Goal: Transaction & Acquisition: Purchase product/service

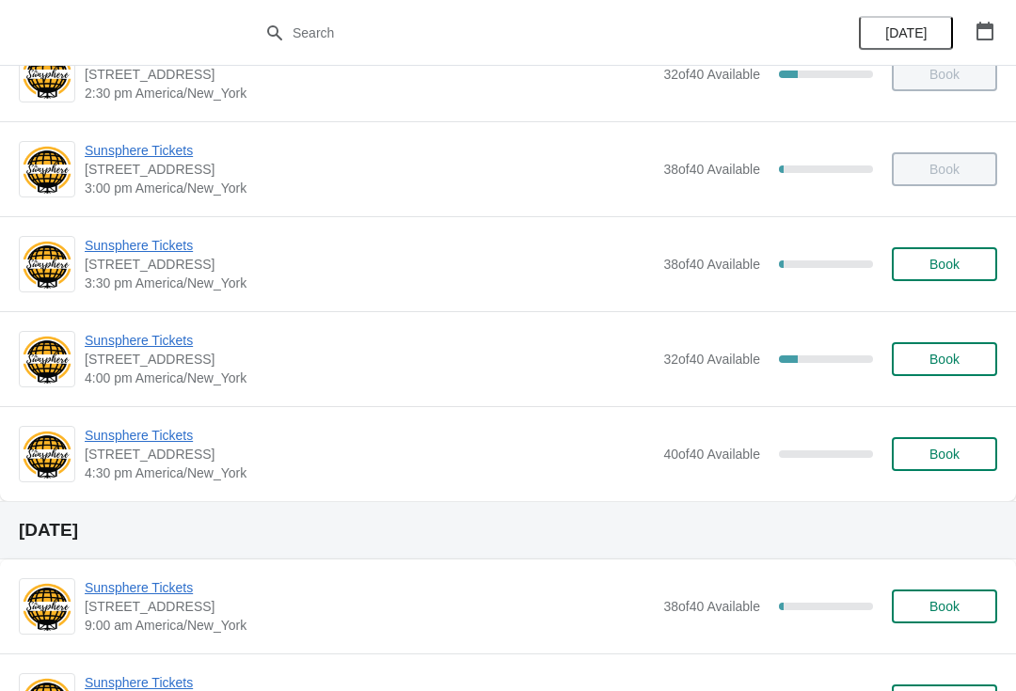
scroll to position [825, 0]
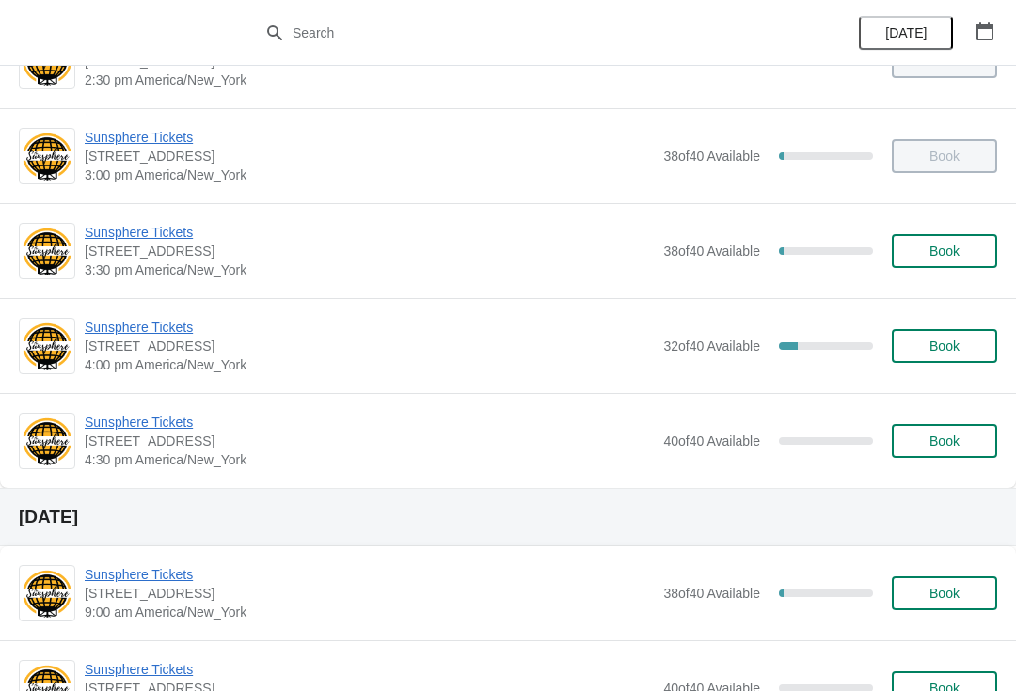
click at [149, 241] on span "Sunsphere Tickets" at bounding box center [369, 232] width 569 height 19
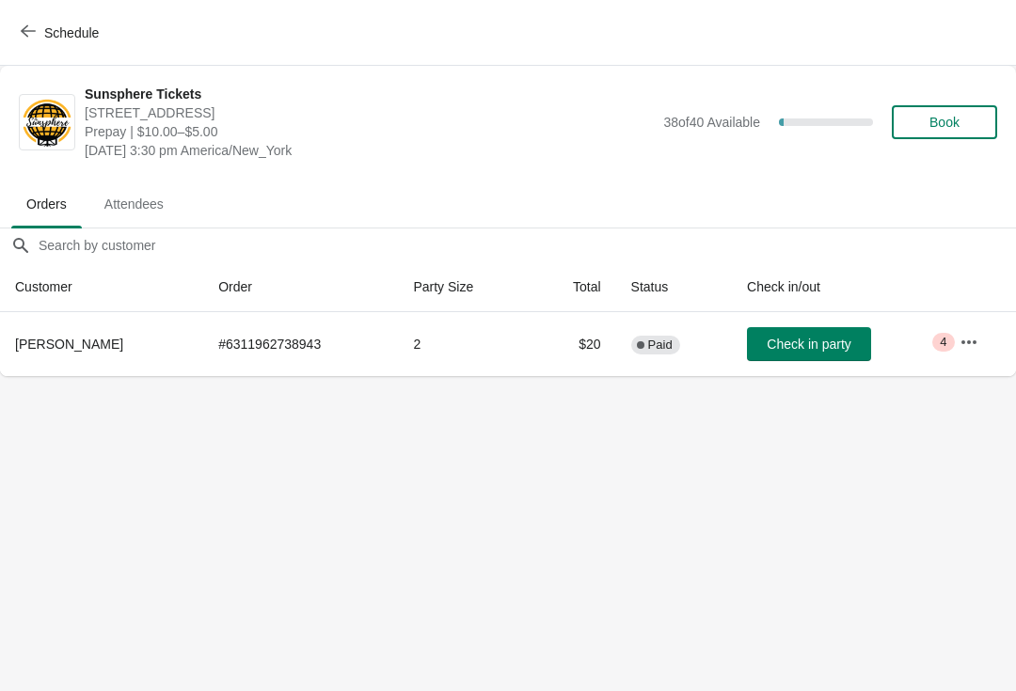
click at [780, 353] on button "Check in party" at bounding box center [809, 344] width 124 height 34
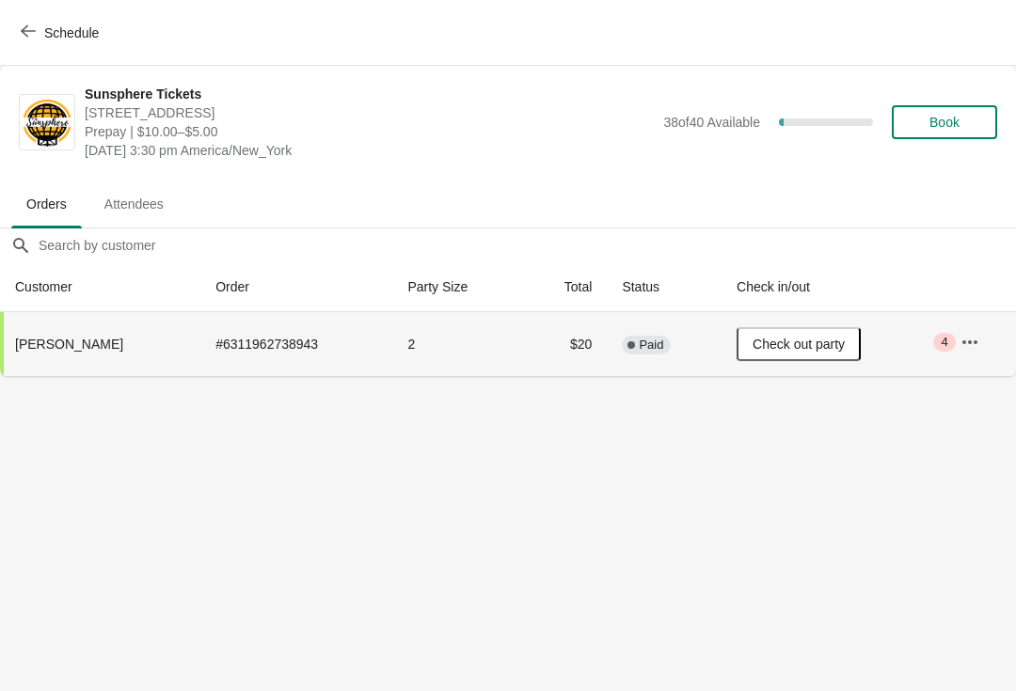
click at [954, 138] on button "Book" at bounding box center [944, 122] width 105 height 34
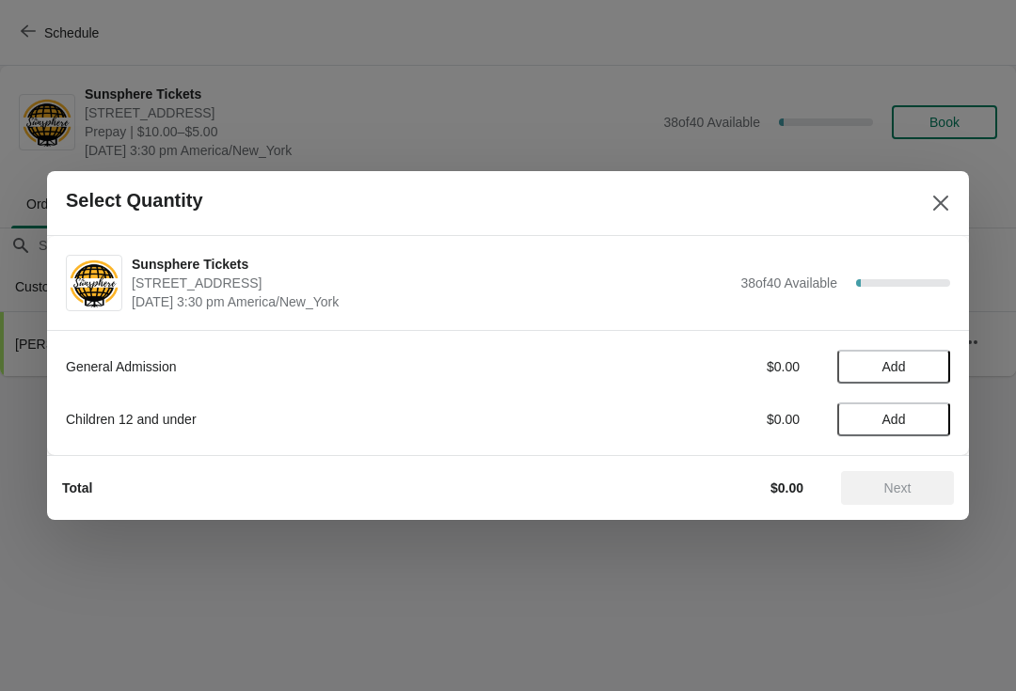
click at [927, 372] on span "Add" at bounding box center [893, 366] width 79 height 15
click at [934, 371] on icon at bounding box center [926, 368] width 20 height 20
click at [906, 473] on button "Next" at bounding box center [897, 488] width 113 height 34
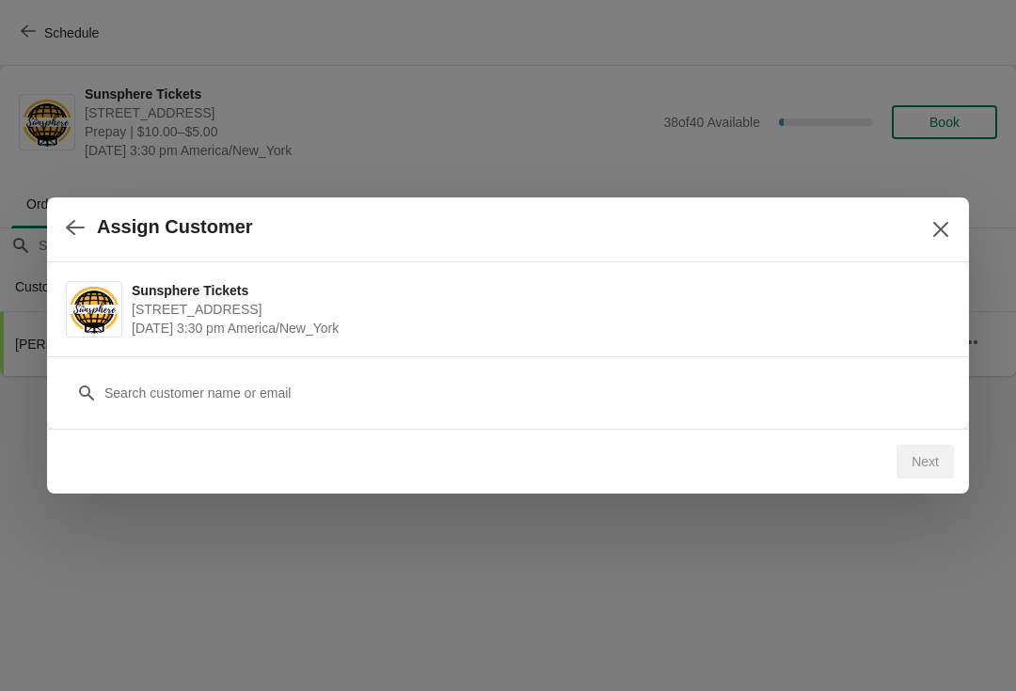
click at [682, 365] on div "Customer" at bounding box center [508, 384] width 884 height 53
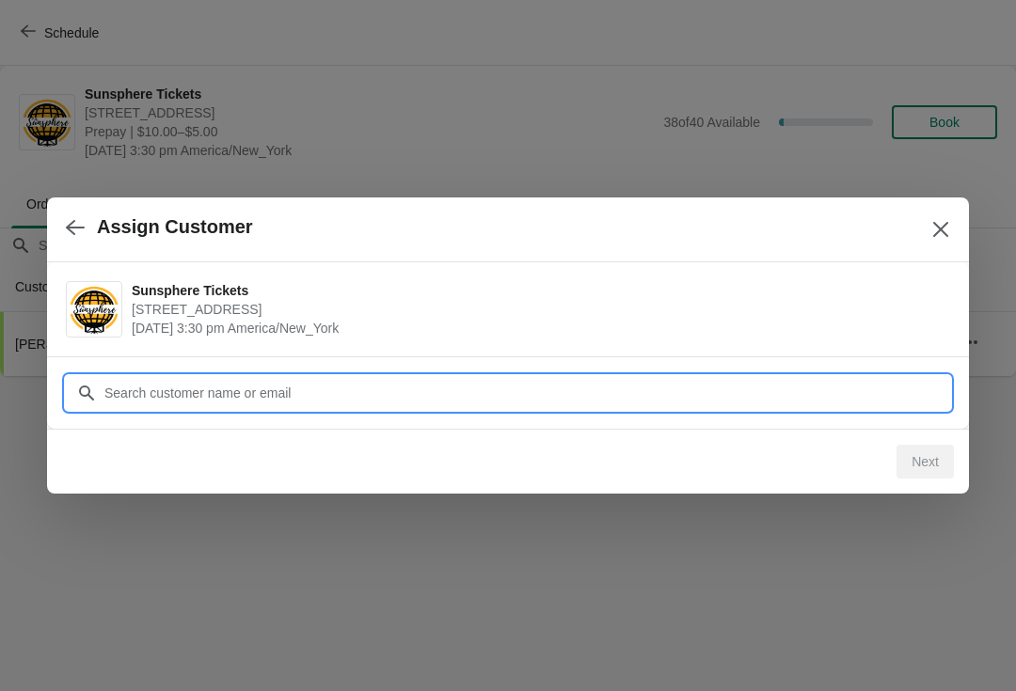
click at [240, 376] on div "Assign Customer Sunsphere Tickets 810 Clinch Avenue, Knoxville, TN, USA August …" at bounding box center [508, 376] width 1016 height 0
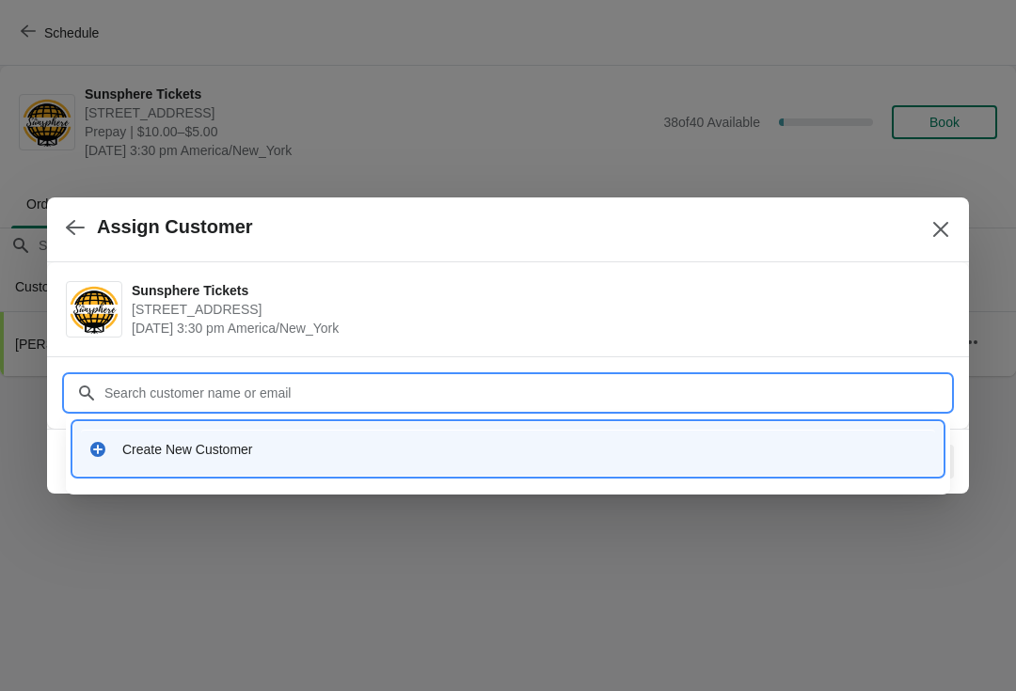
click at [269, 430] on div "Create New Customer" at bounding box center [508, 449] width 854 height 39
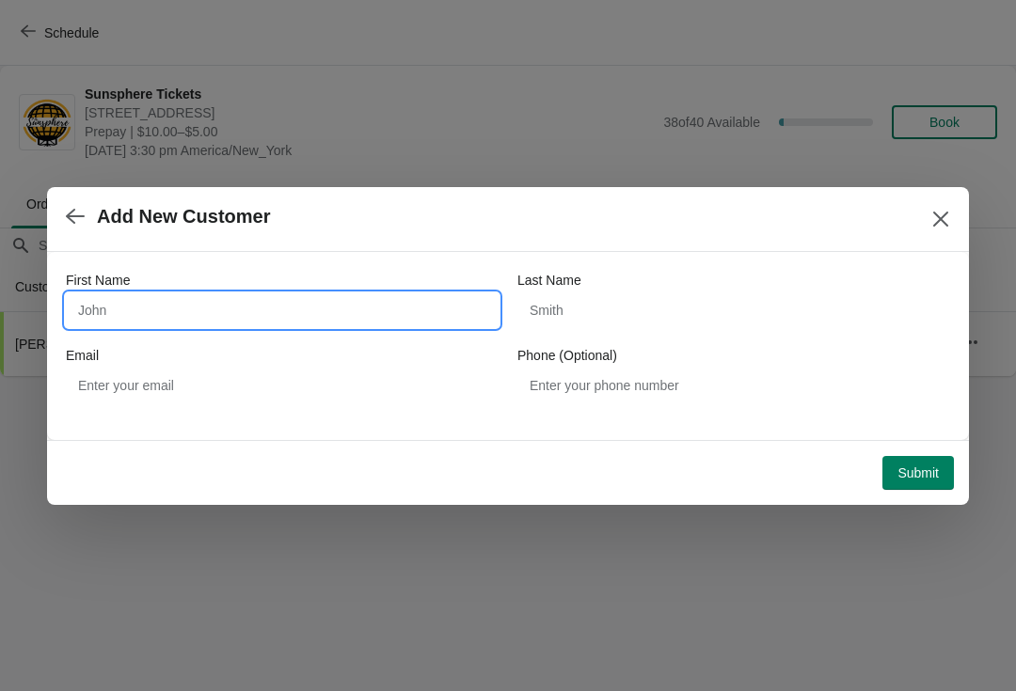
click at [231, 313] on input "First Name" at bounding box center [282, 311] width 433 height 34
type input "W"
click at [918, 450] on div "Submit" at bounding box center [504, 469] width 899 height 41
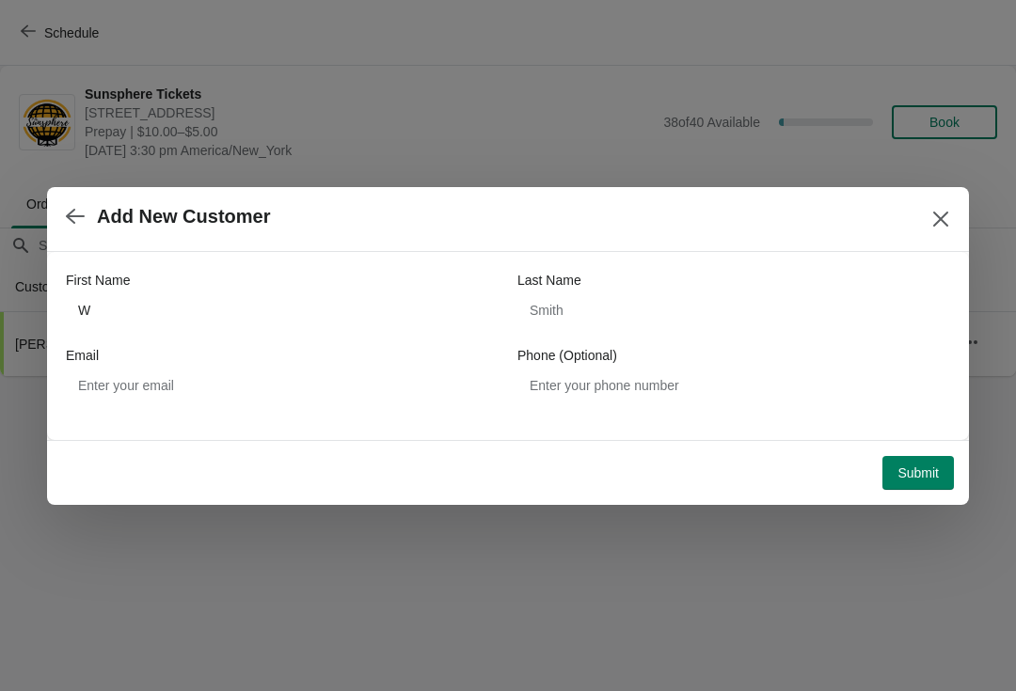
click at [922, 470] on span "Submit" at bounding box center [918, 473] width 41 height 15
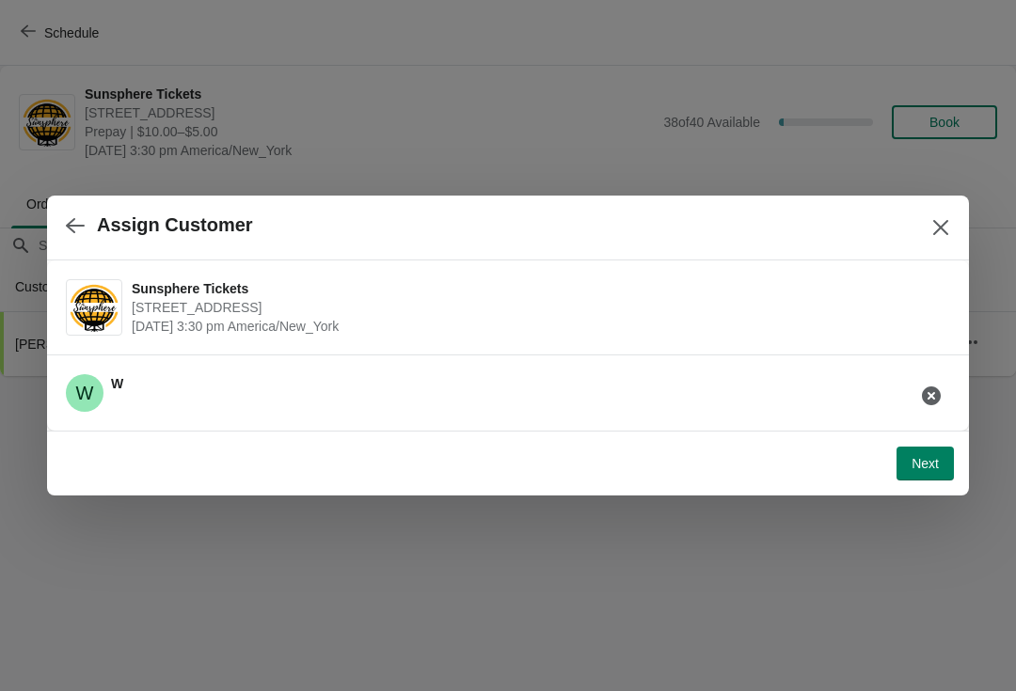
click at [940, 447] on button "Next" at bounding box center [925, 464] width 57 height 34
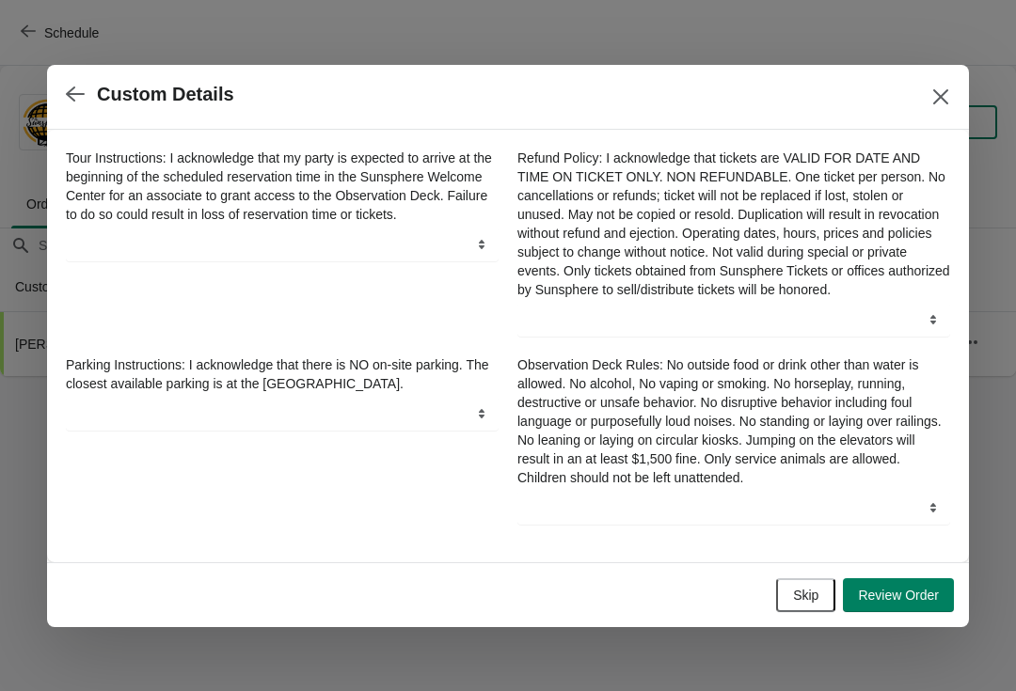
click at [810, 603] on span "Skip" at bounding box center [805, 595] width 25 height 15
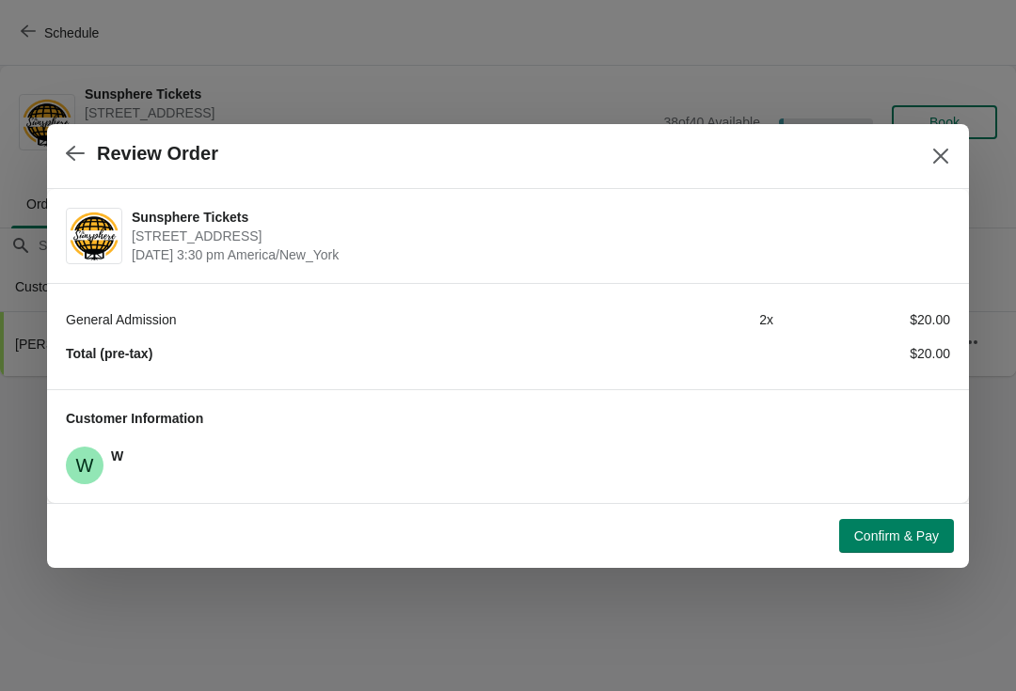
click at [896, 529] on span "Confirm & Pay" at bounding box center [896, 536] width 85 height 15
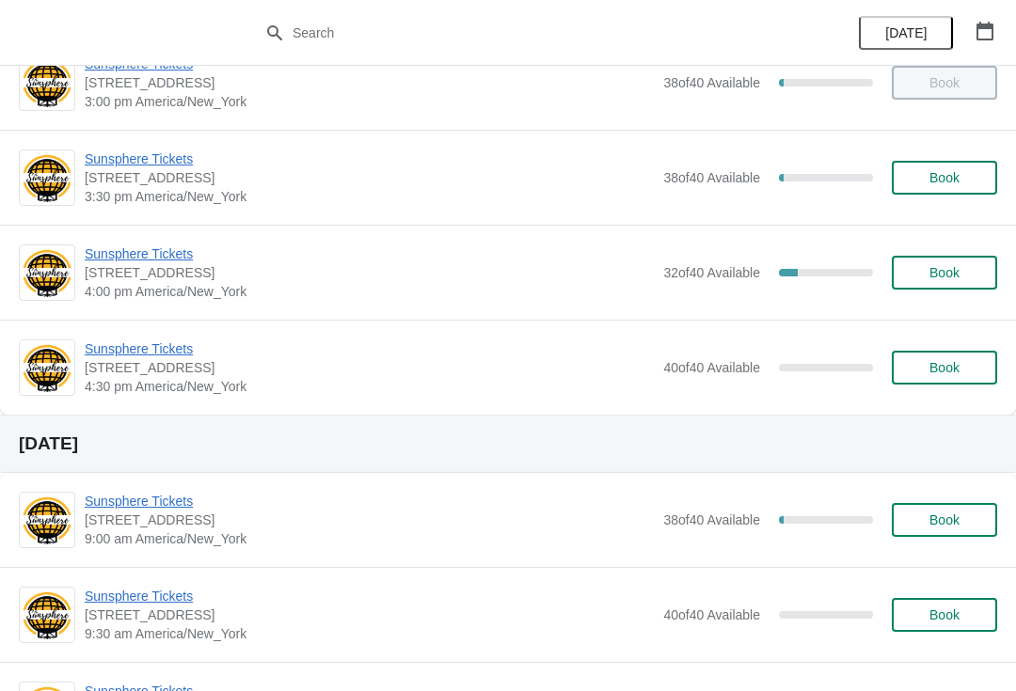
scroll to position [903, 0]
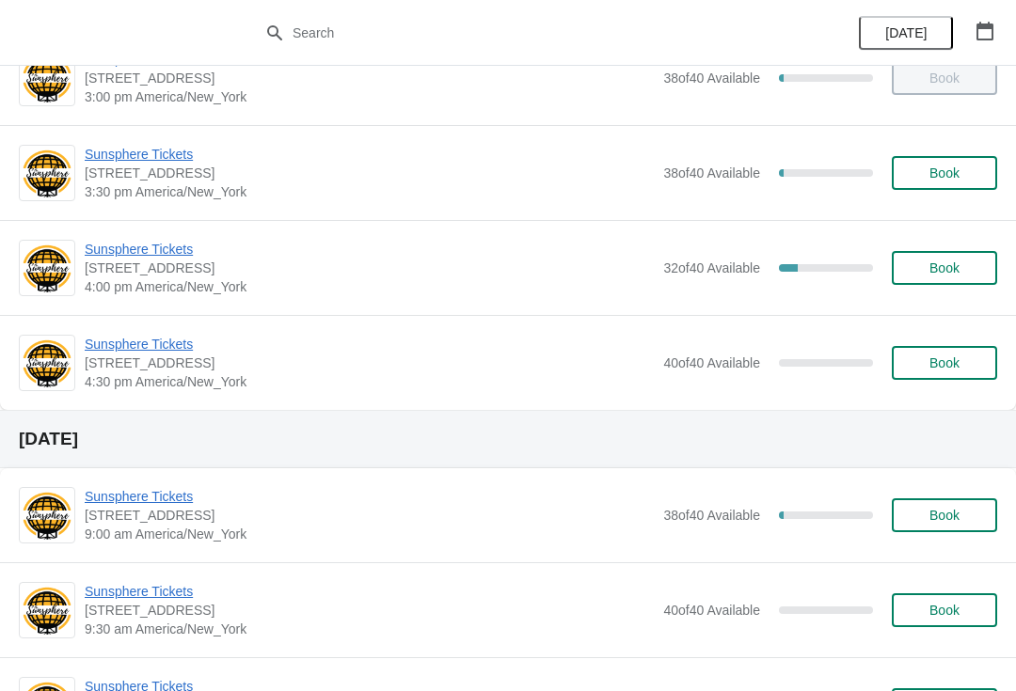
click at [177, 247] on span "Sunsphere Tickets" at bounding box center [369, 249] width 569 height 19
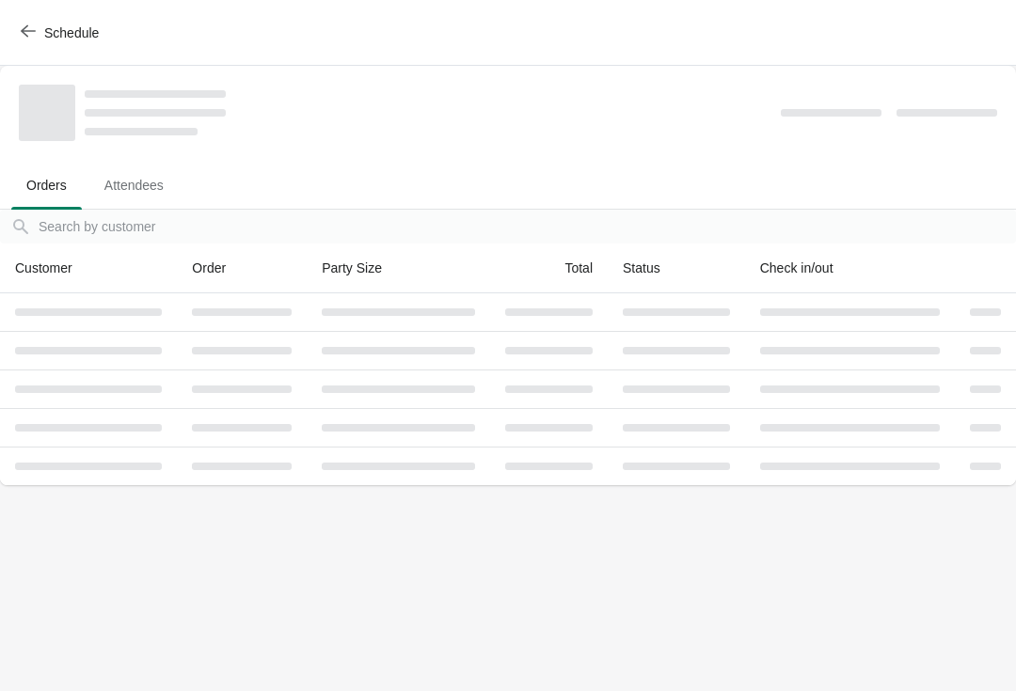
scroll to position [0, 0]
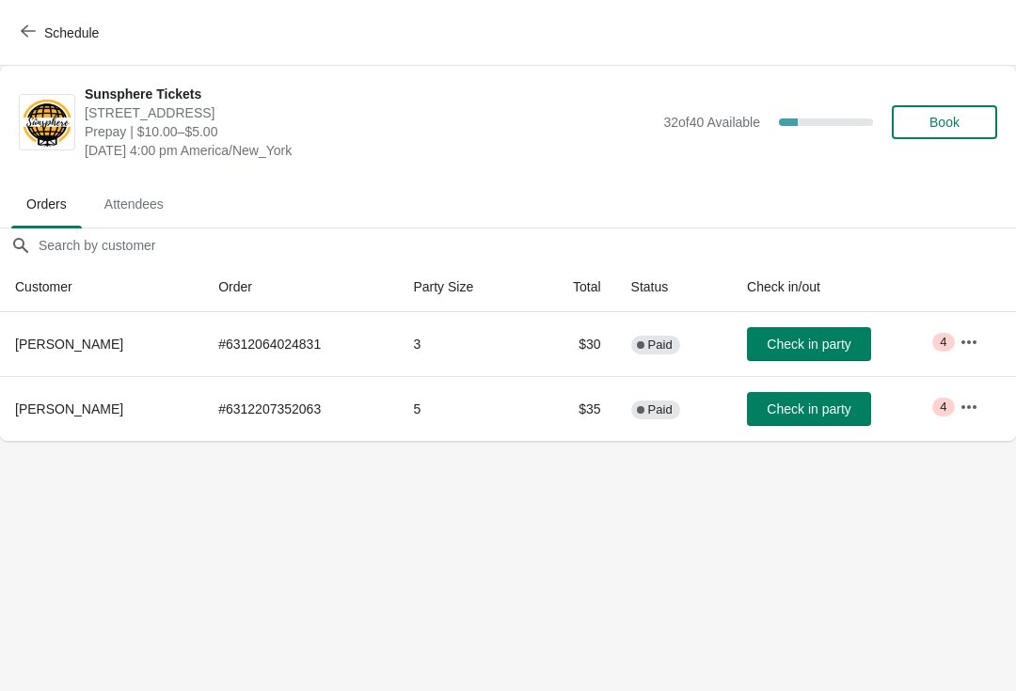
click at [849, 372] on td "Check in party" at bounding box center [838, 344] width 213 height 64
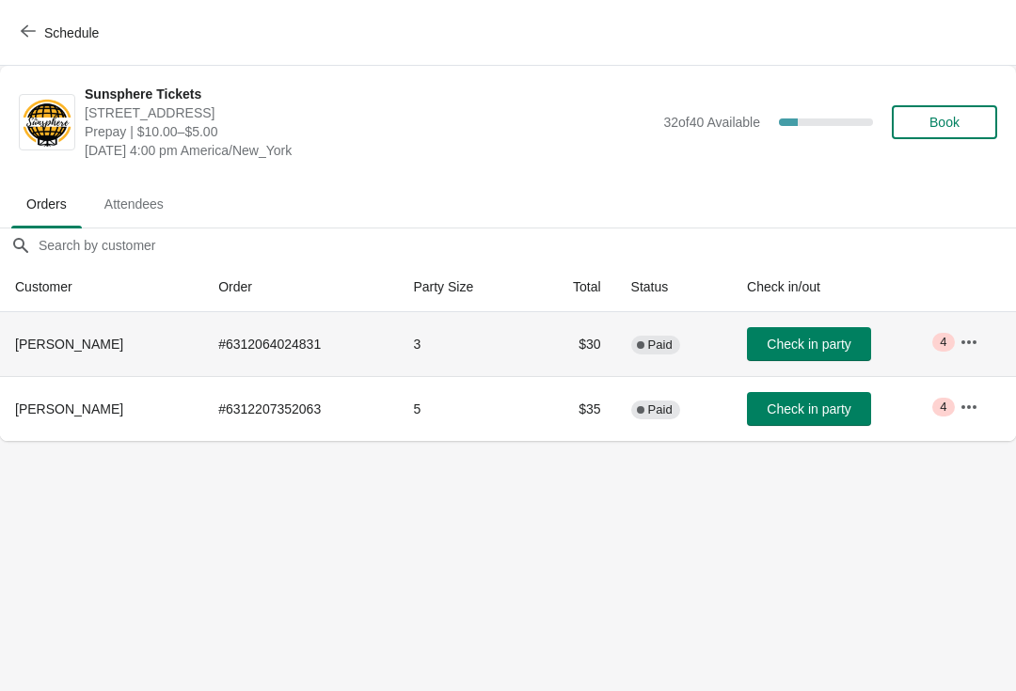
click at [841, 343] on span "Check in party" at bounding box center [809, 344] width 84 height 15
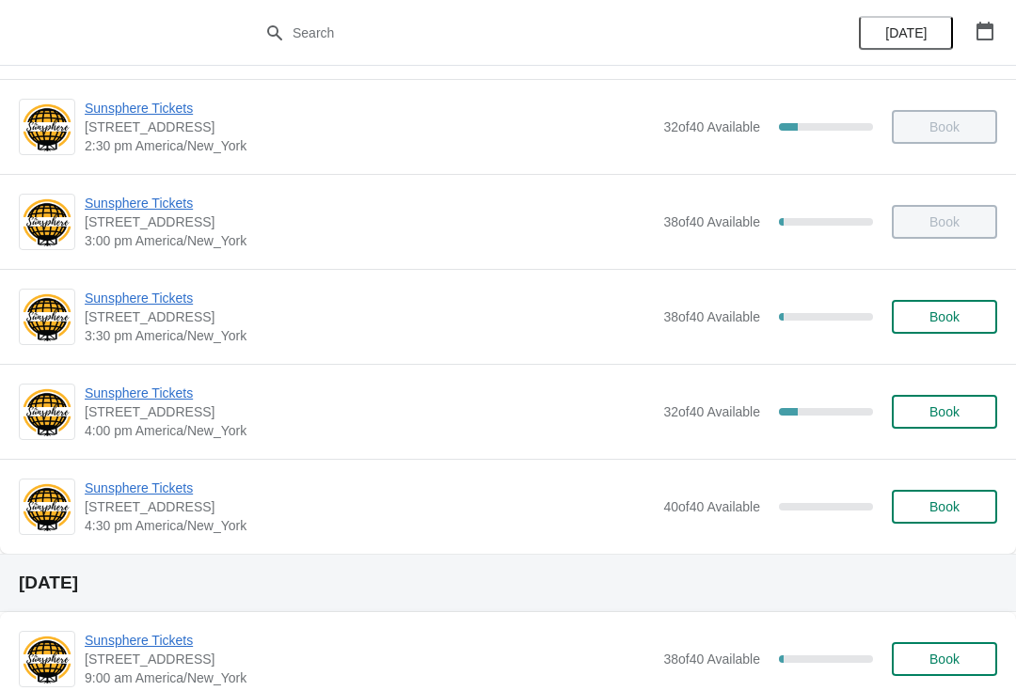
scroll to position [771, 0]
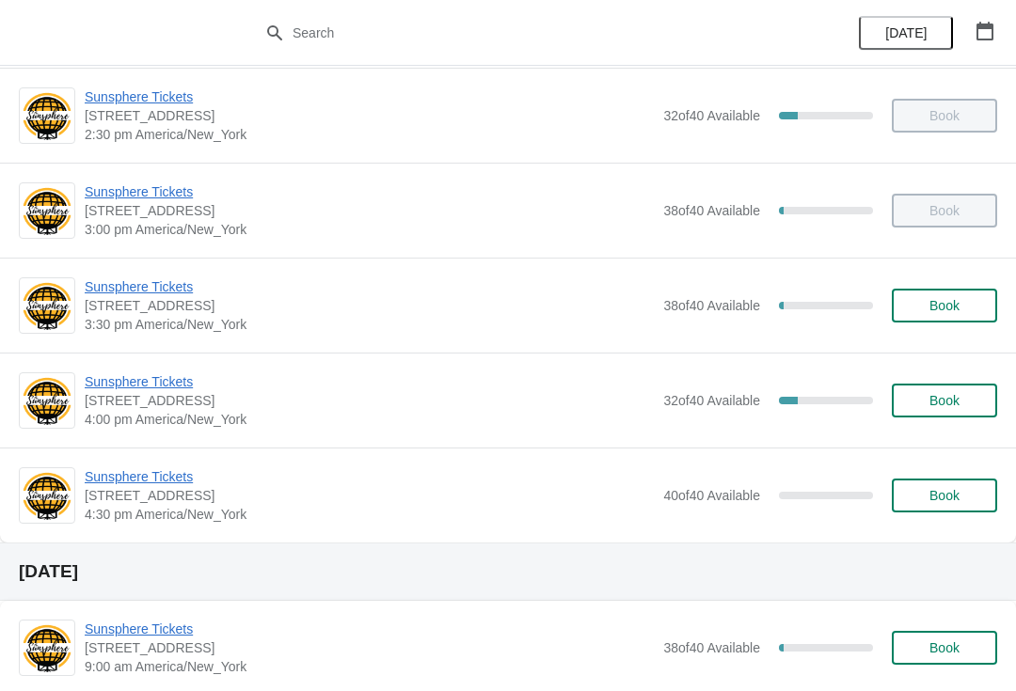
click at [983, 295] on button "Book" at bounding box center [944, 306] width 105 height 34
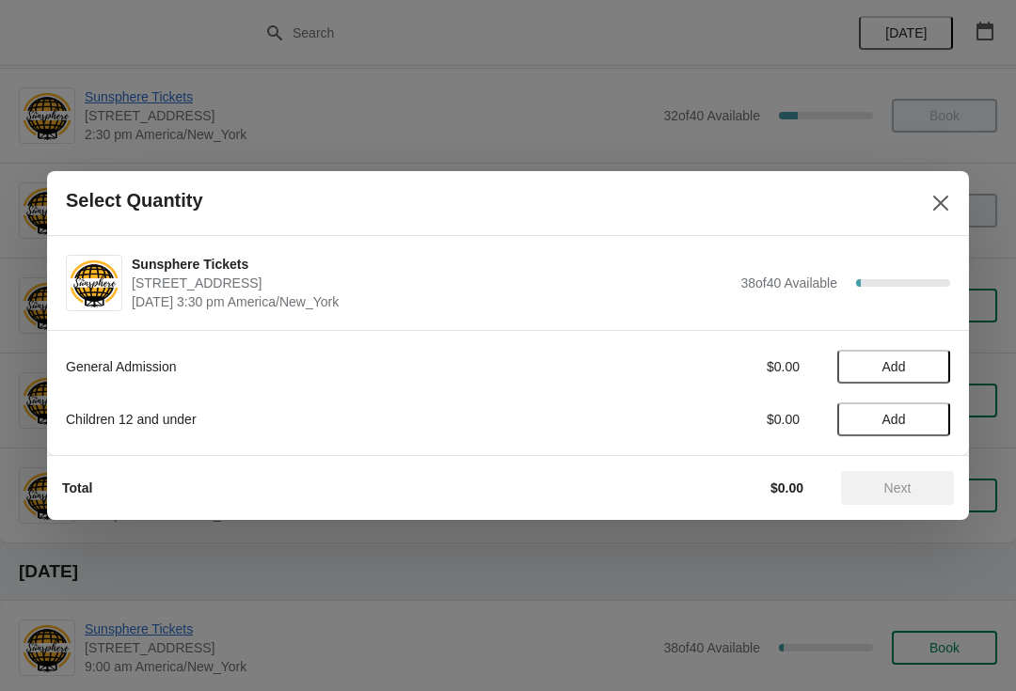
click at [915, 378] on button "Add" at bounding box center [893, 367] width 113 height 34
click at [925, 373] on icon at bounding box center [926, 368] width 20 height 20
click at [923, 419] on span "Add" at bounding box center [893, 419] width 79 height 15
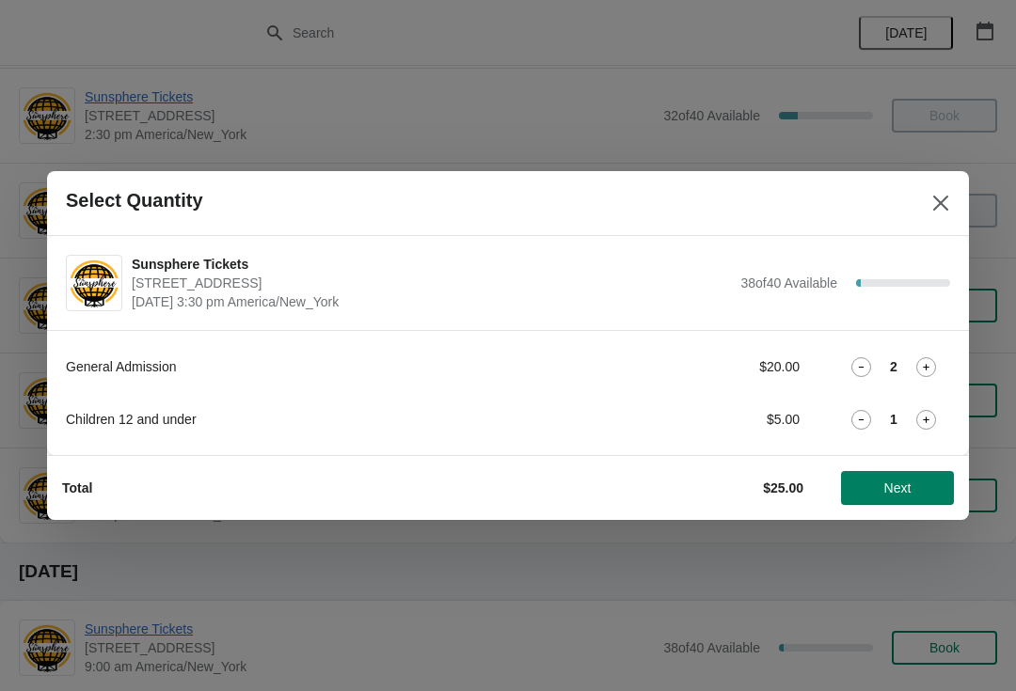
click at [925, 419] on icon at bounding box center [926, 420] width 20 height 20
click at [926, 482] on span "Next" at bounding box center [897, 488] width 83 height 15
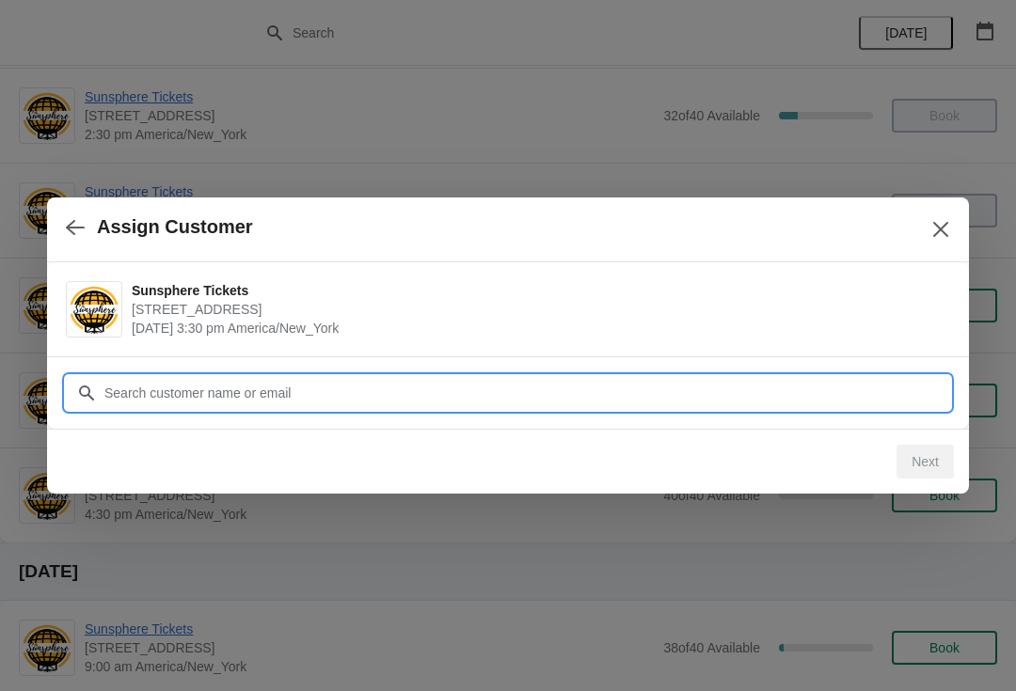
click at [823, 397] on input "Customer" at bounding box center [526, 393] width 847 height 34
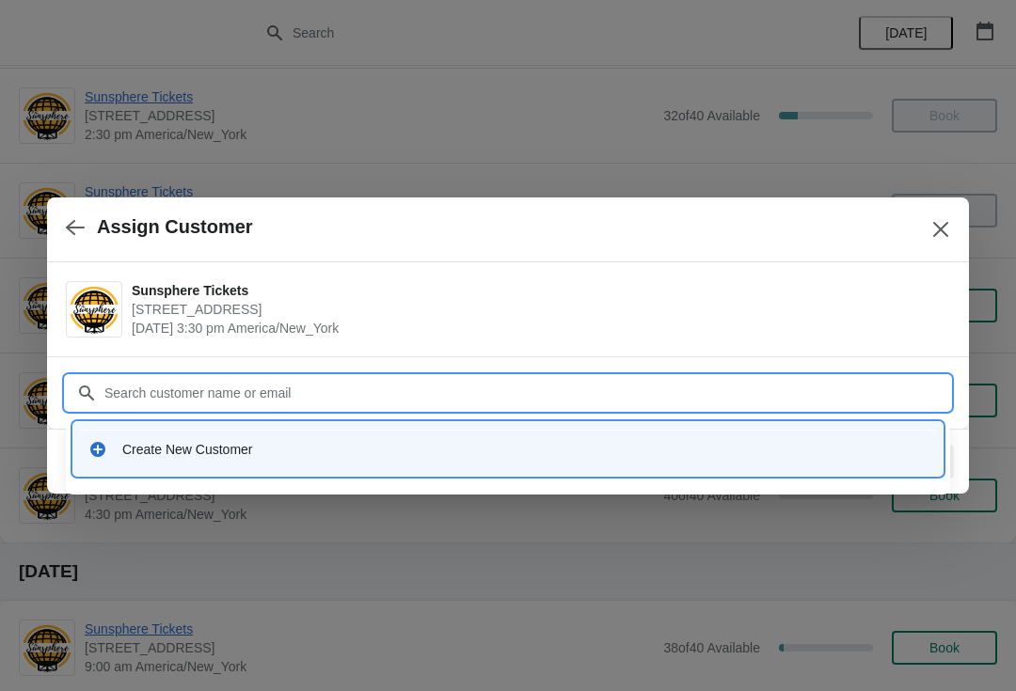
click at [359, 437] on div "Create New Customer" at bounding box center [508, 449] width 854 height 39
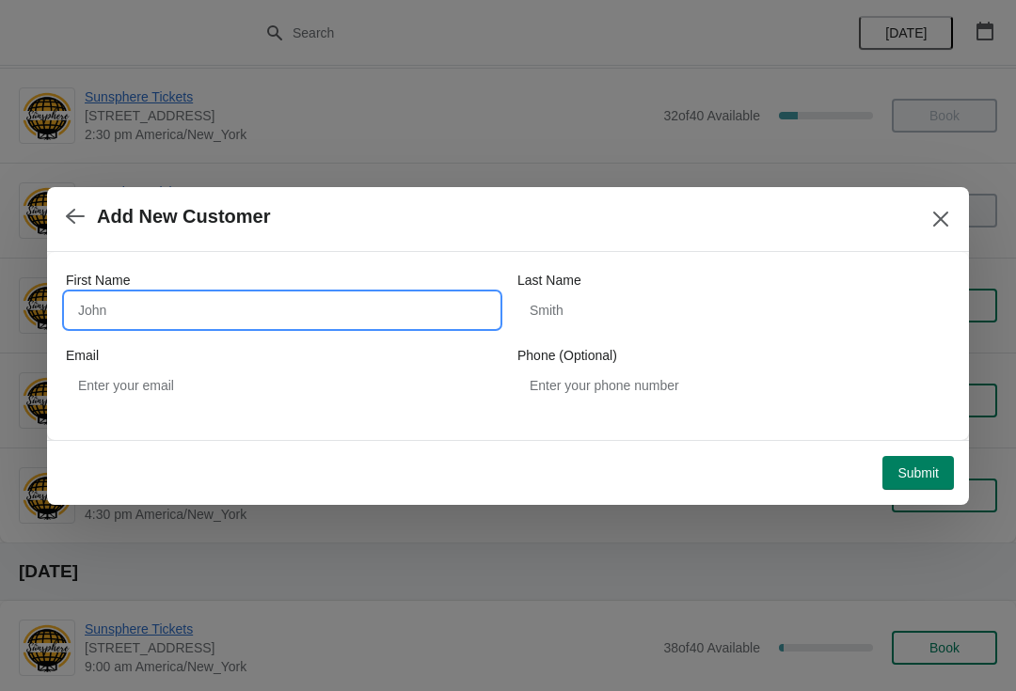
click at [217, 312] on input "First Name" at bounding box center [282, 311] width 433 height 34
type input "W"
click at [930, 450] on div "Submit" at bounding box center [504, 469] width 899 height 41
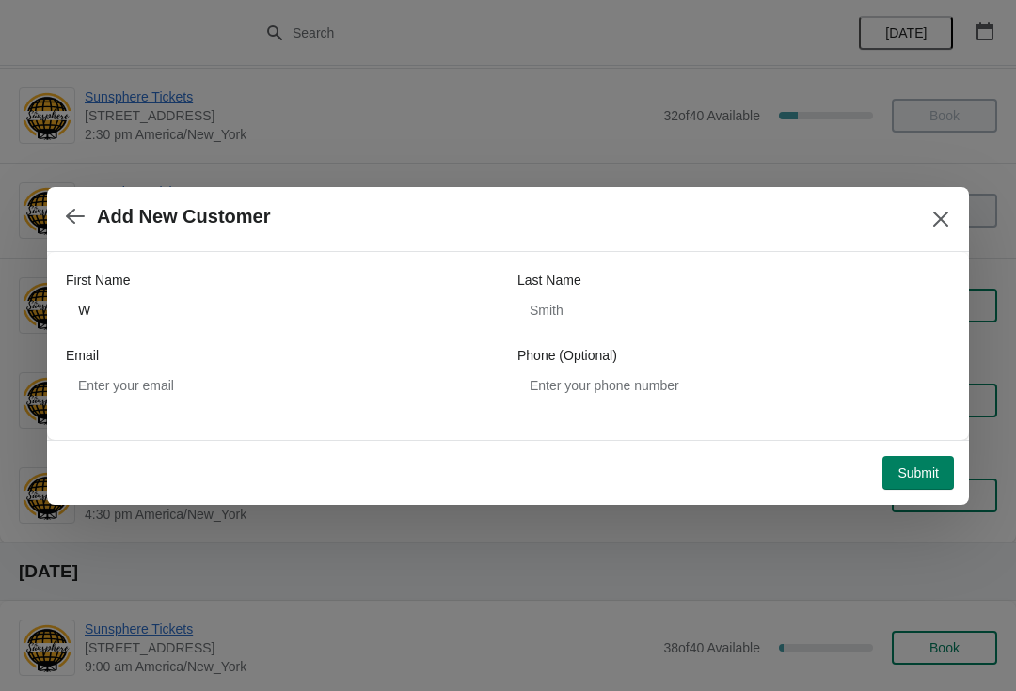
click at [925, 485] on button "Submit" at bounding box center [918, 473] width 72 height 34
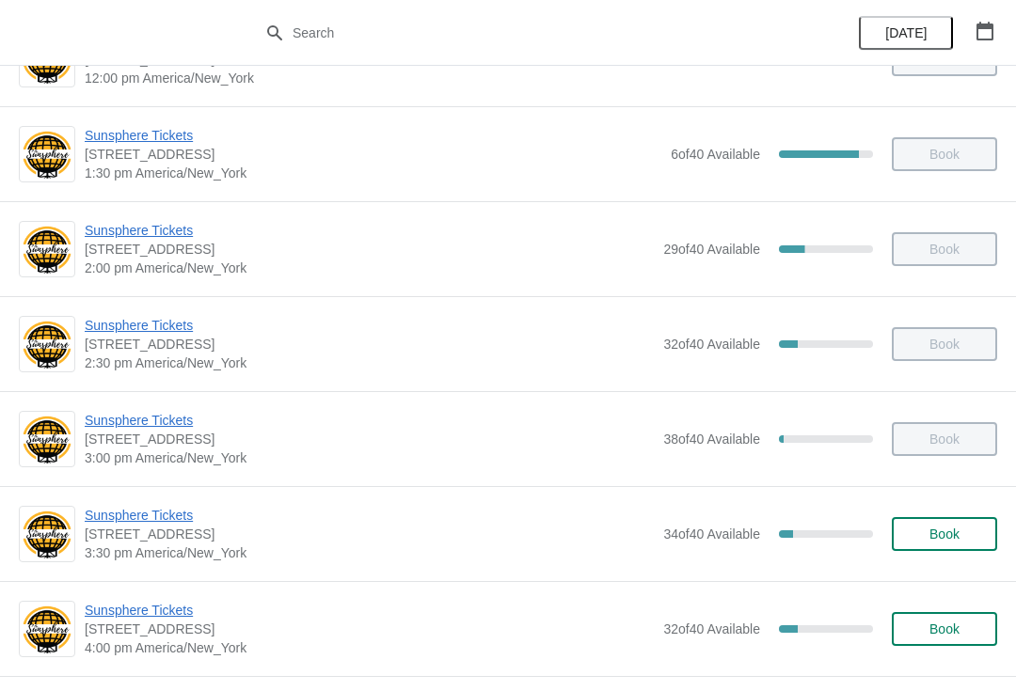
scroll to position [548, 0]
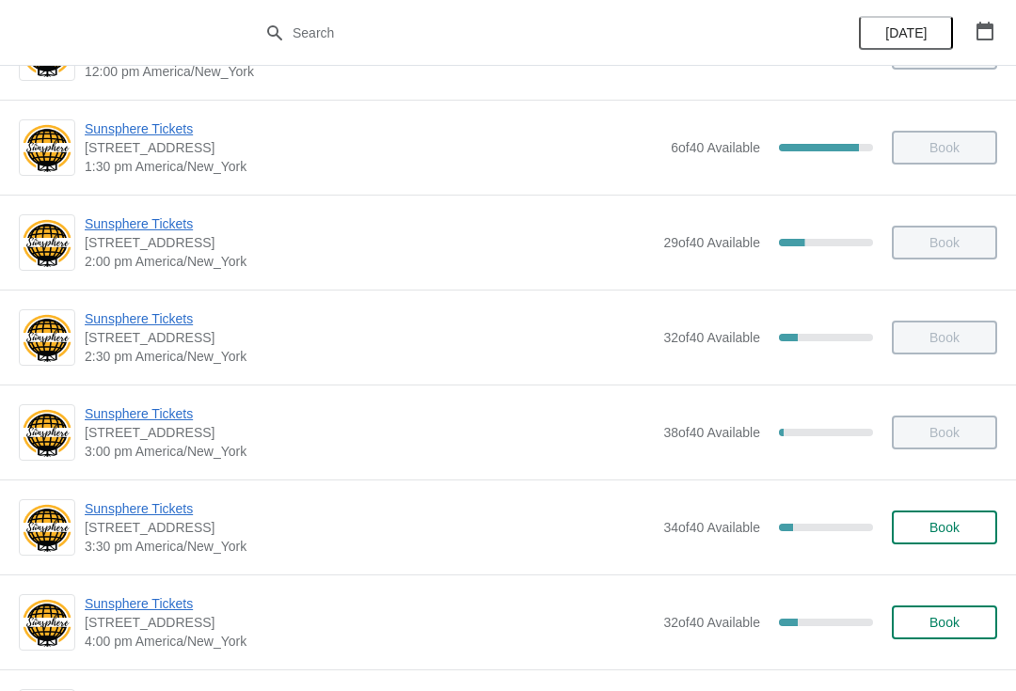
click at [924, 533] on span "Book" at bounding box center [945, 527] width 72 height 15
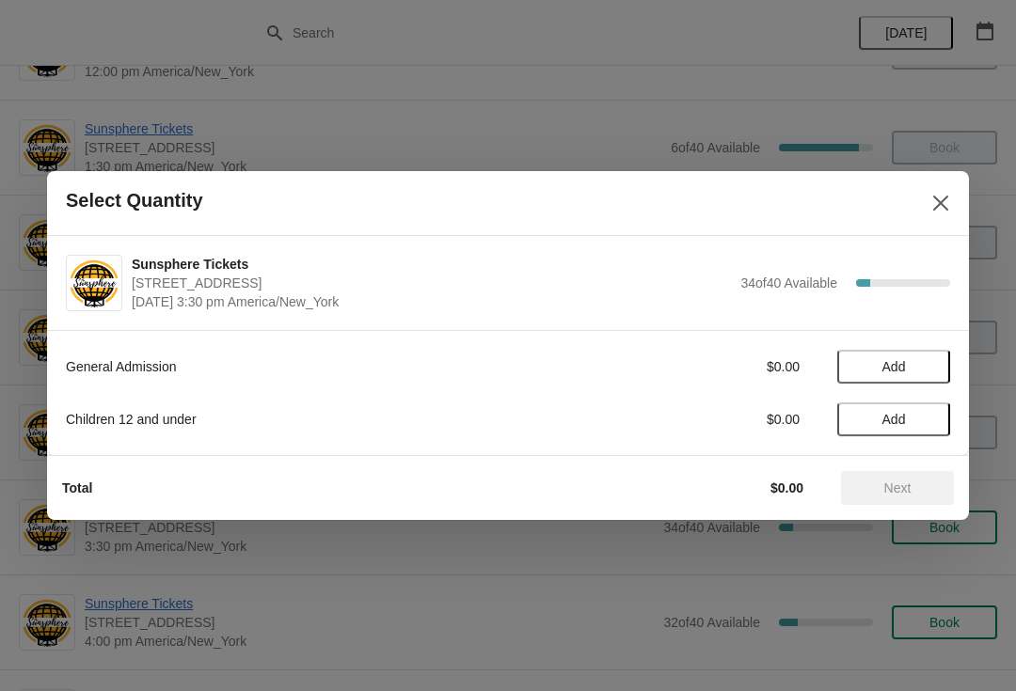
click at [915, 373] on span "Add" at bounding box center [893, 366] width 79 height 15
click at [928, 370] on icon at bounding box center [926, 368] width 20 height 20
click at [927, 500] on button "Next" at bounding box center [897, 488] width 113 height 34
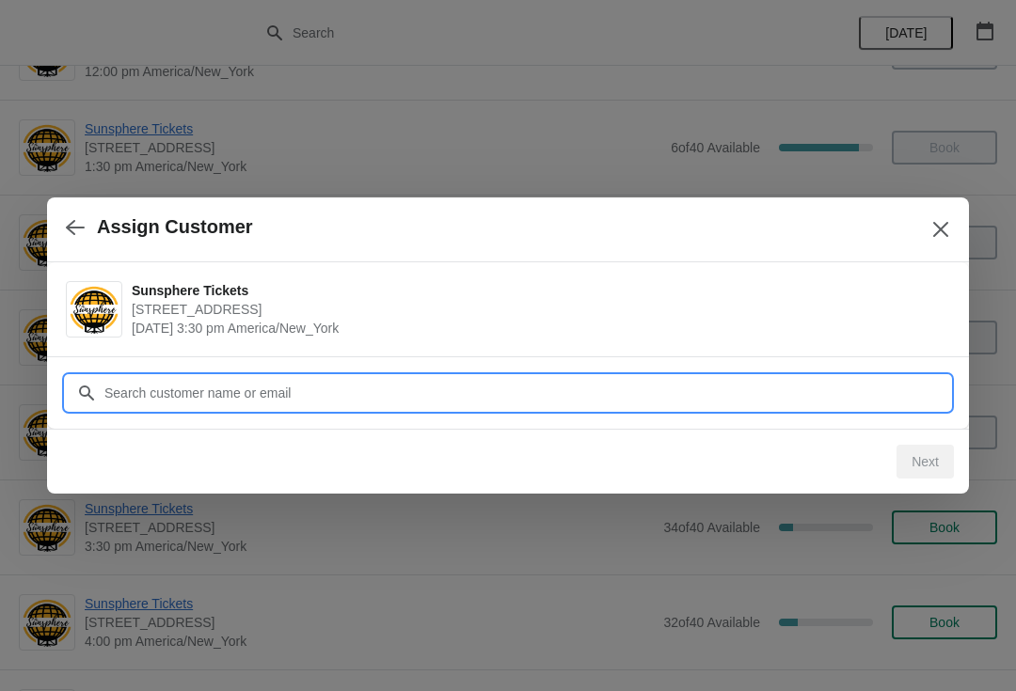
click at [774, 396] on input "Customer" at bounding box center [526, 393] width 847 height 34
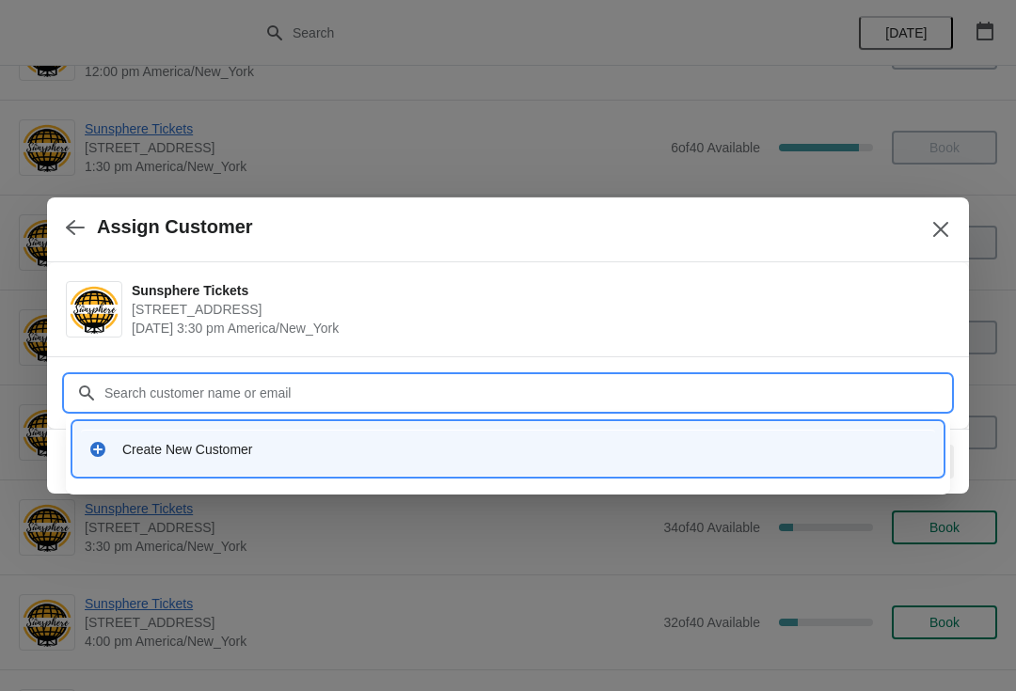
click at [329, 432] on div "Create New Customer" at bounding box center [508, 449] width 854 height 39
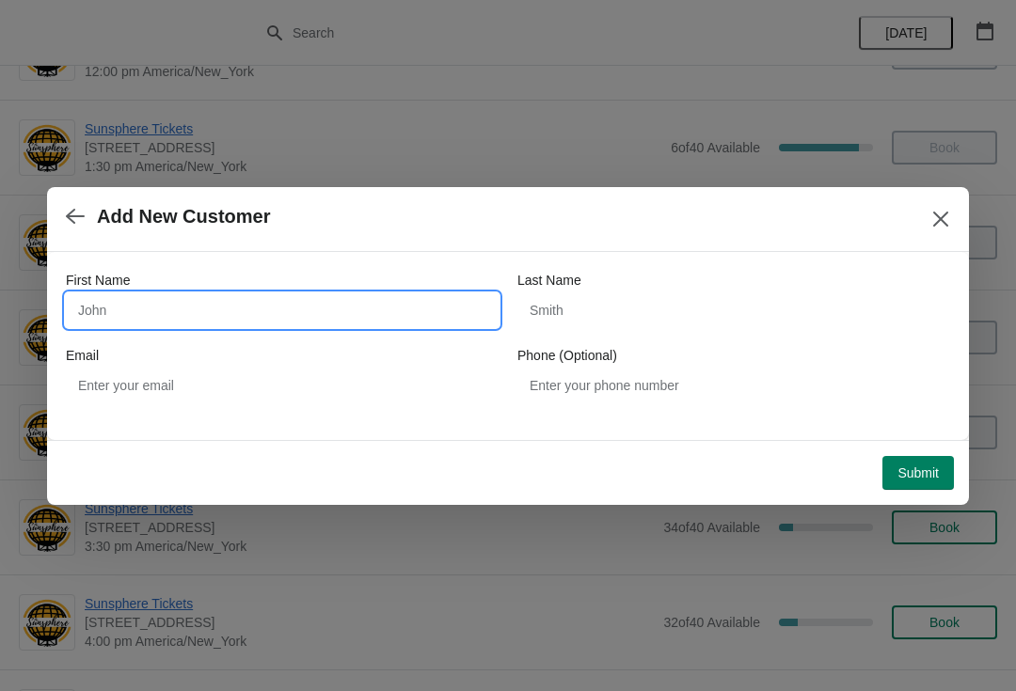
click at [276, 309] on input "First Name" at bounding box center [282, 311] width 433 height 34
type input "Walkin"
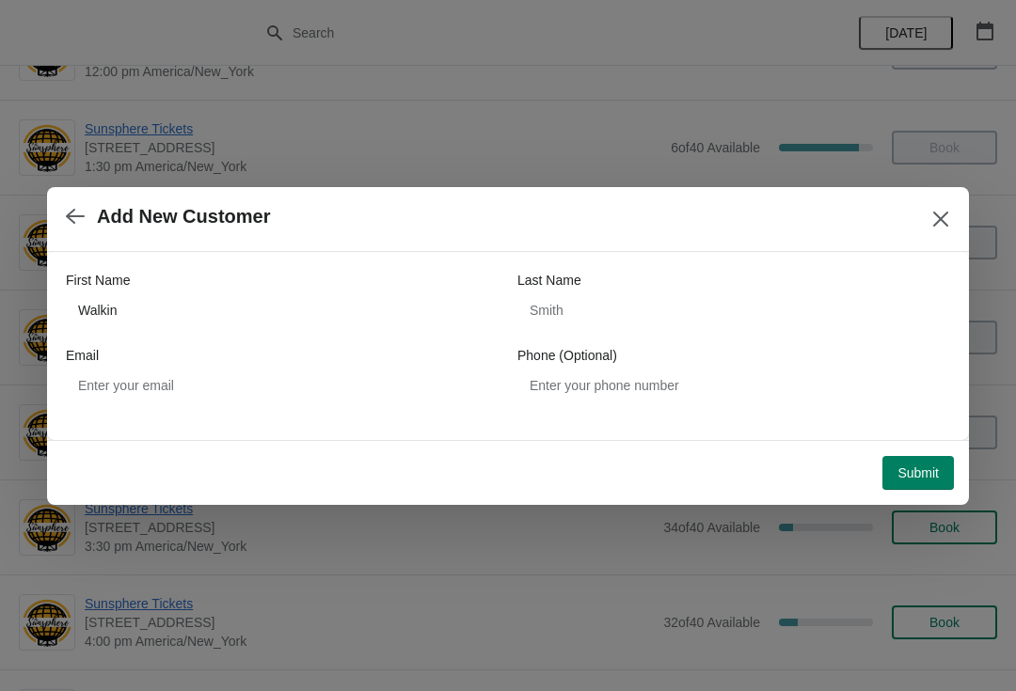
click at [922, 463] on button "Submit" at bounding box center [918, 473] width 72 height 34
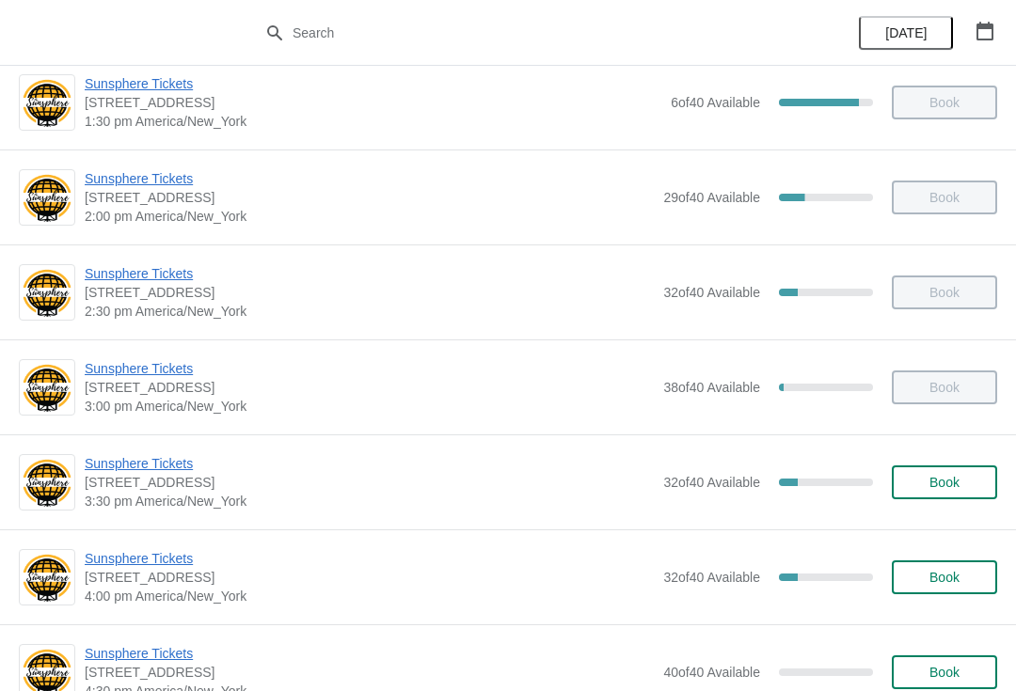
scroll to position [597, 0]
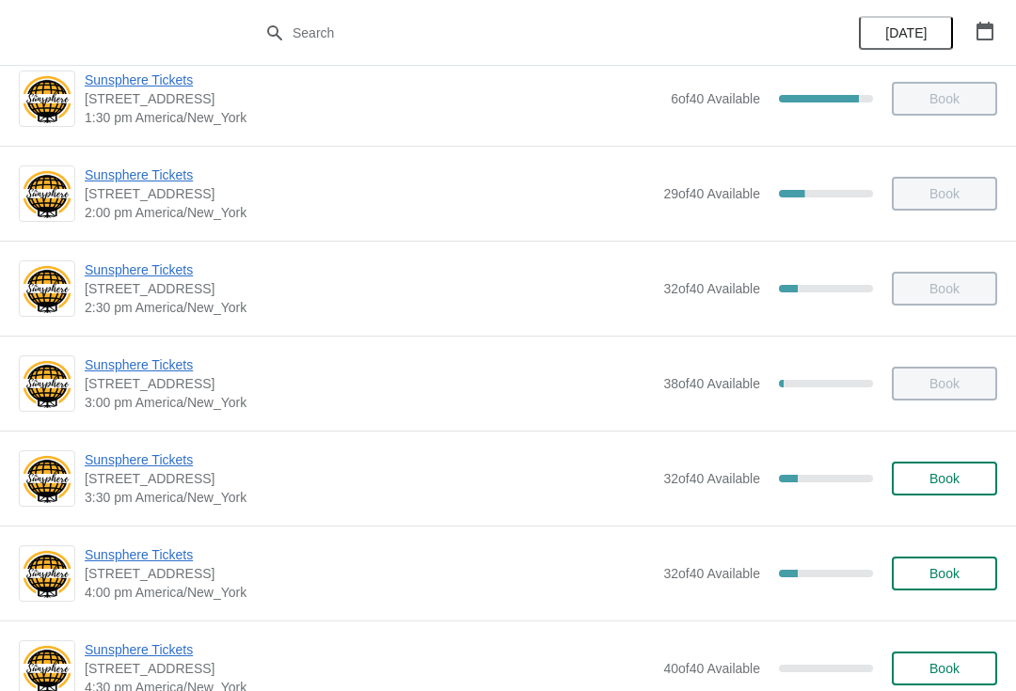
click at [946, 469] on button "Book" at bounding box center [944, 479] width 105 height 34
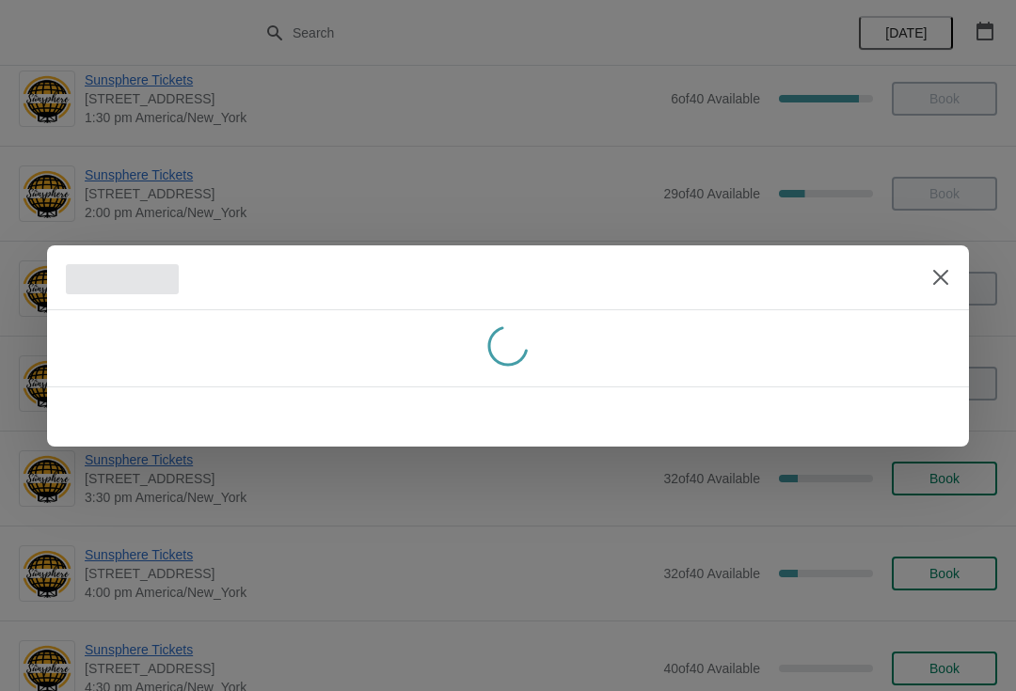
click at [943, 292] on button "Close" at bounding box center [941, 278] width 34 height 34
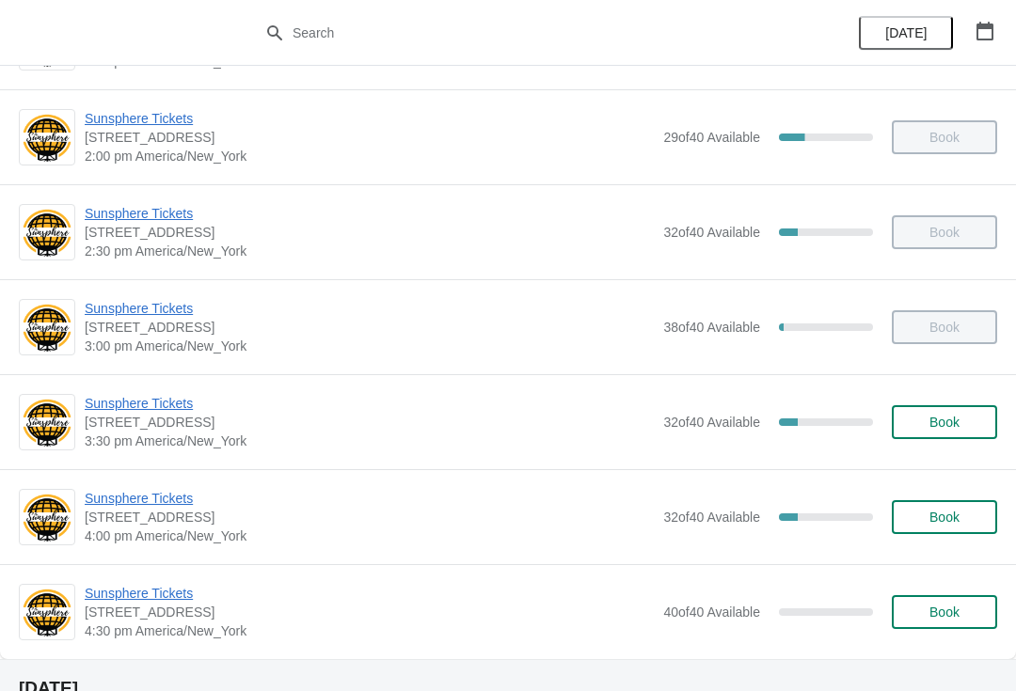
scroll to position [679, 0]
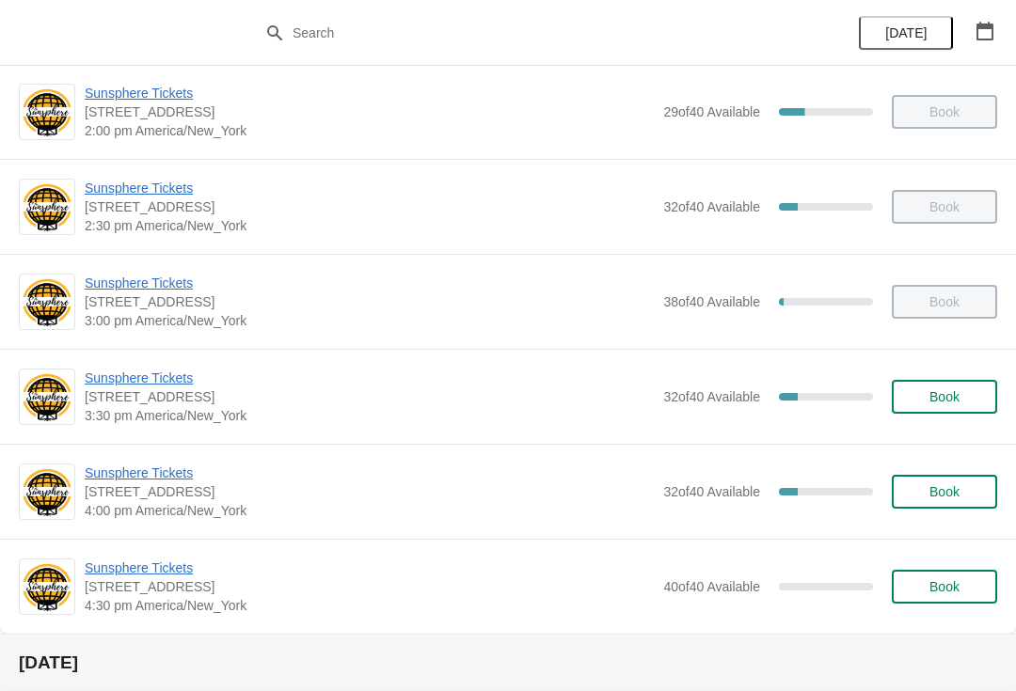
click at [986, 401] on button "Book" at bounding box center [944, 397] width 105 height 34
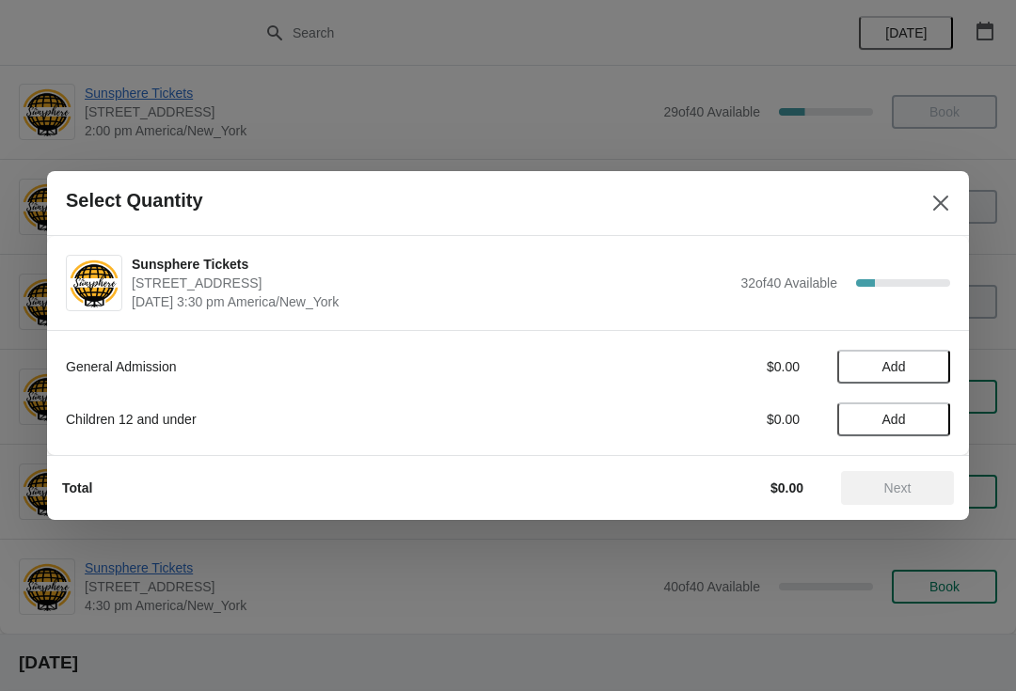
click at [900, 382] on button "Add" at bounding box center [893, 367] width 113 height 34
click at [932, 363] on icon at bounding box center [926, 368] width 20 height 20
click at [930, 374] on icon at bounding box center [926, 368] width 20 height 20
click at [932, 374] on icon at bounding box center [926, 368] width 20 height 20
click at [943, 364] on div "4" at bounding box center [893, 368] width 113 height 20
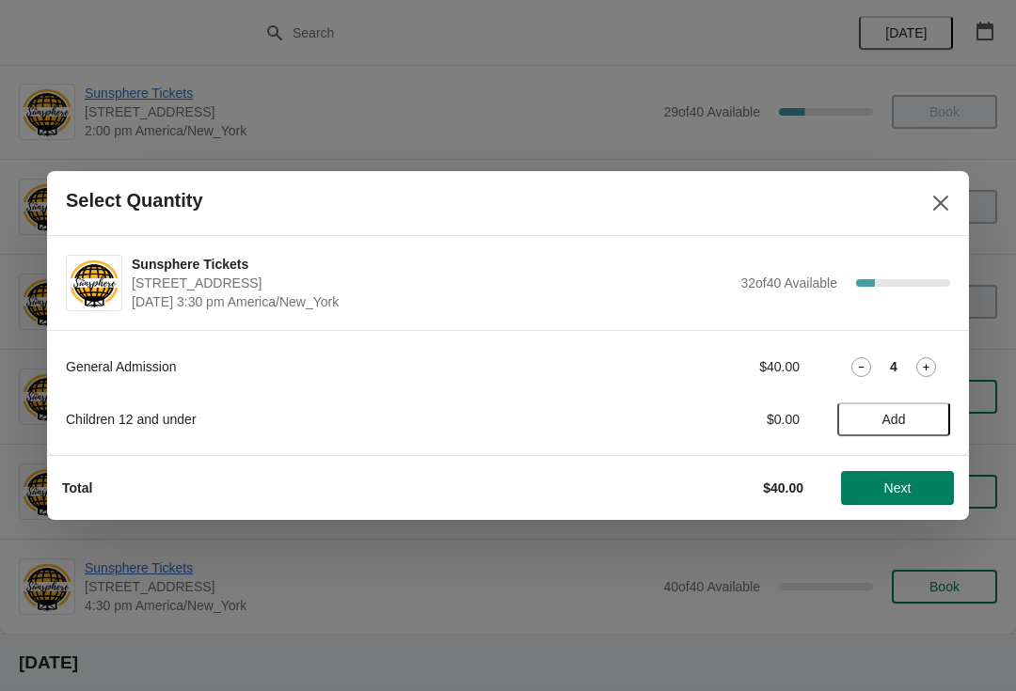
click at [869, 358] on icon at bounding box center [861, 368] width 20 height 20
click at [869, 374] on icon at bounding box center [861, 368] width 20 height 20
click at [898, 487] on span "Next" at bounding box center [897, 488] width 27 height 15
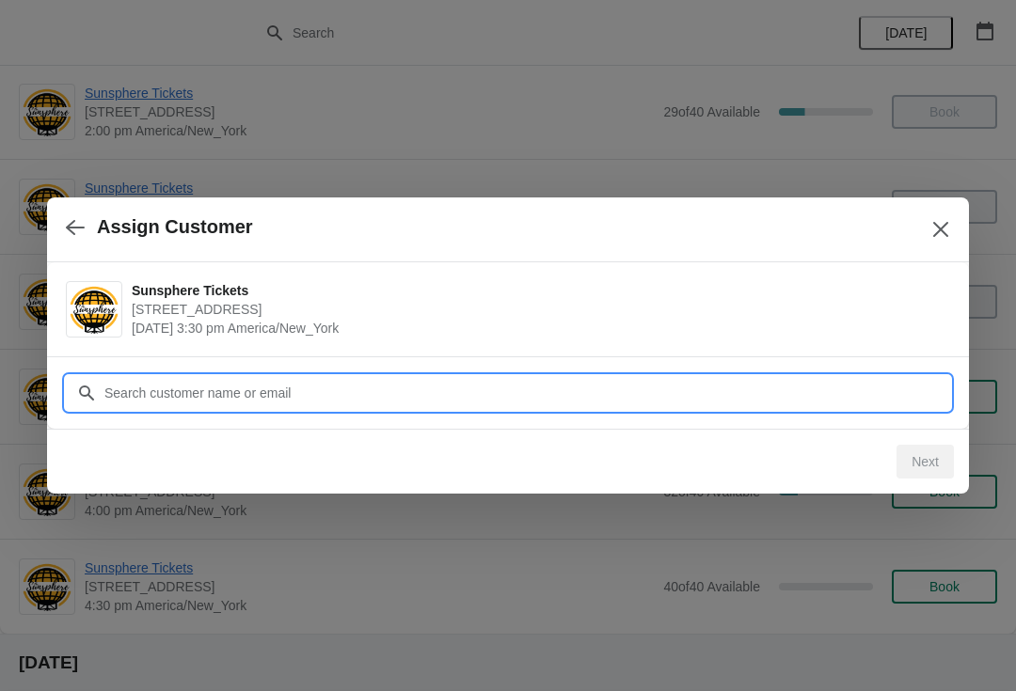
click at [785, 391] on input "Customer" at bounding box center [526, 393] width 847 height 34
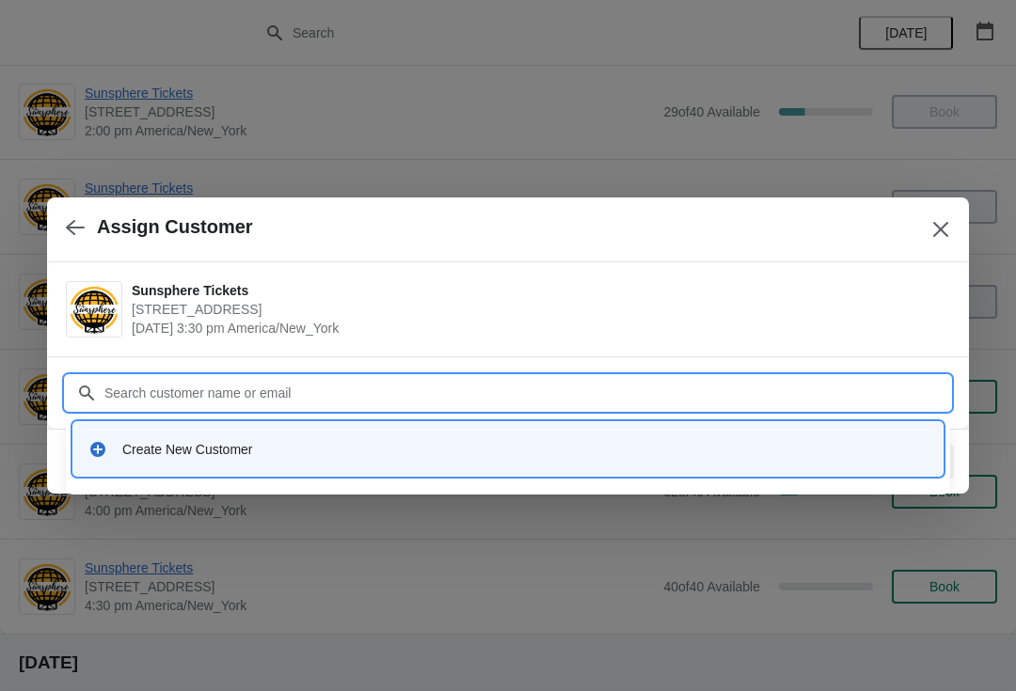
click at [328, 447] on div "Create New Customer" at bounding box center [524, 449] width 805 height 19
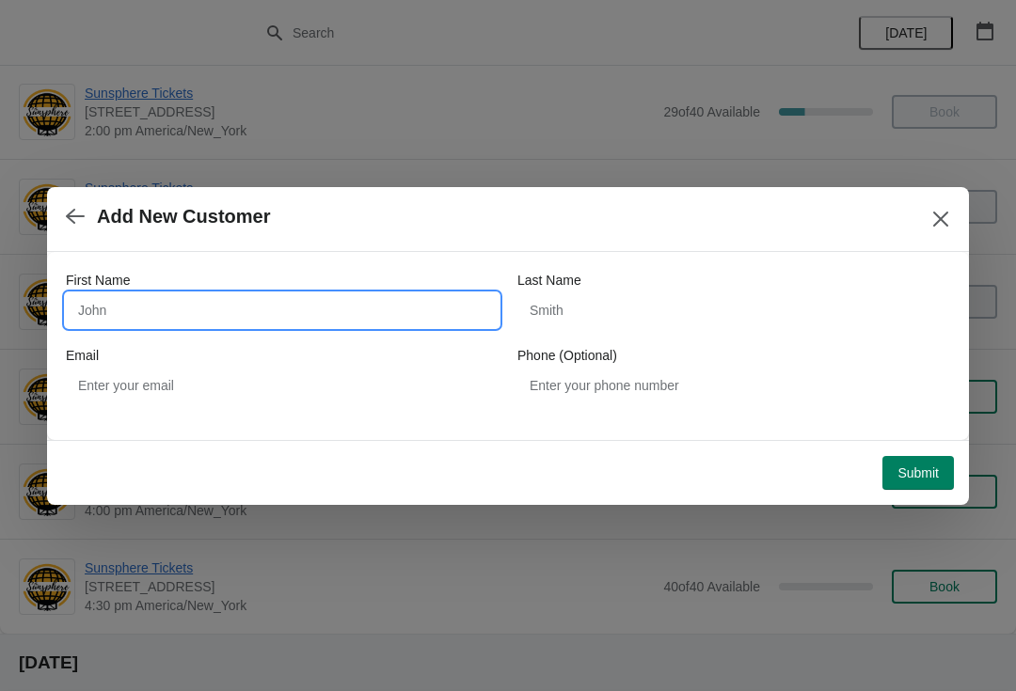
click at [256, 321] on input "First Name" at bounding box center [282, 311] width 433 height 34
type input "W"
click at [912, 461] on button "Submit" at bounding box center [918, 473] width 72 height 34
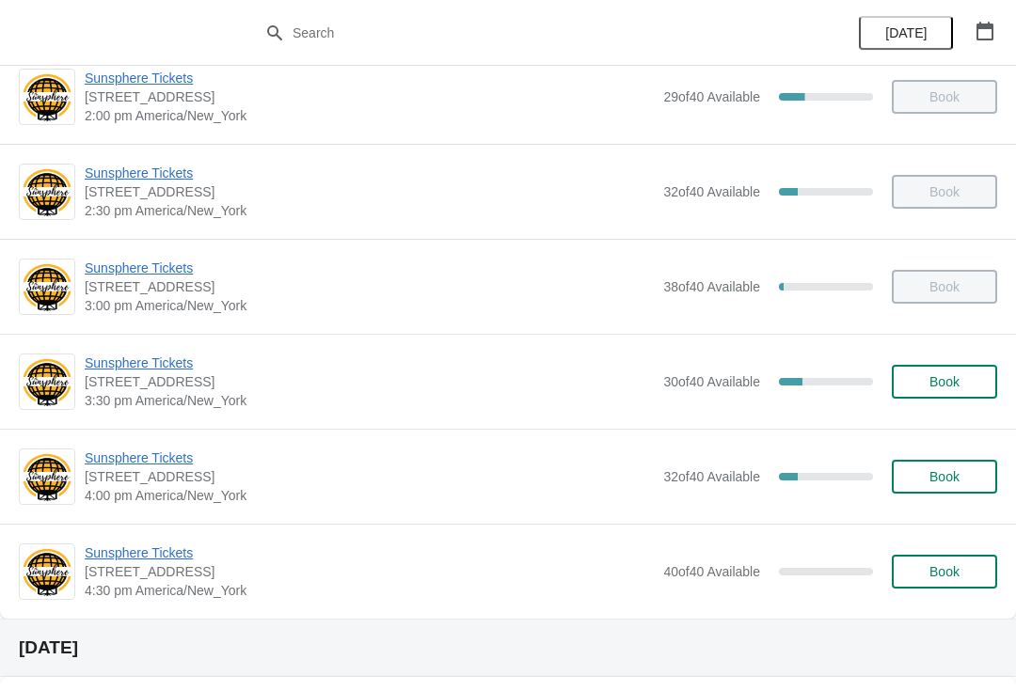
scroll to position [691, 0]
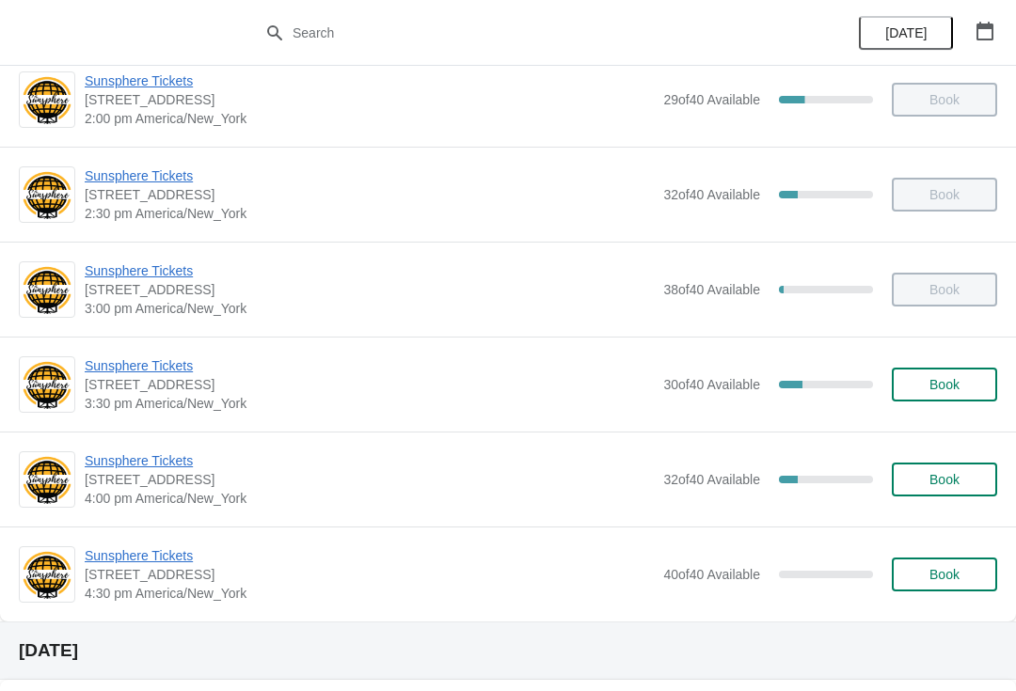
click at [955, 387] on span "Book" at bounding box center [945, 384] width 30 height 15
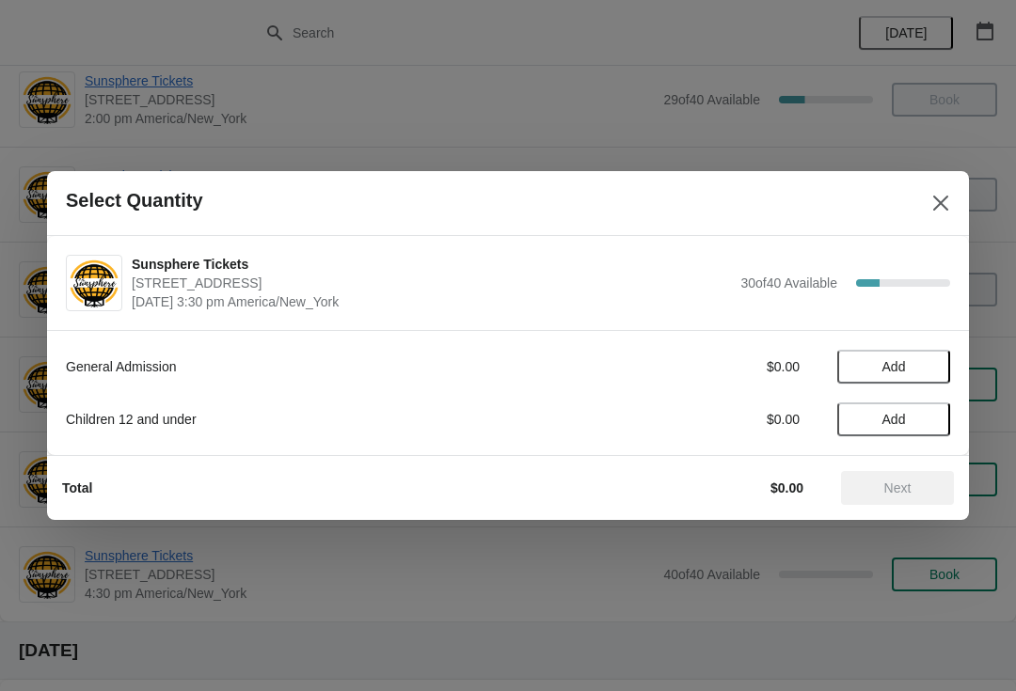
click at [934, 374] on button "Add" at bounding box center [893, 367] width 113 height 34
click at [929, 371] on icon at bounding box center [926, 368] width 20 height 20
click at [920, 376] on icon at bounding box center [926, 368] width 20 height 20
click at [932, 376] on icon at bounding box center [926, 368] width 20 height 20
click at [915, 474] on button "Next" at bounding box center [897, 488] width 113 height 34
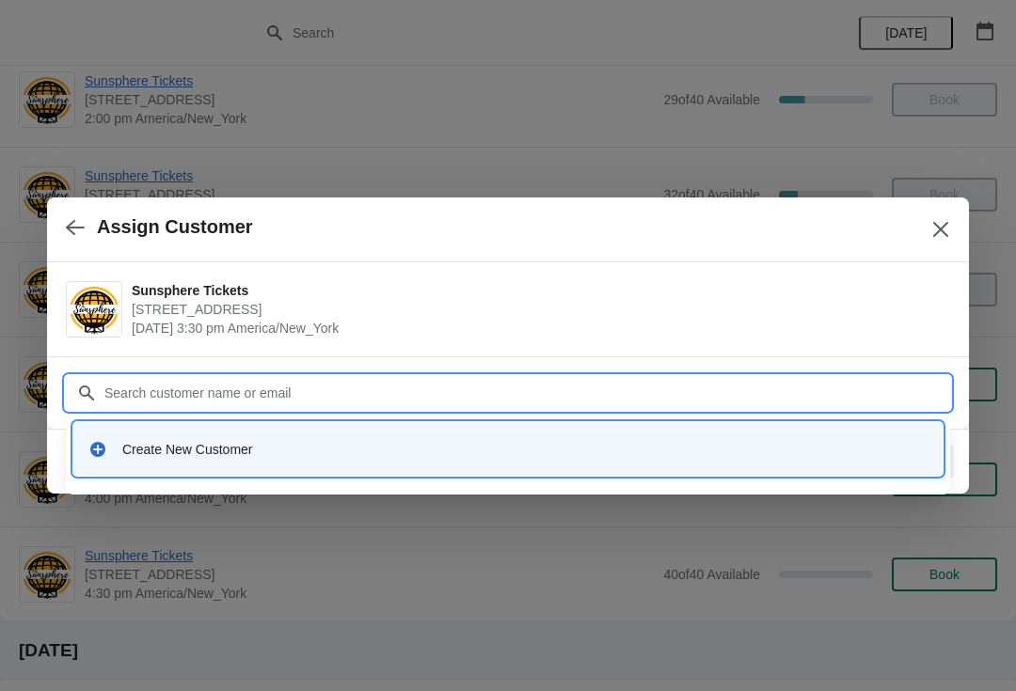
click at [390, 475] on div "Create New Customer" at bounding box center [507, 449] width 869 height 54
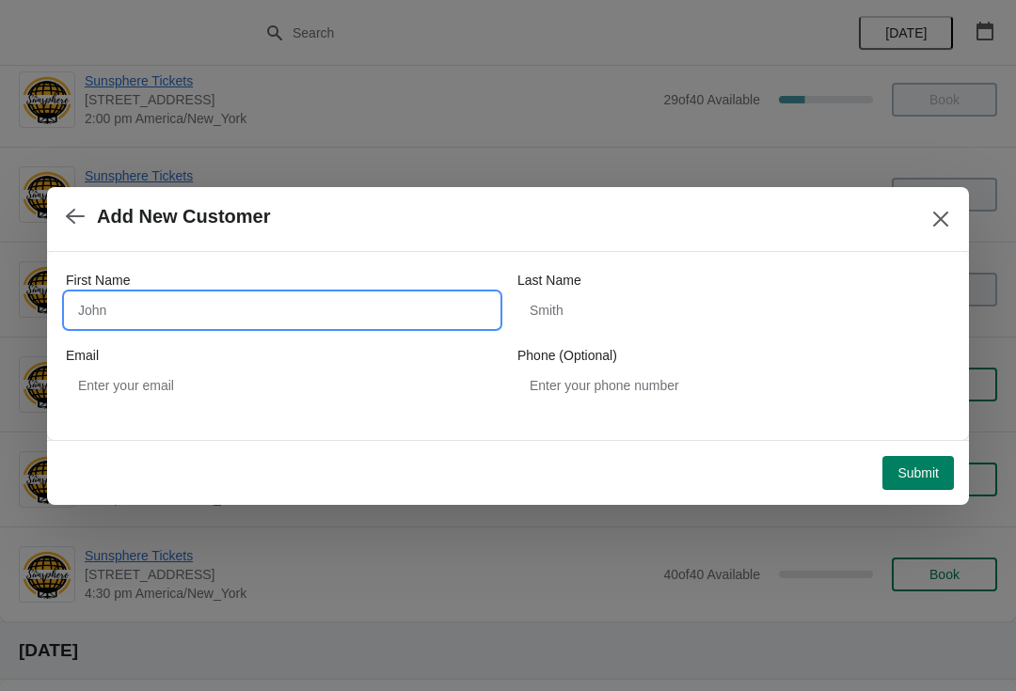
click at [268, 315] on input "First Name" at bounding box center [282, 311] width 433 height 34
type input "W"
click at [927, 441] on div "Submit" at bounding box center [500, 465] width 907 height 49
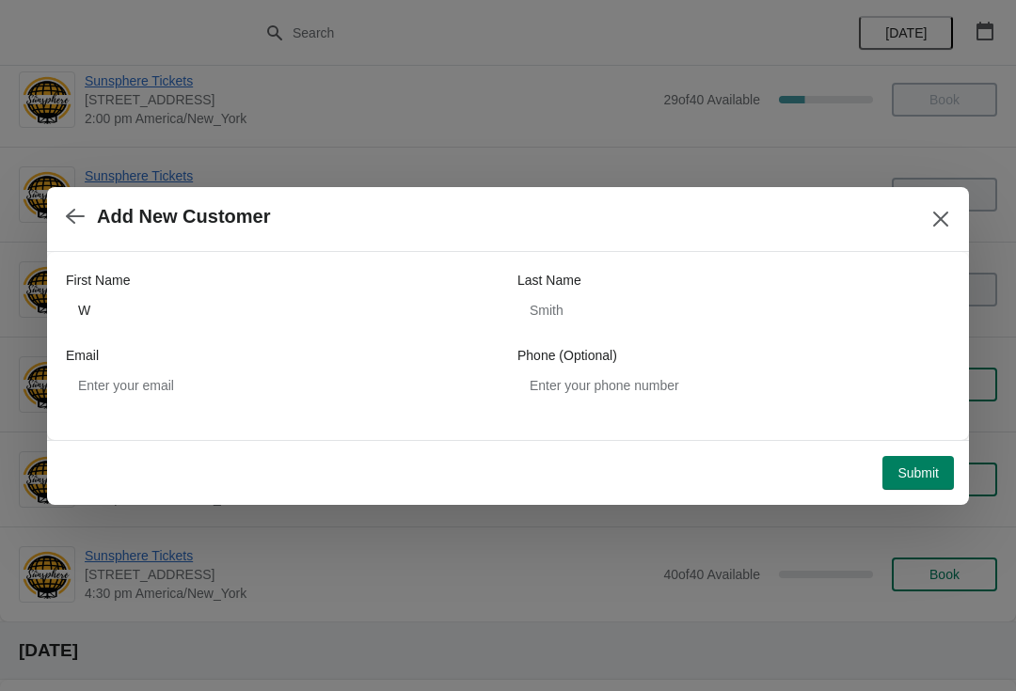
click at [923, 471] on span "Submit" at bounding box center [918, 473] width 41 height 15
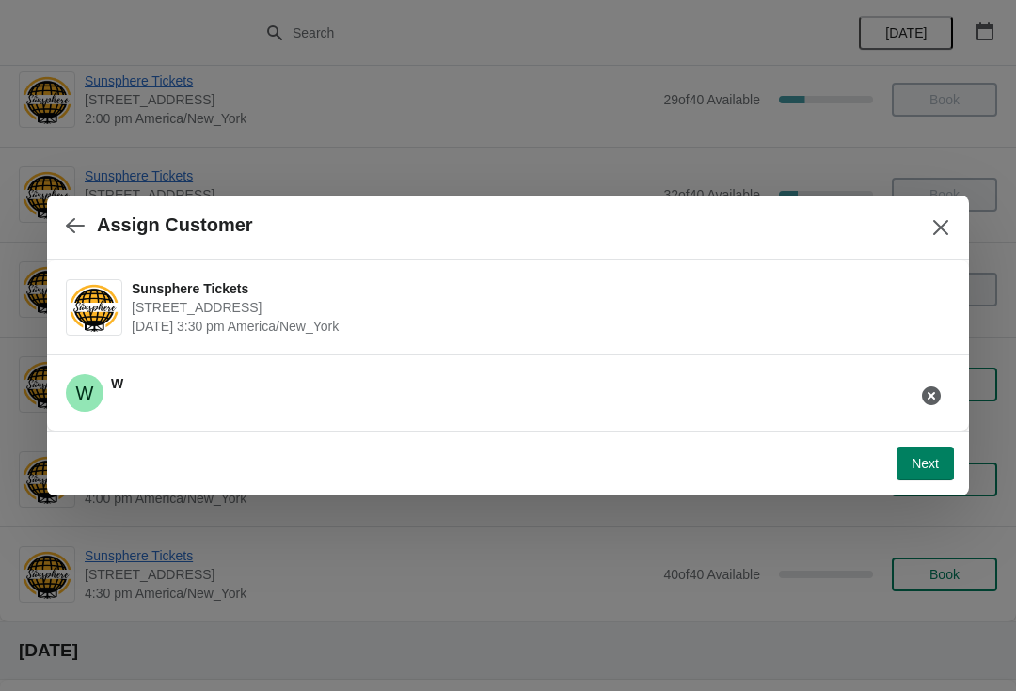
click at [929, 460] on span "Next" at bounding box center [925, 463] width 27 height 15
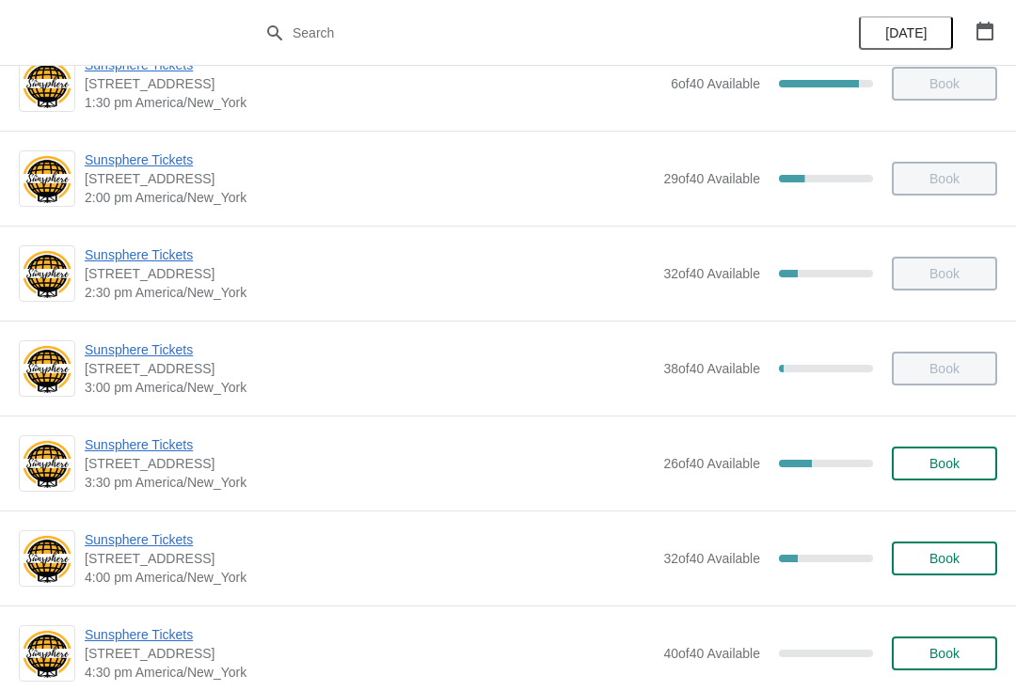
scroll to position [613, 0]
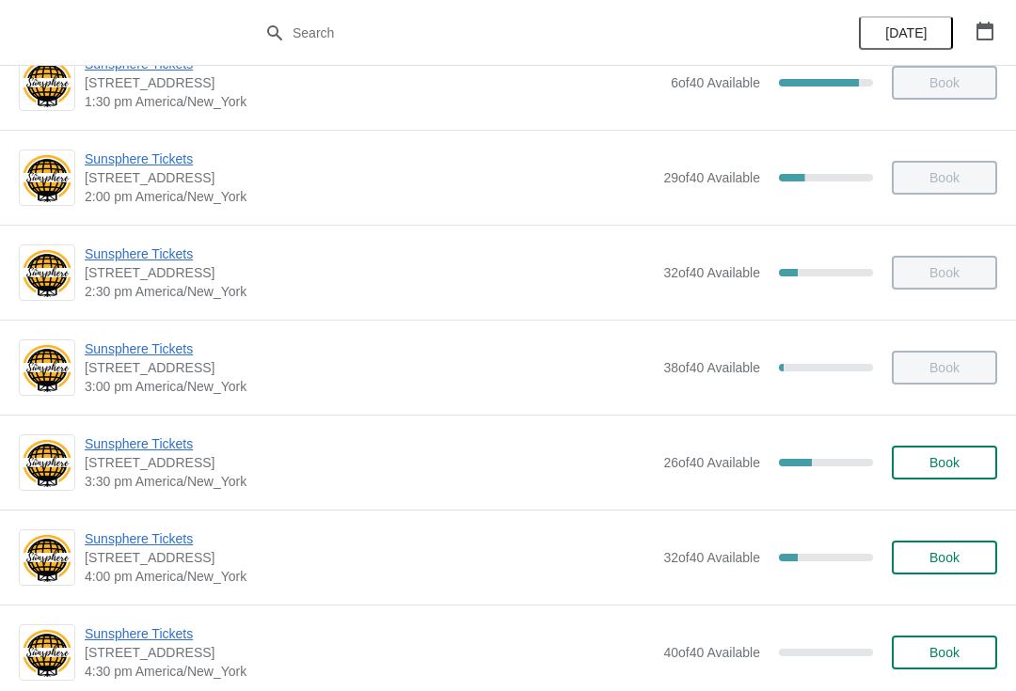
click at [941, 473] on button "Book" at bounding box center [944, 463] width 105 height 34
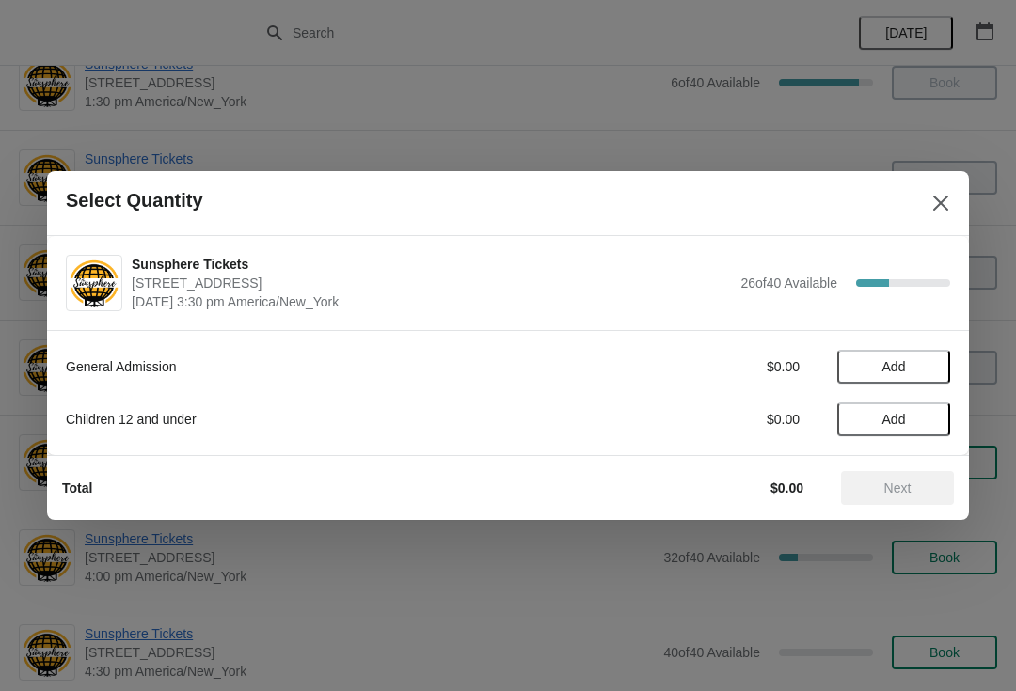
click at [920, 361] on span "Add" at bounding box center [893, 366] width 79 height 15
click at [933, 362] on icon at bounding box center [926, 368] width 20 height 20
click at [927, 364] on icon at bounding box center [926, 368] width 20 height 20
click at [929, 373] on icon at bounding box center [926, 368] width 20 height 20
click at [935, 420] on button "Add" at bounding box center [893, 420] width 113 height 34
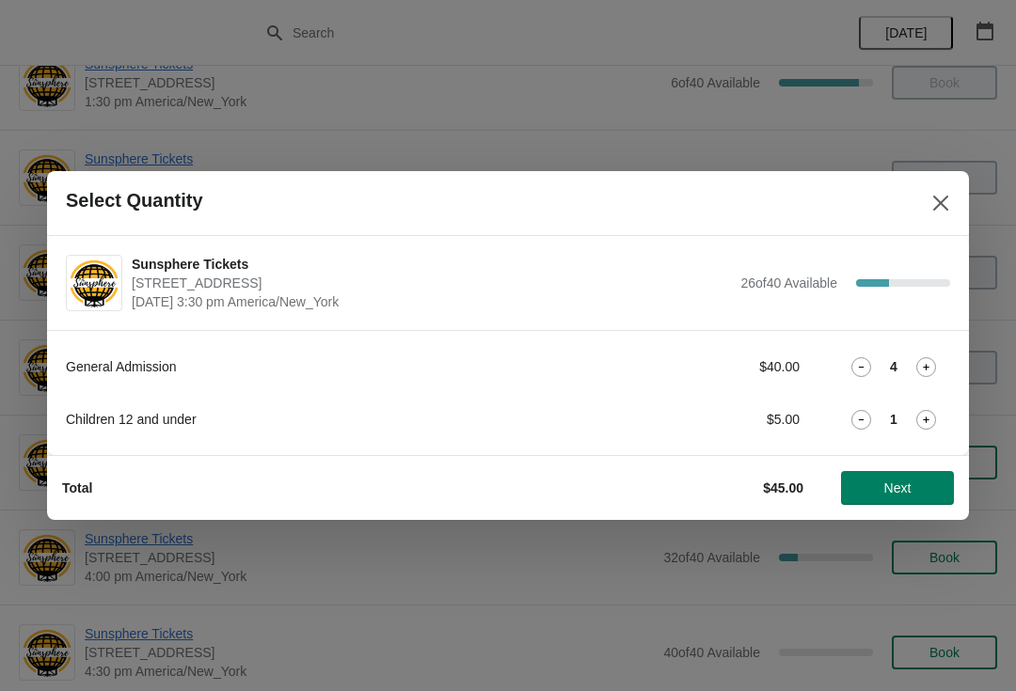
click at [929, 420] on icon at bounding box center [926, 420] width 7 height 7
click at [929, 468] on div "Total $50.00 Next" at bounding box center [500, 480] width 907 height 49
click at [892, 482] on span "Next" at bounding box center [897, 488] width 27 height 15
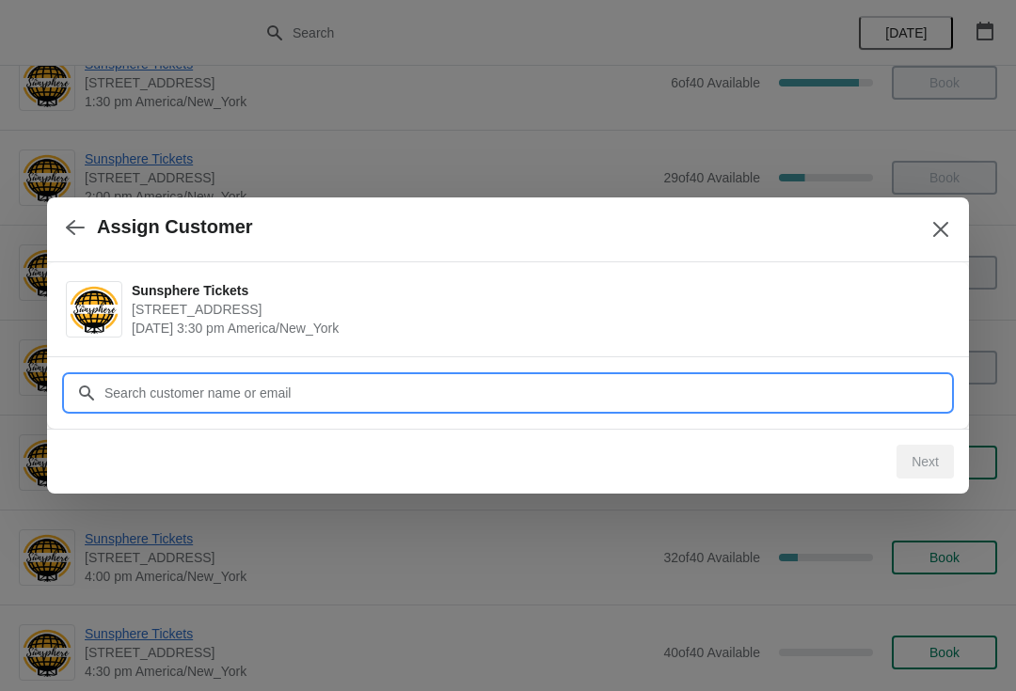
click at [833, 381] on input "Customer" at bounding box center [526, 393] width 847 height 34
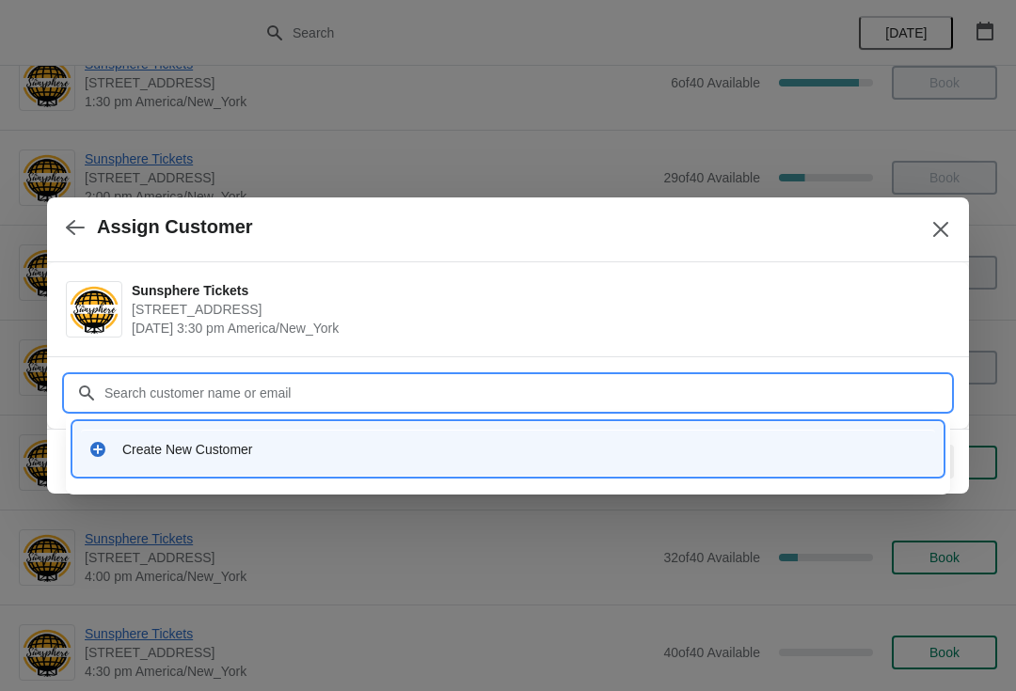
click at [284, 451] on div "Create New Customer" at bounding box center [524, 449] width 805 height 19
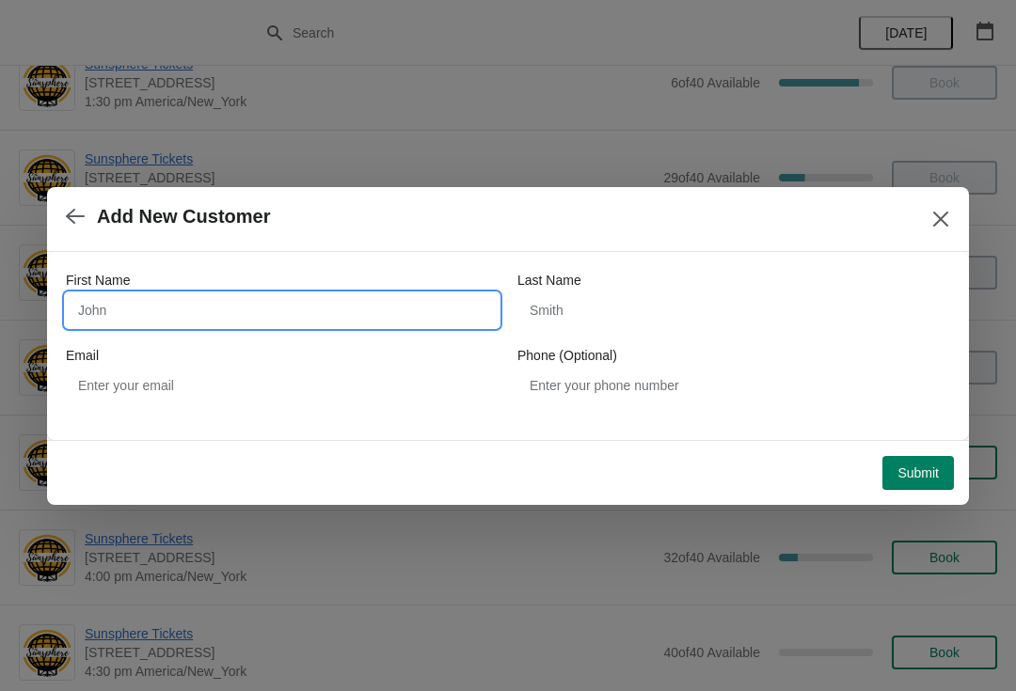
click at [223, 326] on input "First Name" at bounding box center [282, 311] width 433 height 34
type input "W"
click at [934, 450] on div "Submit" at bounding box center [504, 469] width 899 height 41
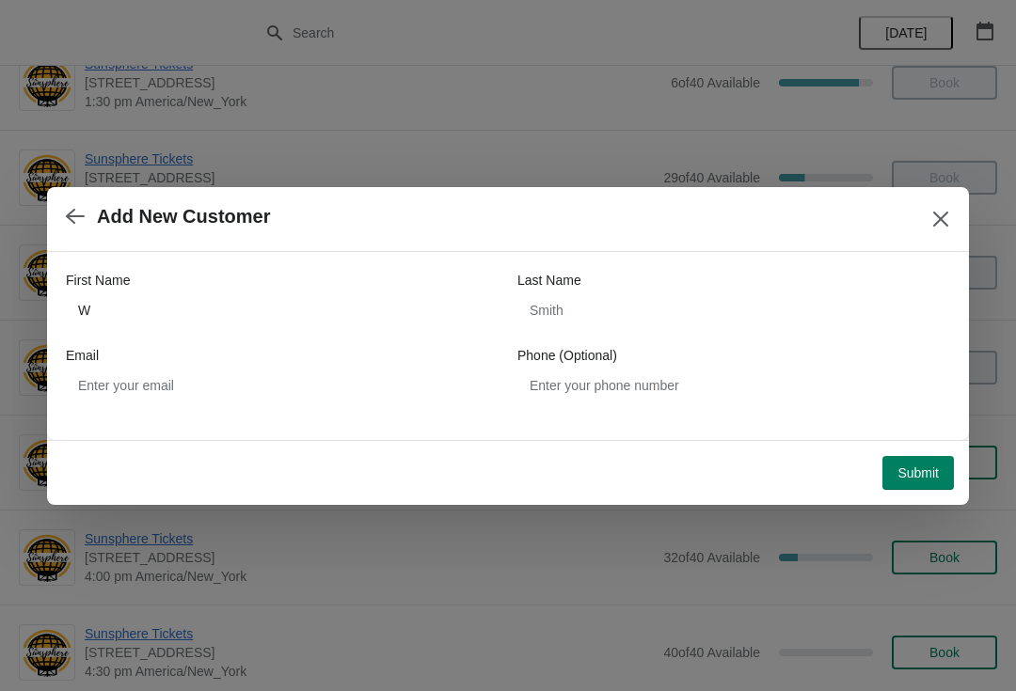
click at [918, 469] on span "Submit" at bounding box center [918, 473] width 41 height 15
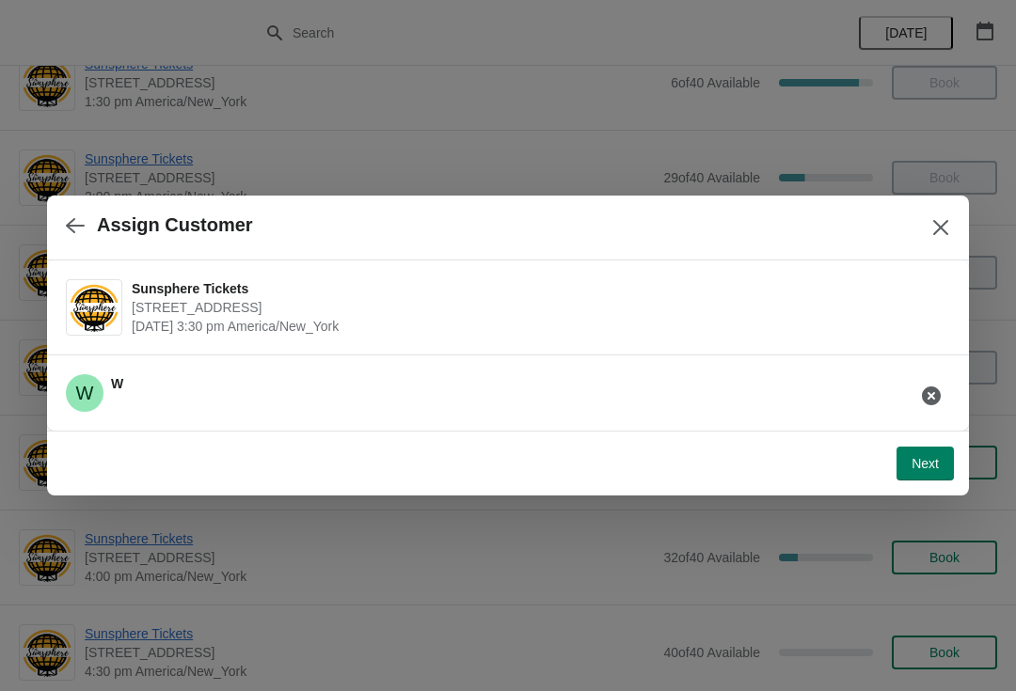
click at [923, 466] on span "Next" at bounding box center [925, 463] width 27 height 15
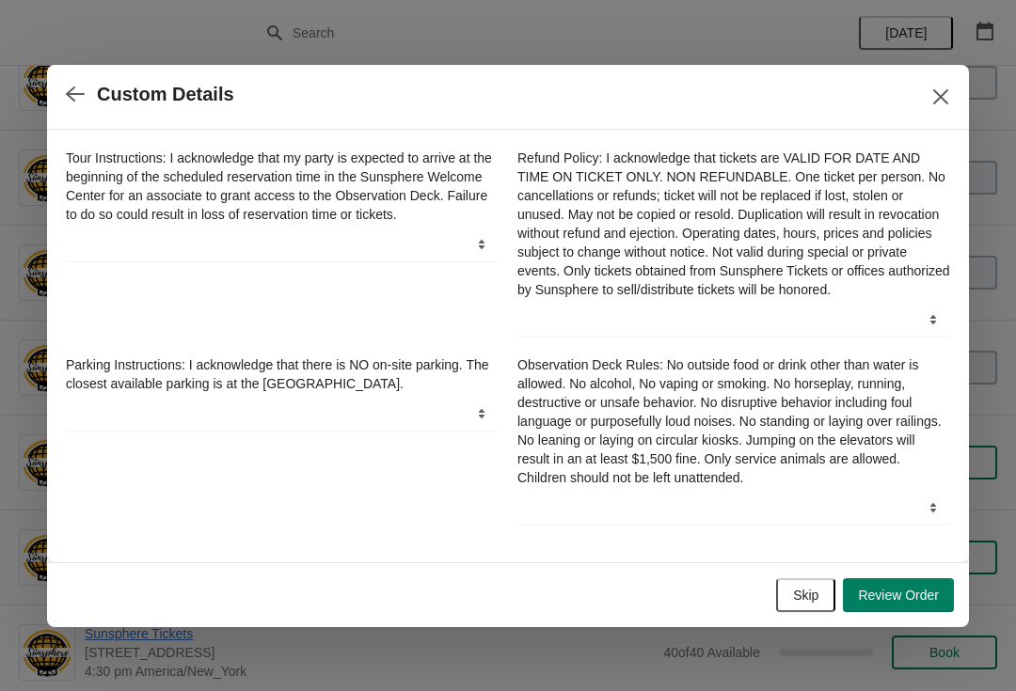
click at [816, 599] on span "Skip" at bounding box center [805, 595] width 25 height 15
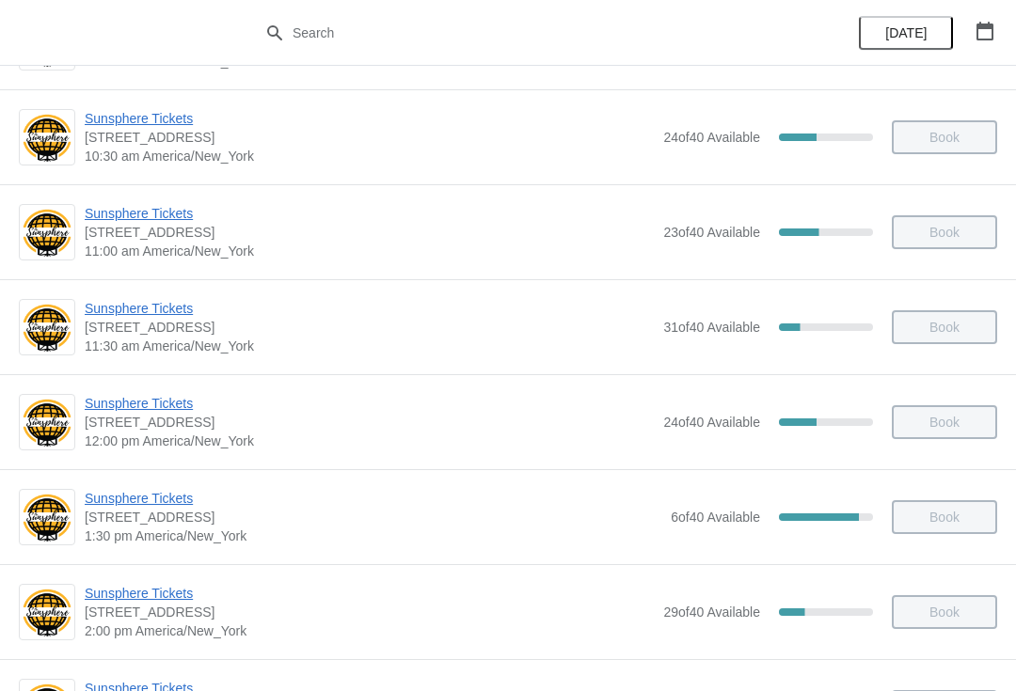
scroll to position [177, 0]
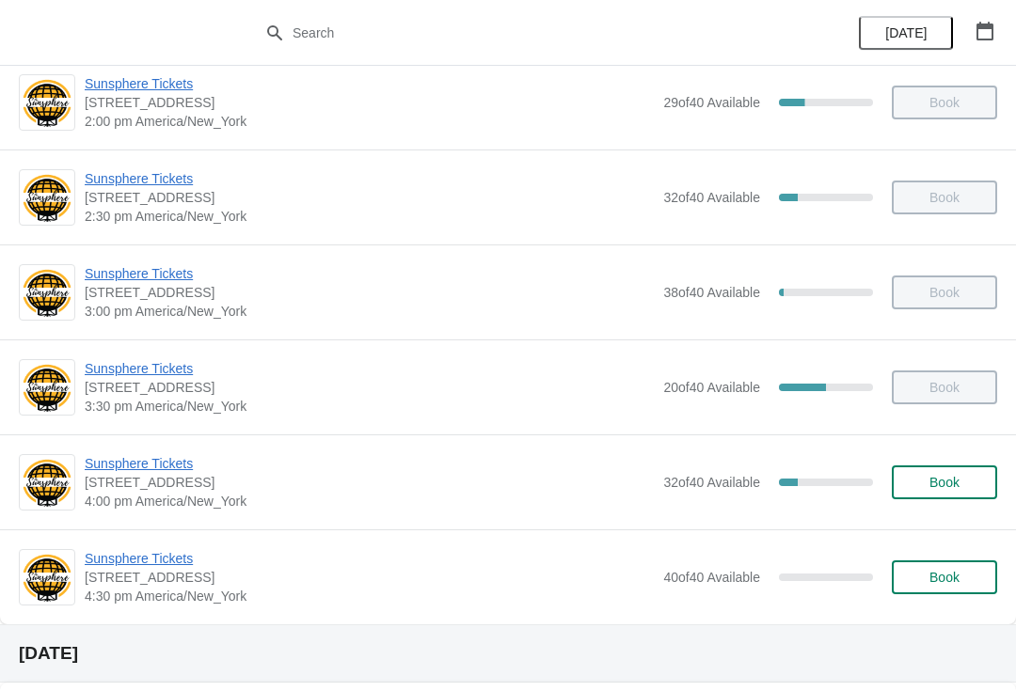
scroll to position [701, 0]
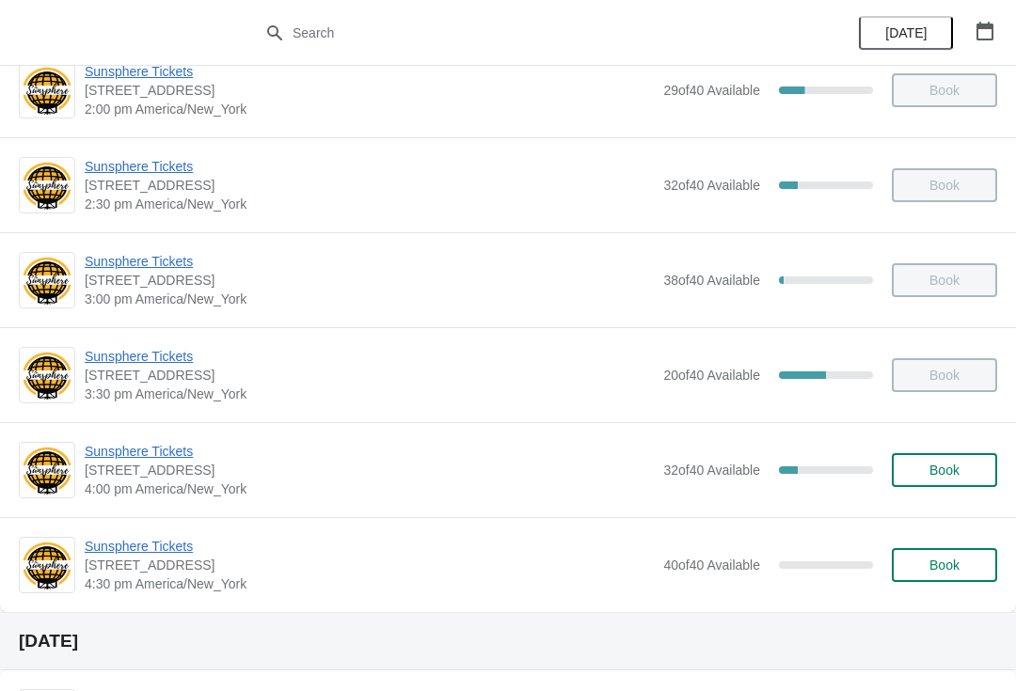
click at [952, 470] on span "Book" at bounding box center [945, 470] width 30 height 15
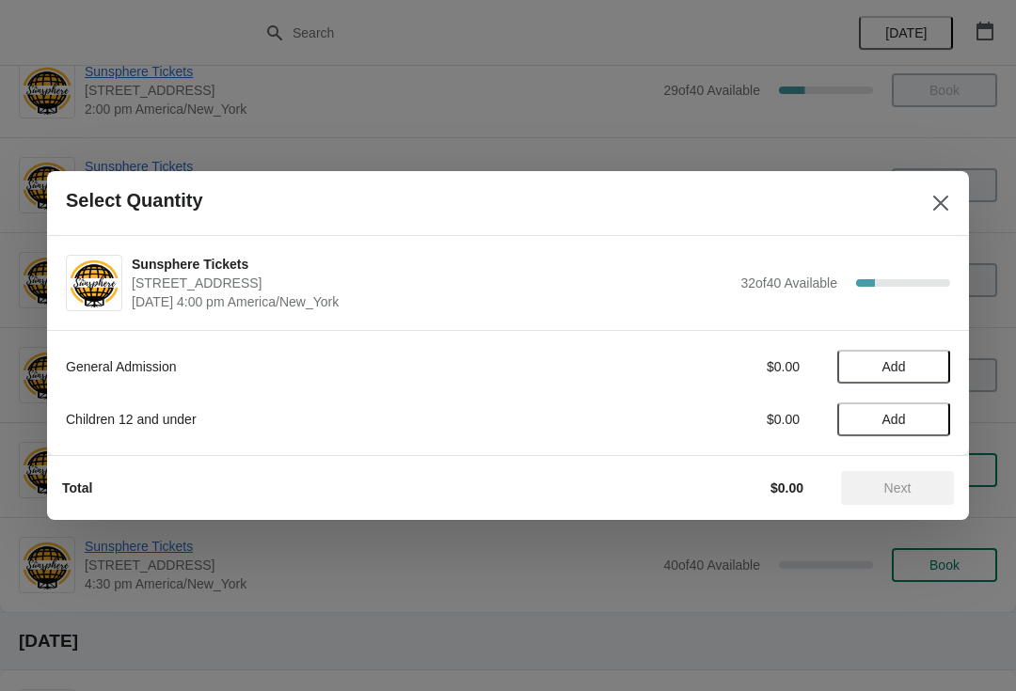
click at [918, 369] on span "Add" at bounding box center [893, 366] width 79 height 15
click at [917, 374] on icon at bounding box center [926, 368] width 20 height 20
click at [910, 474] on button "Next" at bounding box center [897, 488] width 113 height 34
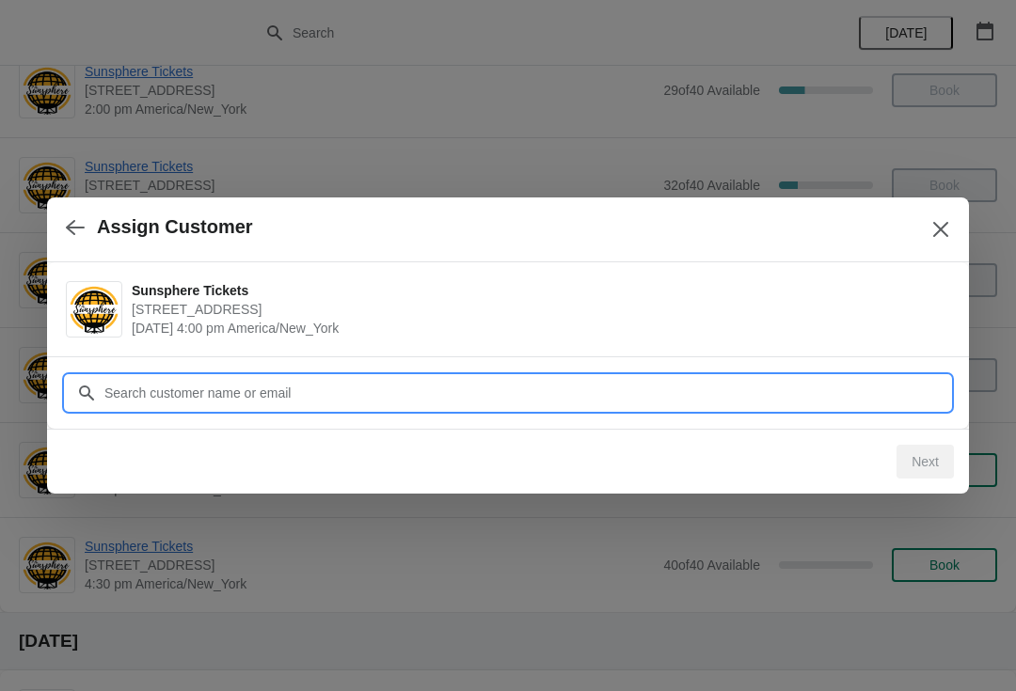
click at [822, 398] on input "Customer" at bounding box center [526, 393] width 847 height 34
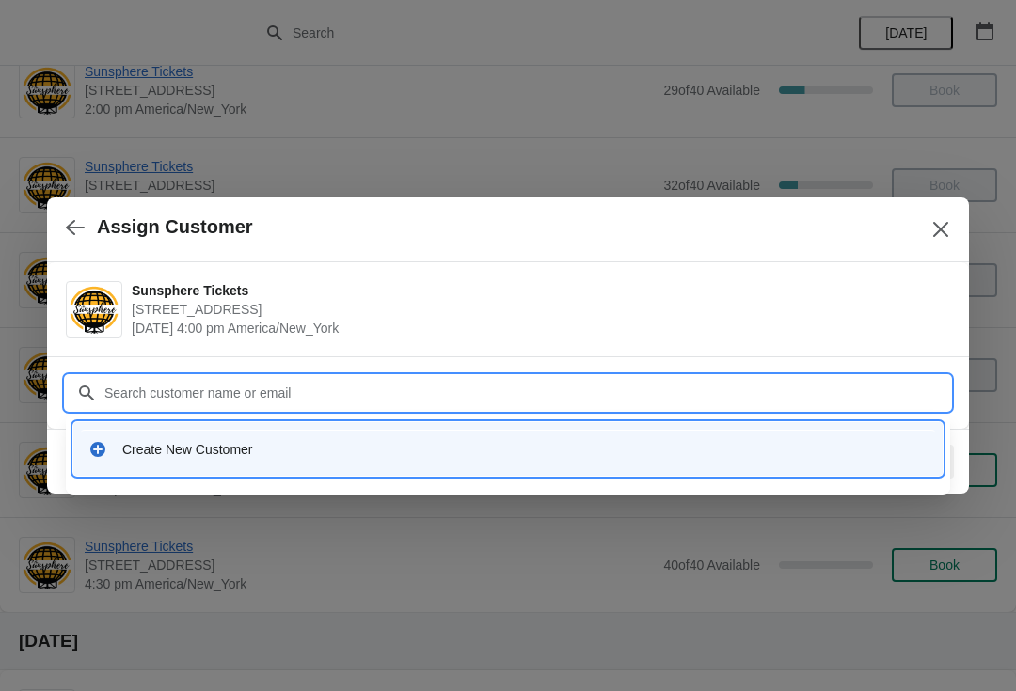
click at [294, 465] on div "Create New Customer" at bounding box center [508, 449] width 854 height 39
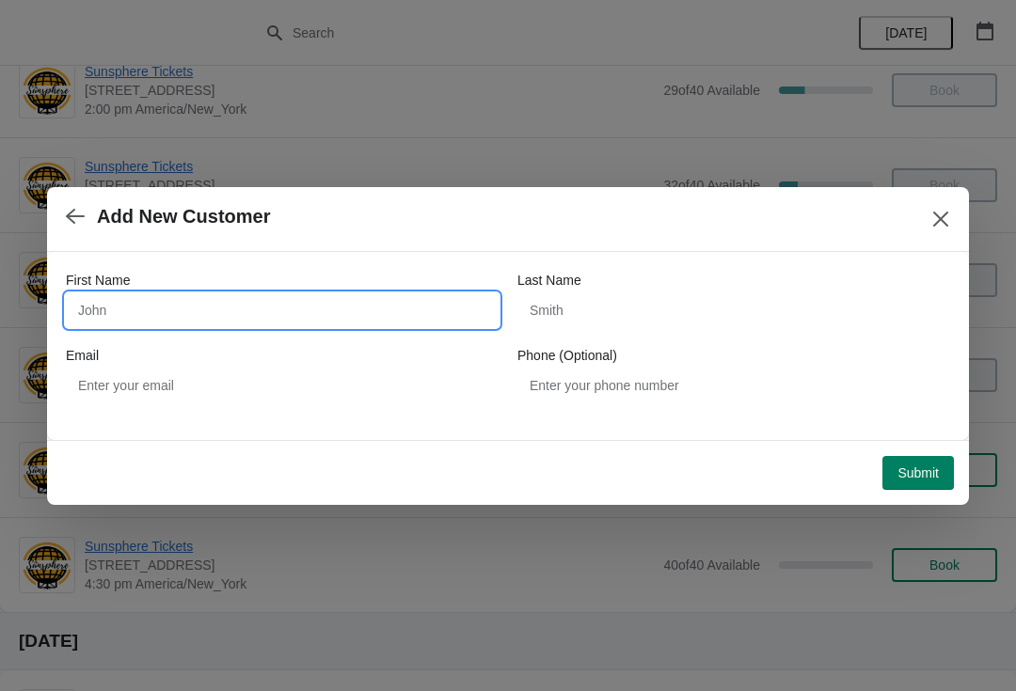
click at [238, 326] on input "First Name" at bounding box center [282, 311] width 433 height 34
type input "Walkin"
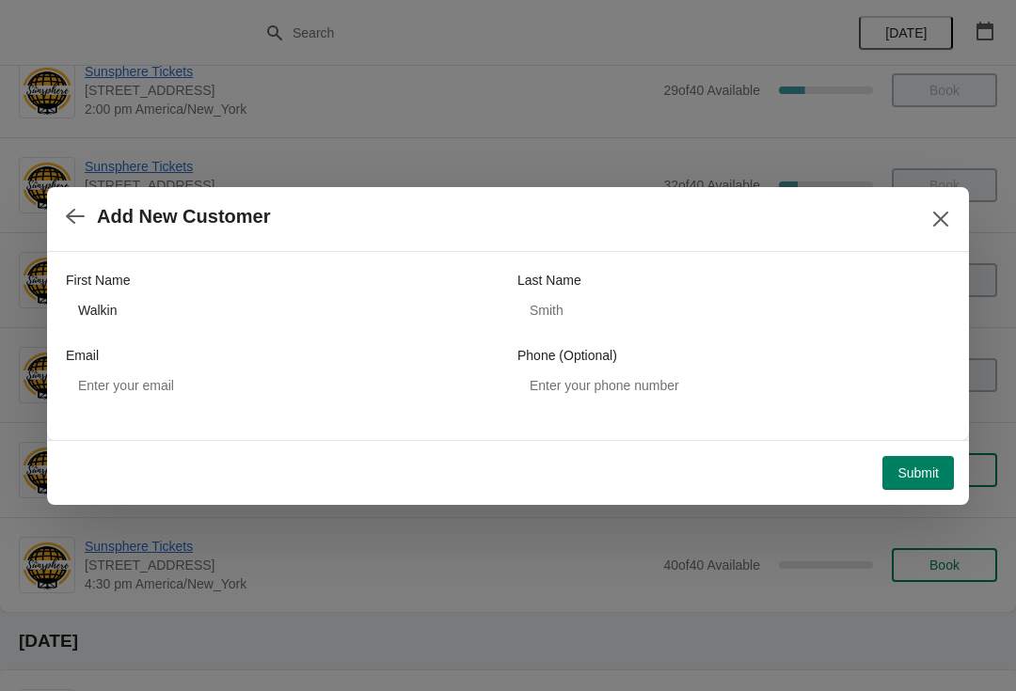
click at [933, 460] on button "Submit" at bounding box center [918, 473] width 72 height 34
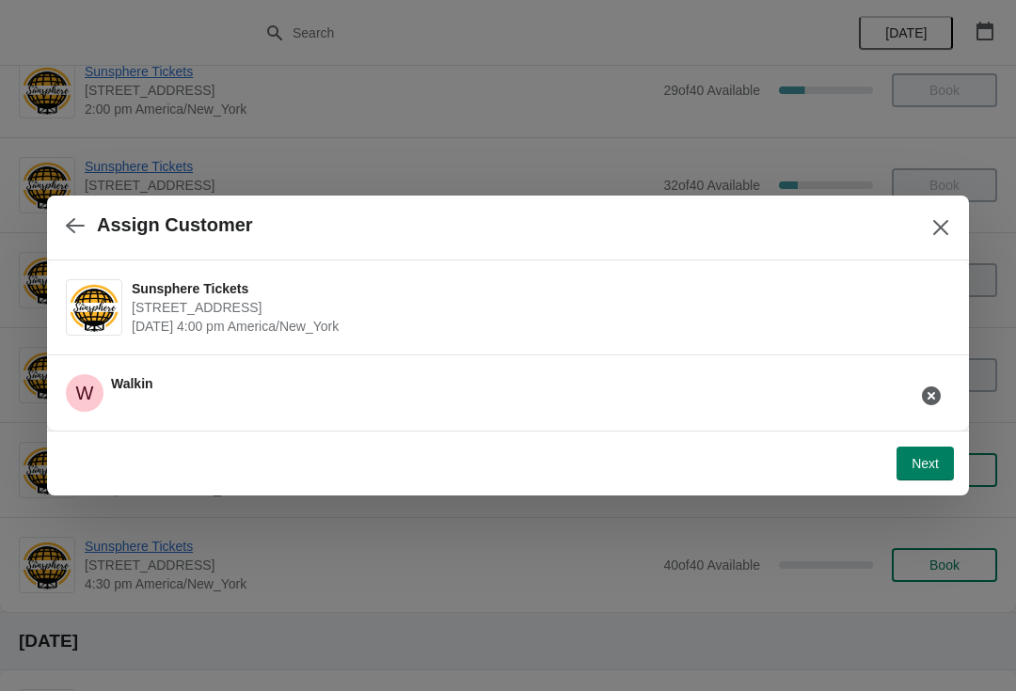
click at [933, 447] on button "Next" at bounding box center [925, 464] width 57 height 34
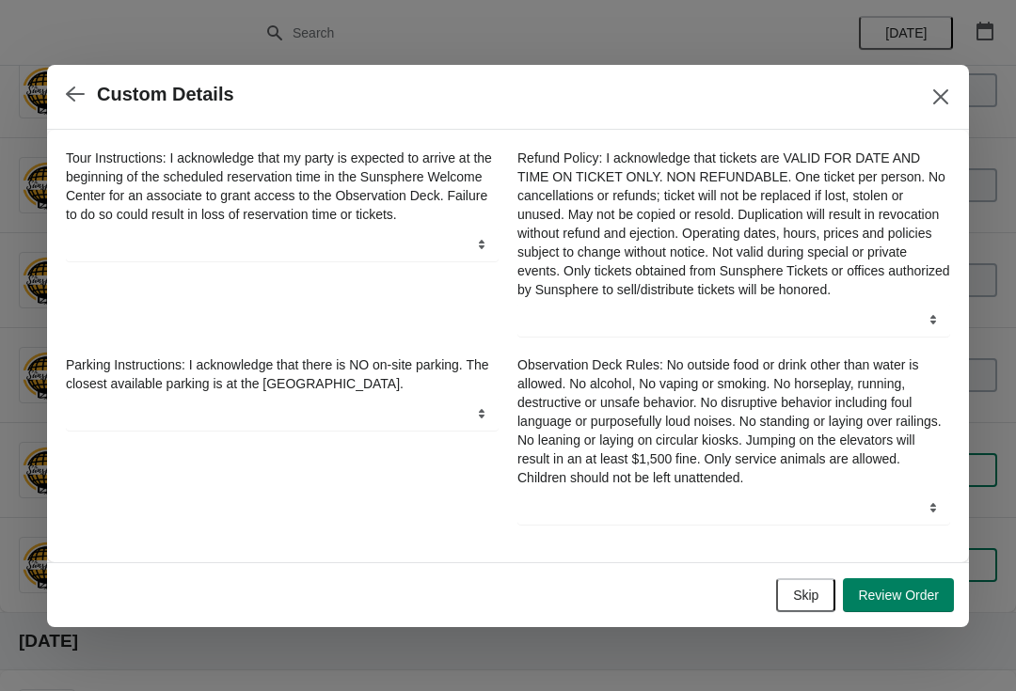
click at [814, 603] on span "Skip" at bounding box center [805, 595] width 25 height 15
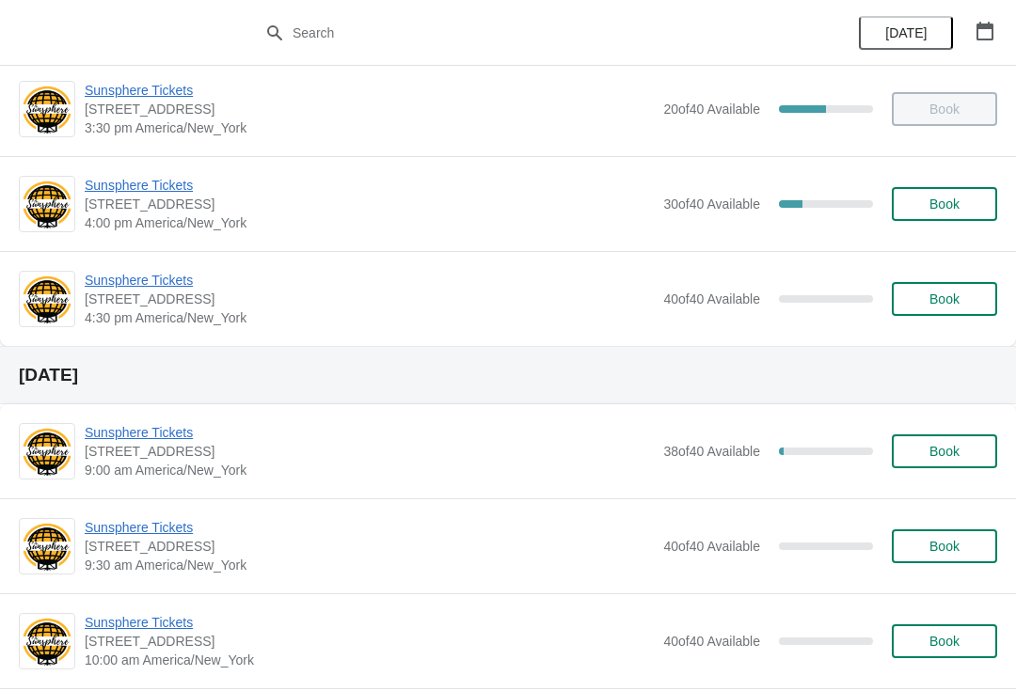
scroll to position [1008, 0]
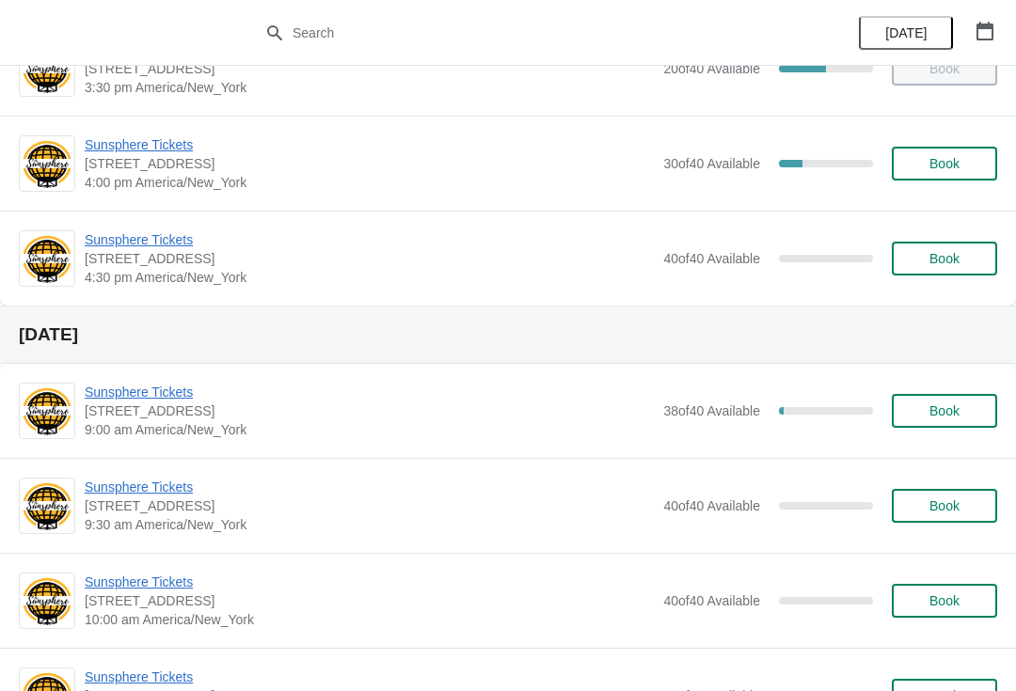
click at [151, 153] on span "Sunsphere Tickets" at bounding box center [369, 144] width 569 height 19
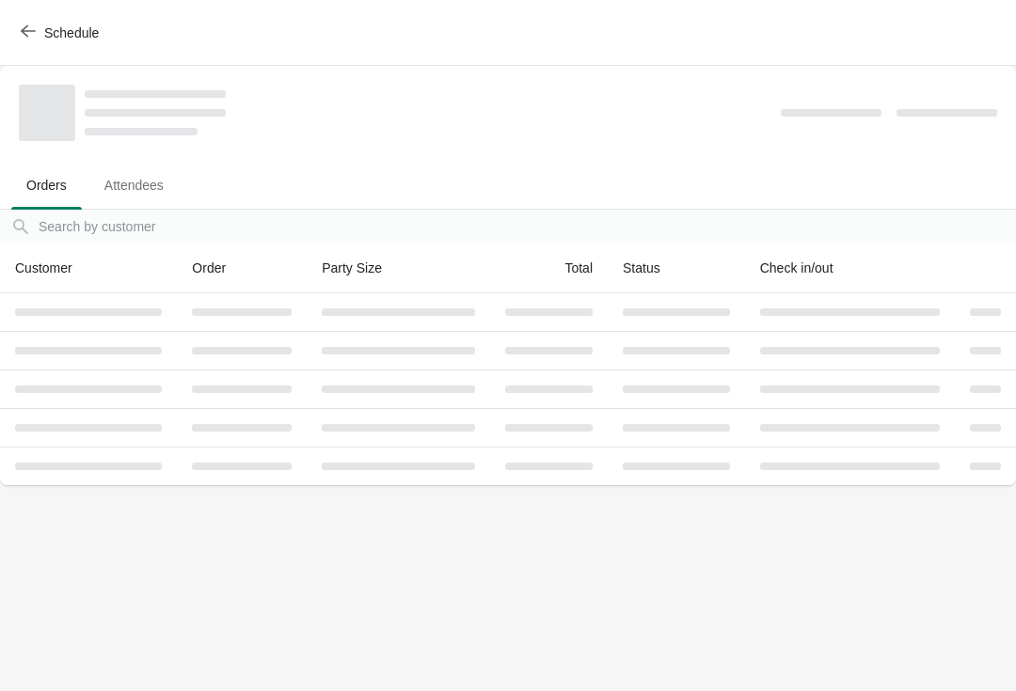
scroll to position [0, 0]
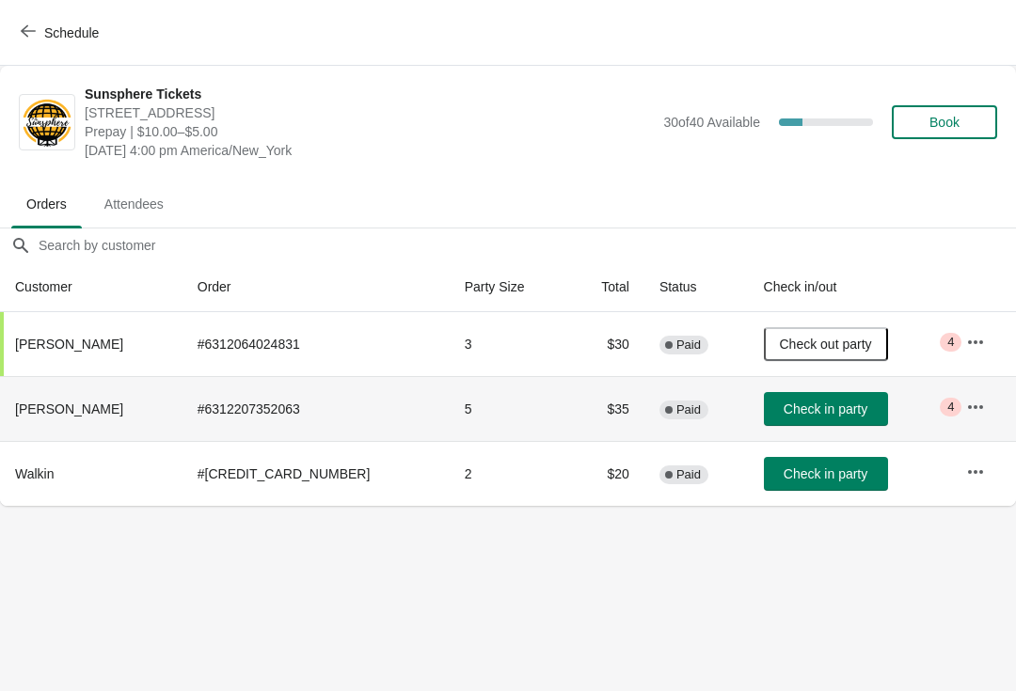
click at [845, 409] on span "Check in party" at bounding box center [826, 409] width 84 height 15
click at [936, 122] on span "Book" at bounding box center [945, 122] width 30 height 15
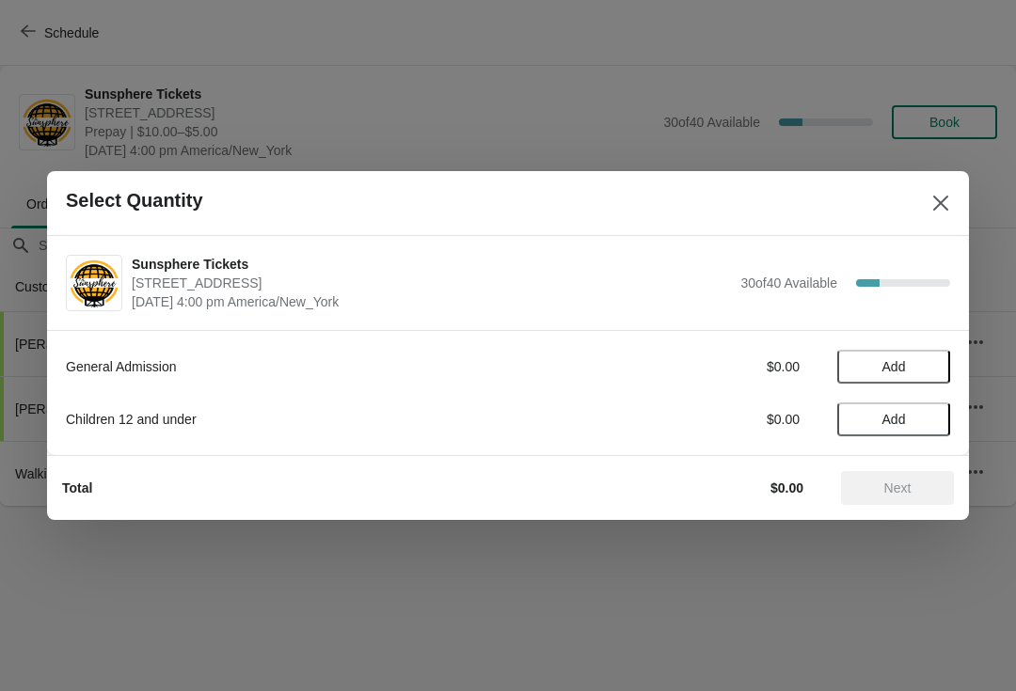
click at [940, 371] on button "Add" at bounding box center [893, 367] width 113 height 34
click at [930, 372] on icon at bounding box center [926, 368] width 20 height 20
click at [934, 423] on button "Add" at bounding box center [893, 420] width 113 height 34
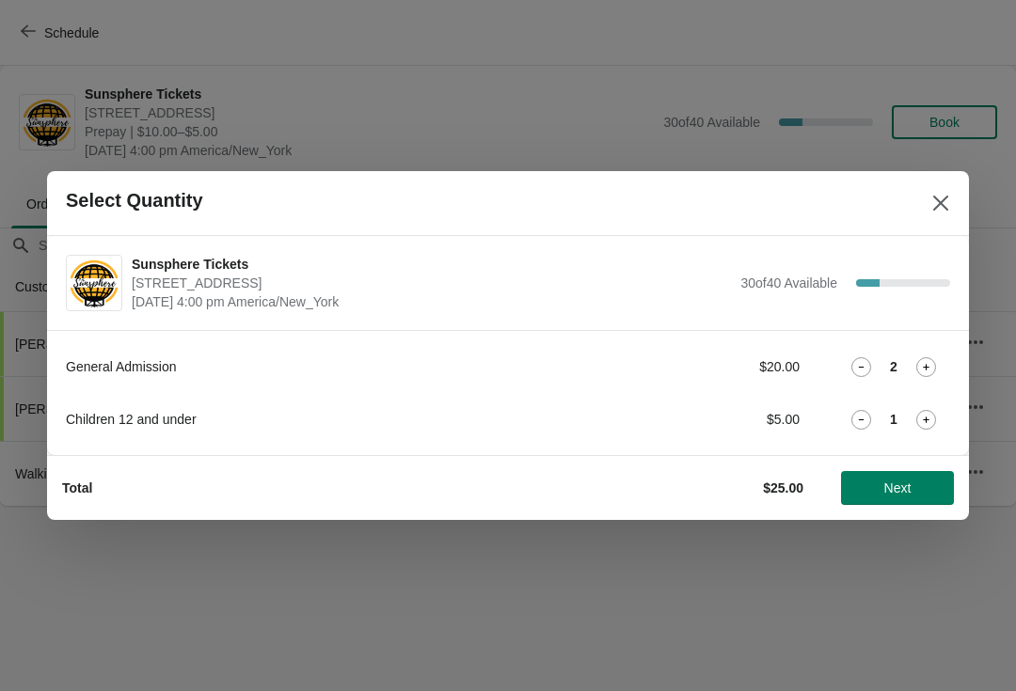
click at [915, 478] on button "Next" at bounding box center [897, 488] width 113 height 34
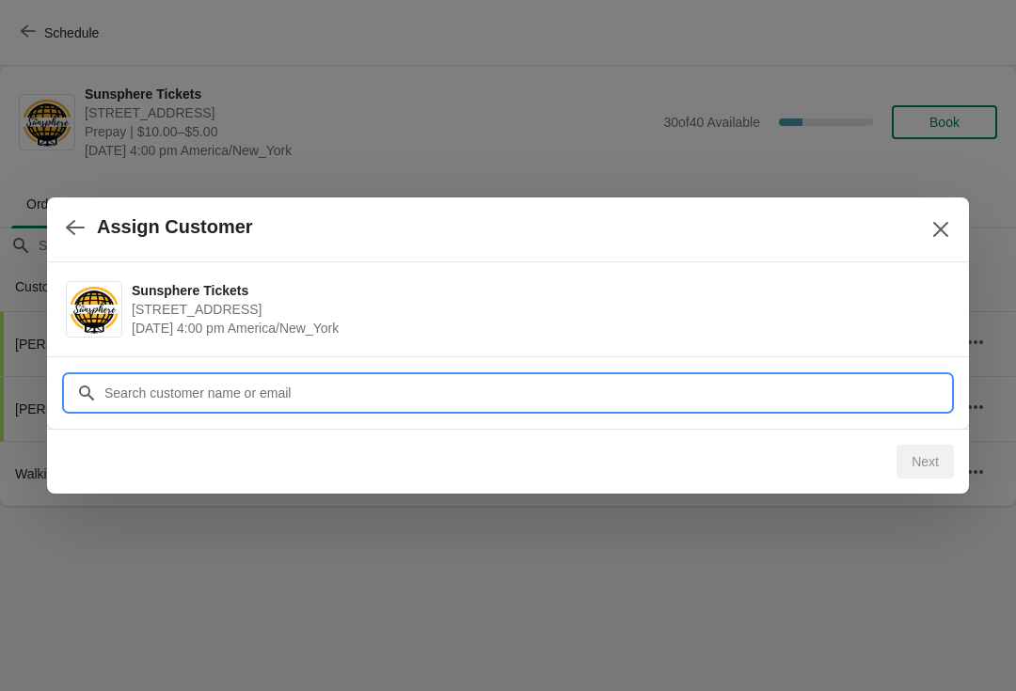
click at [848, 390] on input "Customer" at bounding box center [526, 393] width 847 height 34
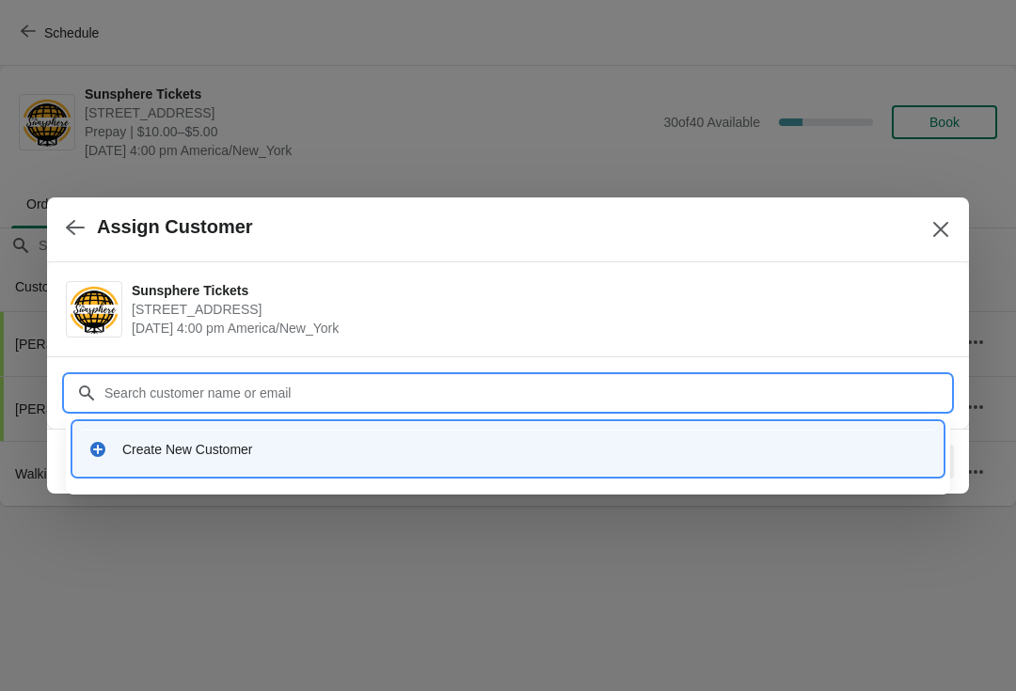
click at [396, 465] on div "Create New Customer" at bounding box center [508, 449] width 854 height 39
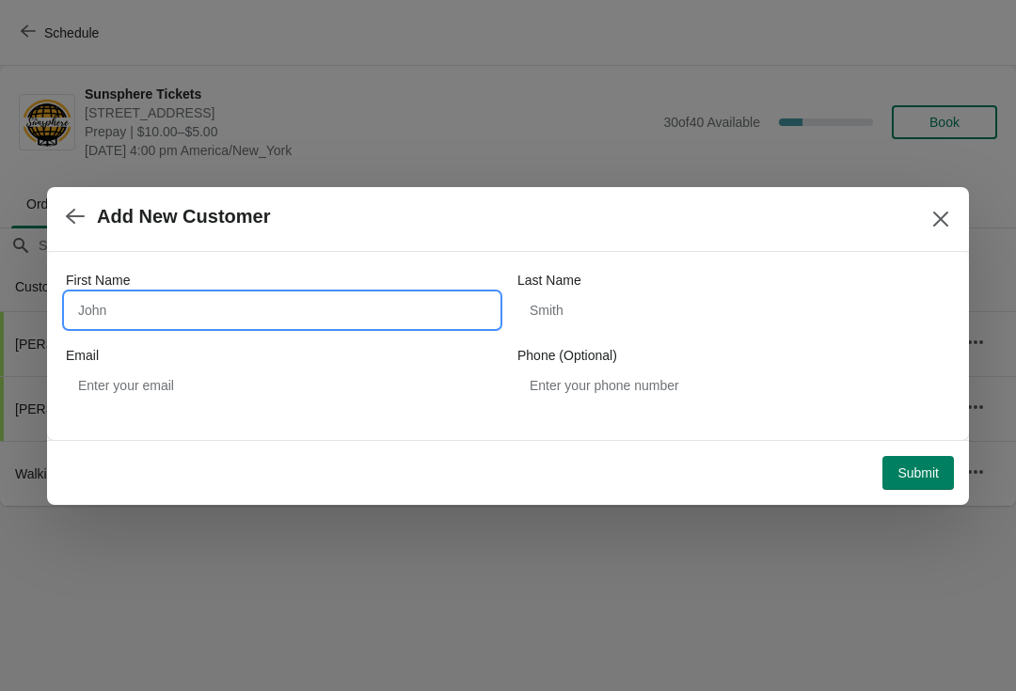
click at [267, 302] on input "First Name" at bounding box center [282, 311] width 433 height 34
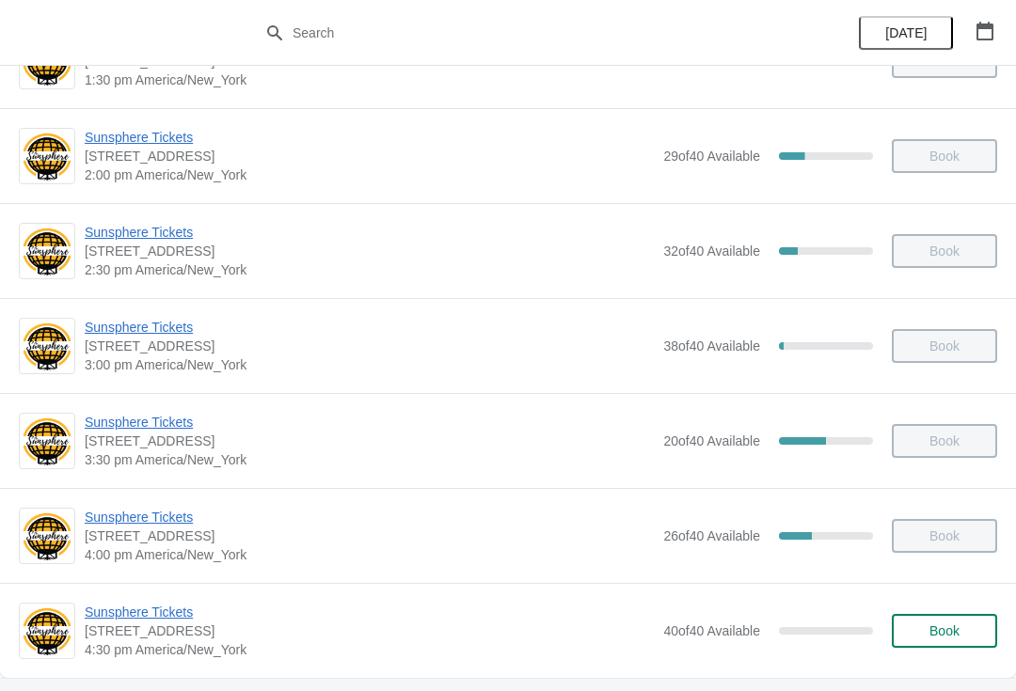
scroll to position [789, 0]
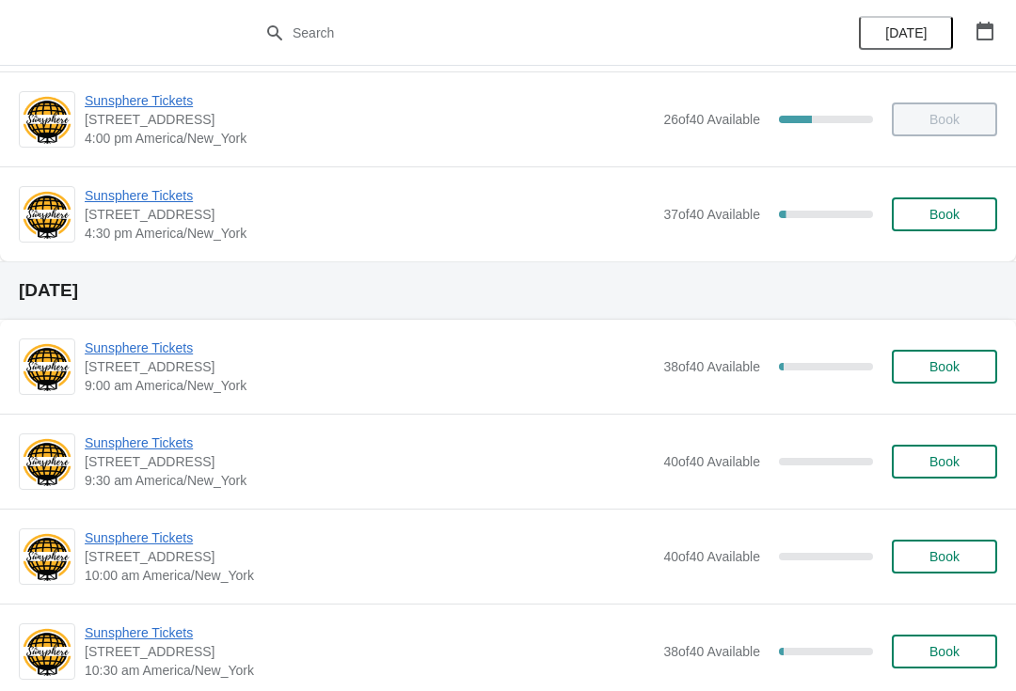
scroll to position [1025, 0]
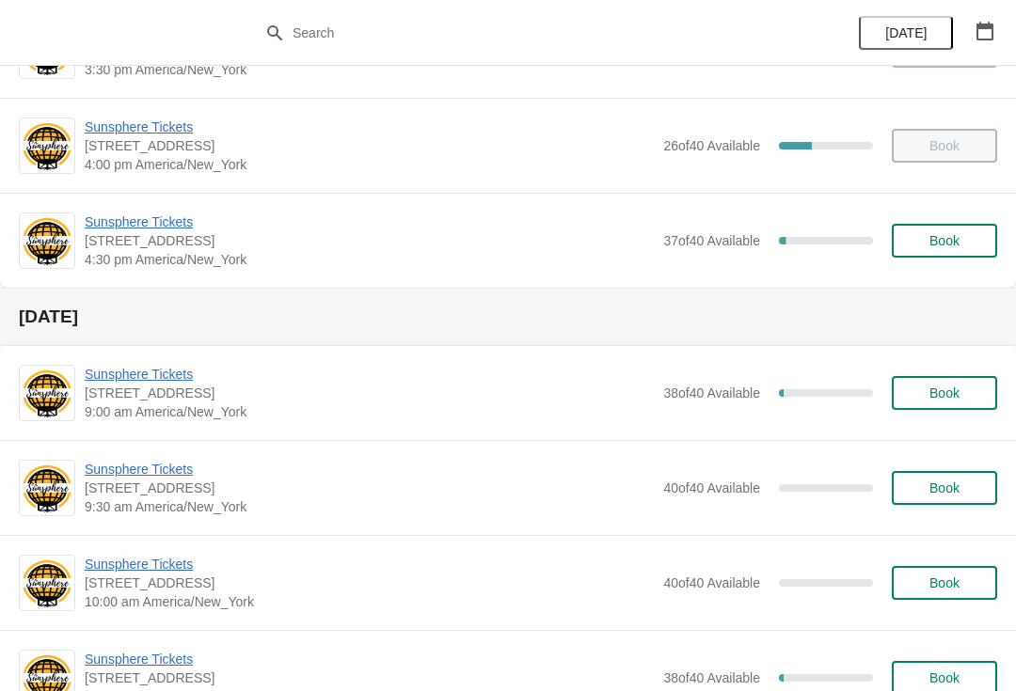
click at [958, 255] on button "Book" at bounding box center [944, 241] width 105 height 34
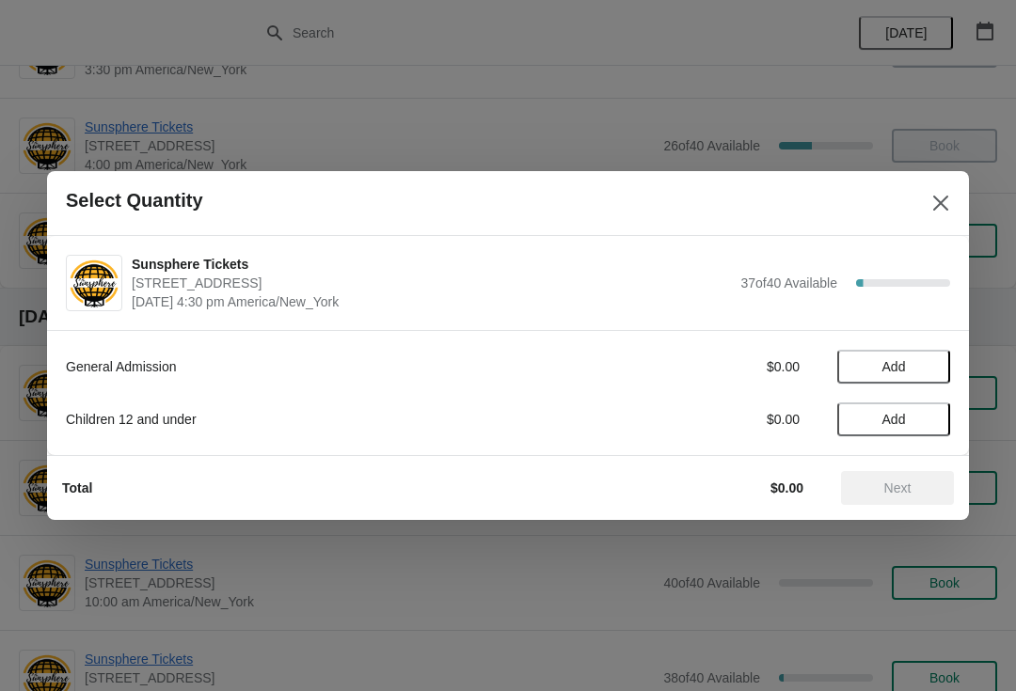
click at [922, 365] on span "Add" at bounding box center [893, 366] width 79 height 15
click at [930, 367] on icon at bounding box center [926, 368] width 20 height 20
click at [906, 479] on button "Next" at bounding box center [897, 488] width 113 height 34
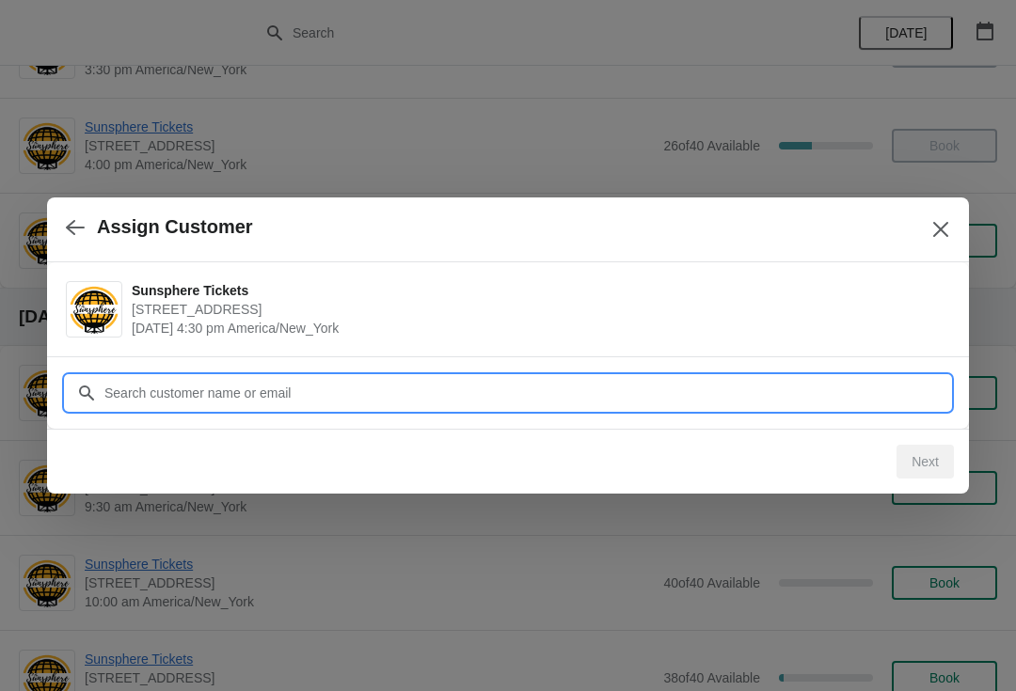
click at [713, 398] on input "Customer" at bounding box center [526, 393] width 847 height 34
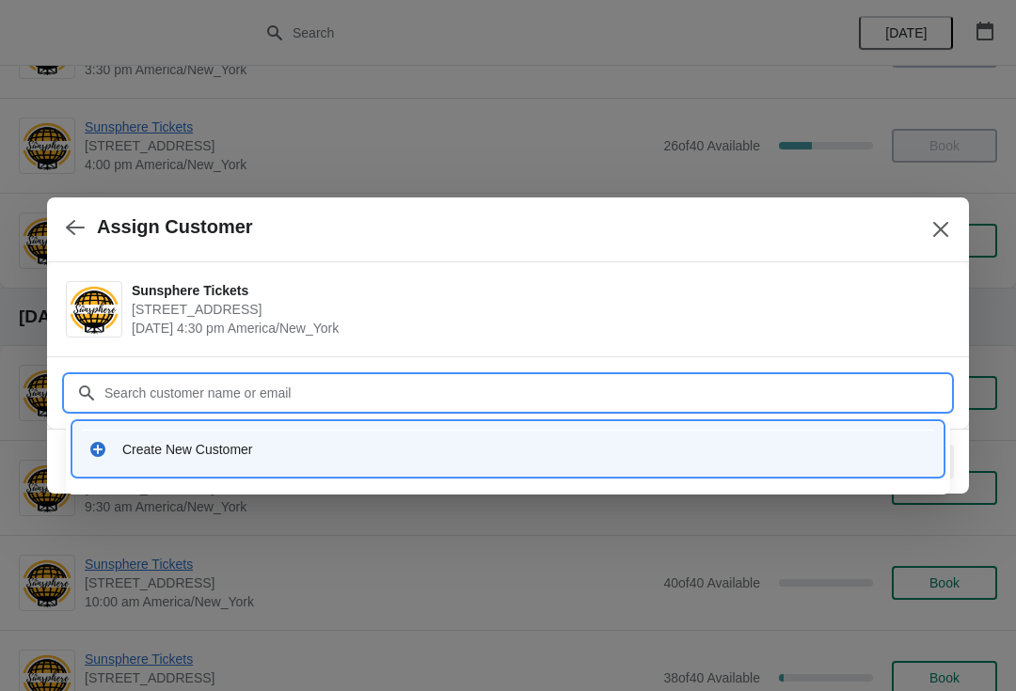
click at [323, 431] on div "Create New Customer" at bounding box center [508, 449] width 854 height 39
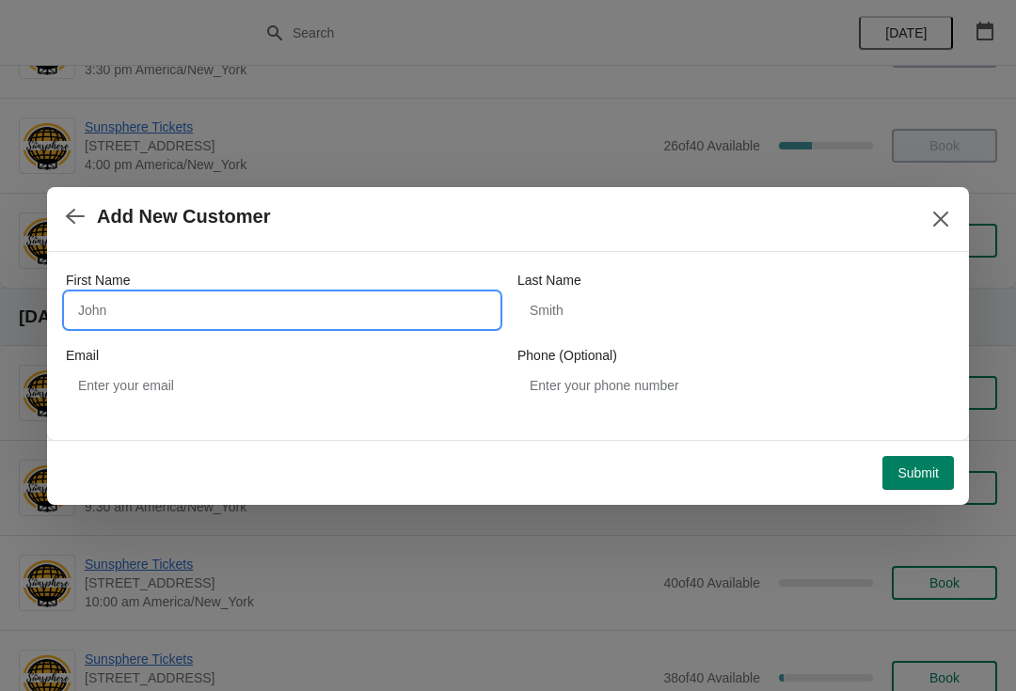
click at [249, 304] on input "First Name" at bounding box center [282, 311] width 433 height 34
type input "Walkin"
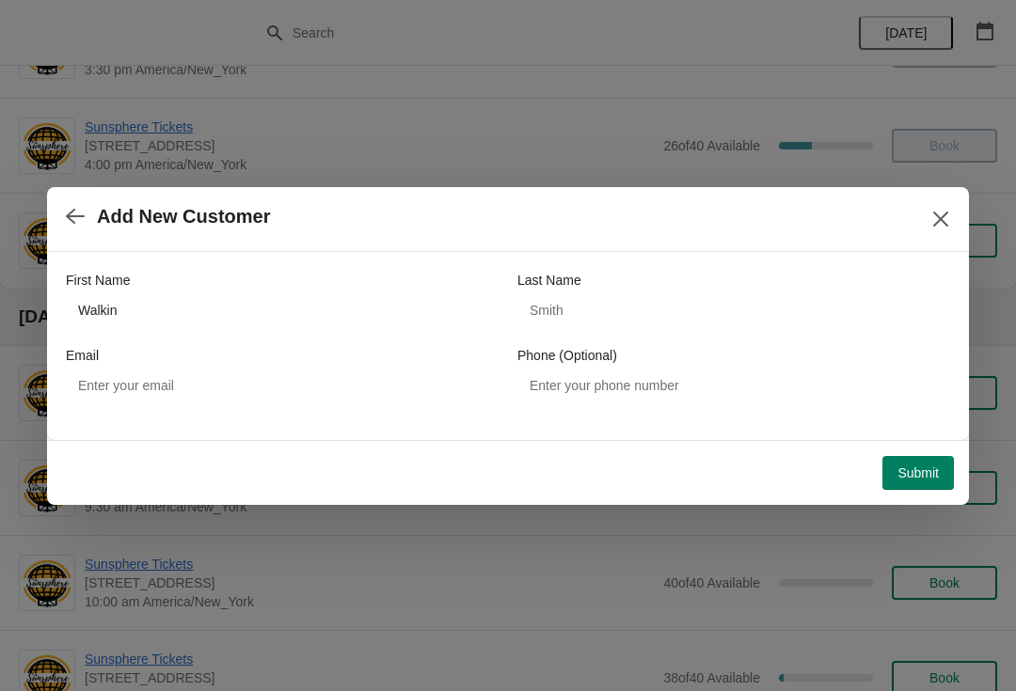
click at [925, 466] on span "Submit" at bounding box center [918, 473] width 41 height 15
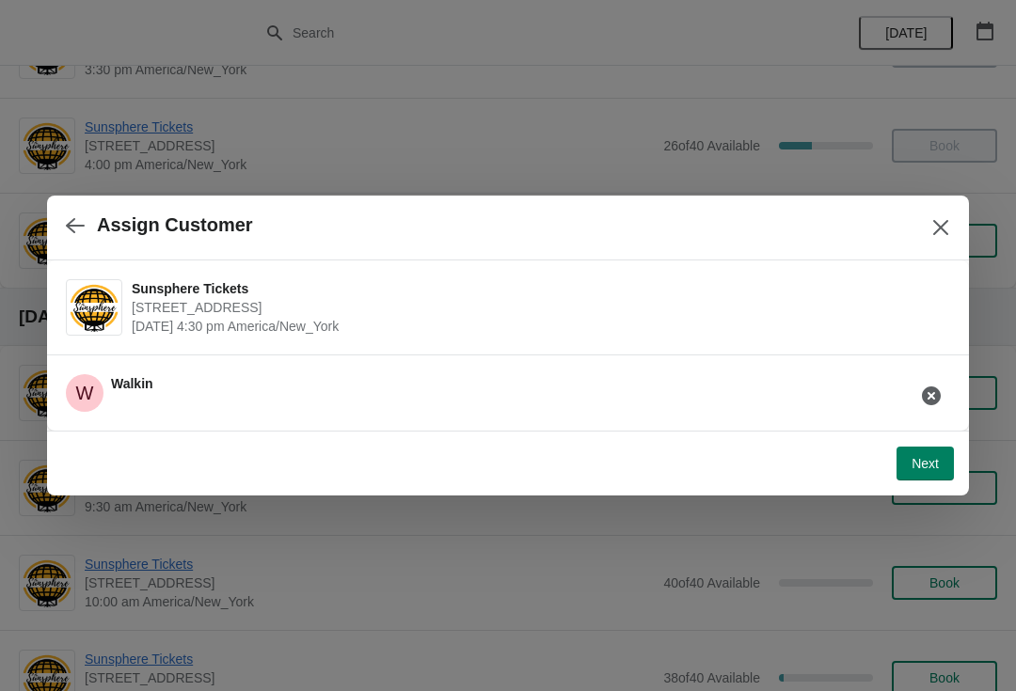
click at [914, 457] on span "Next" at bounding box center [925, 463] width 27 height 15
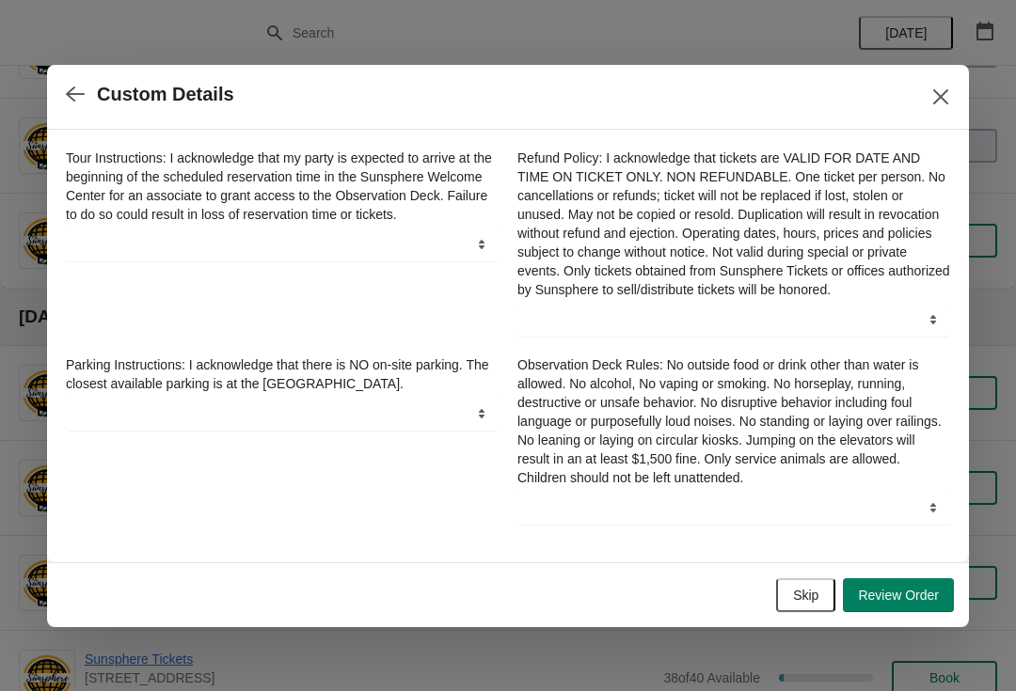
click at [809, 591] on button "Skip" at bounding box center [805, 596] width 59 height 34
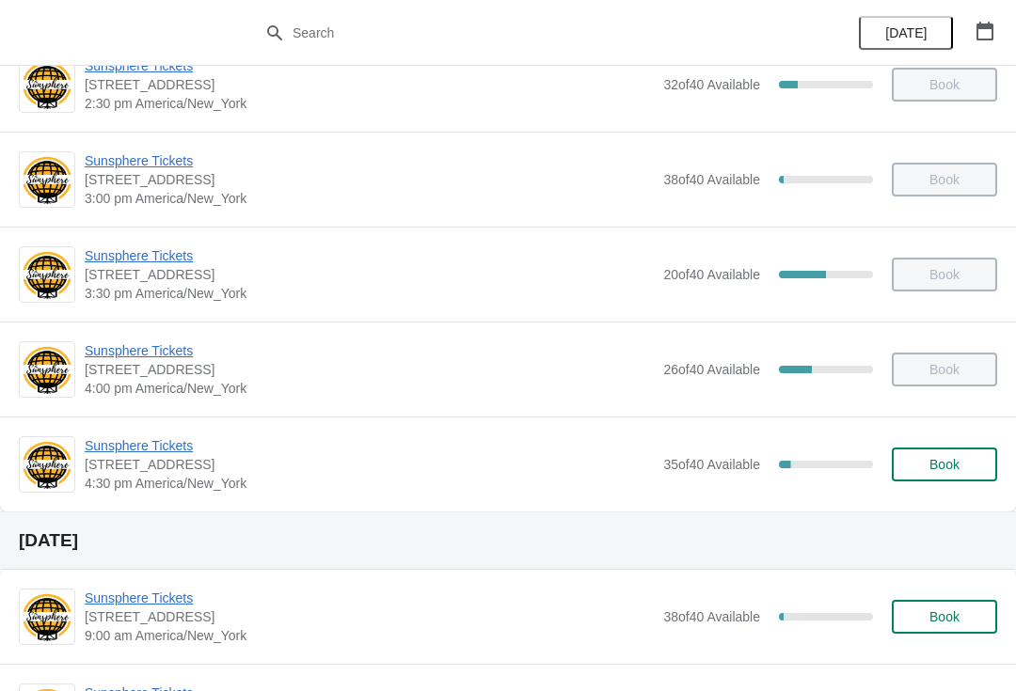
scroll to position [834, 0]
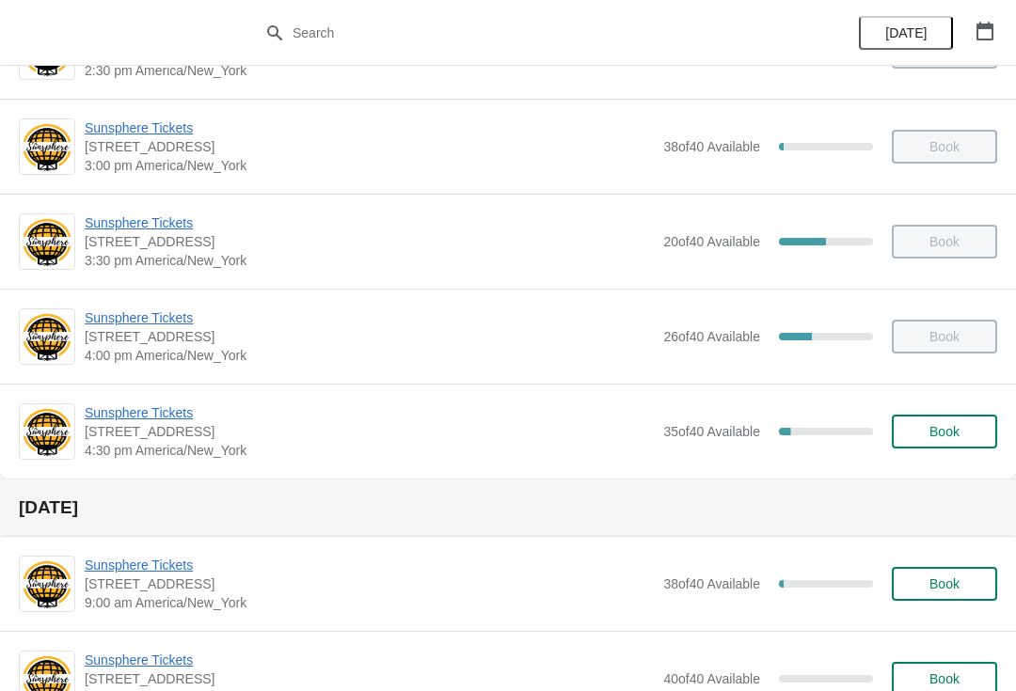
click at [972, 447] on button "Book" at bounding box center [944, 432] width 105 height 34
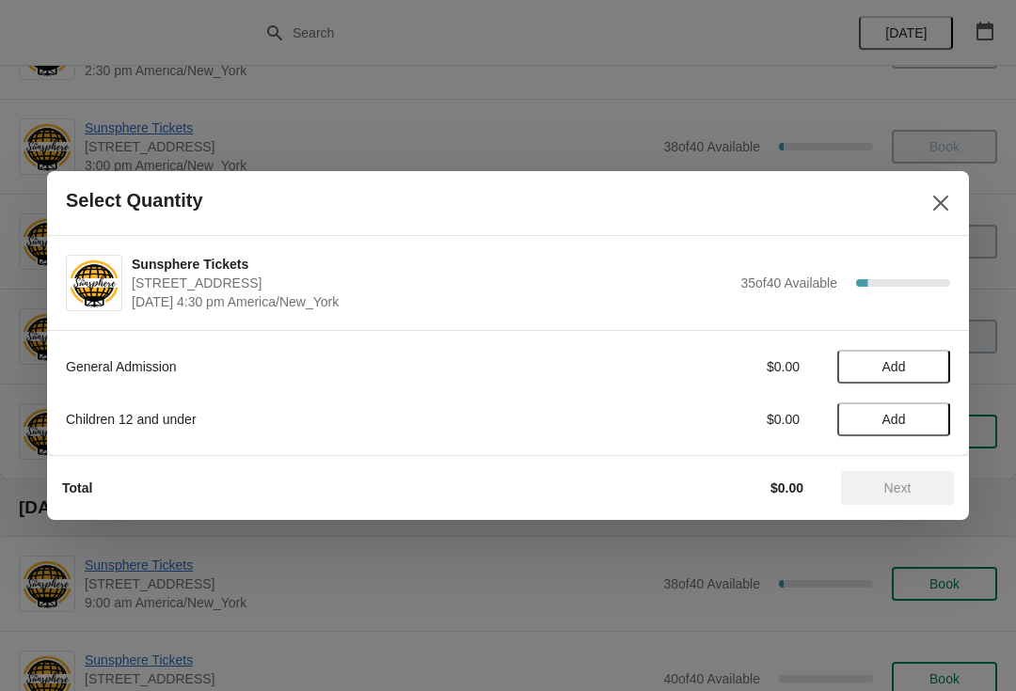
click at [937, 366] on button "Add" at bounding box center [893, 367] width 113 height 34
click at [933, 362] on icon at bounding box center [926, 368] width 20 height 20
click at [911, 502] on button "Next" at bounding box center [897, 488] width 113 height 34
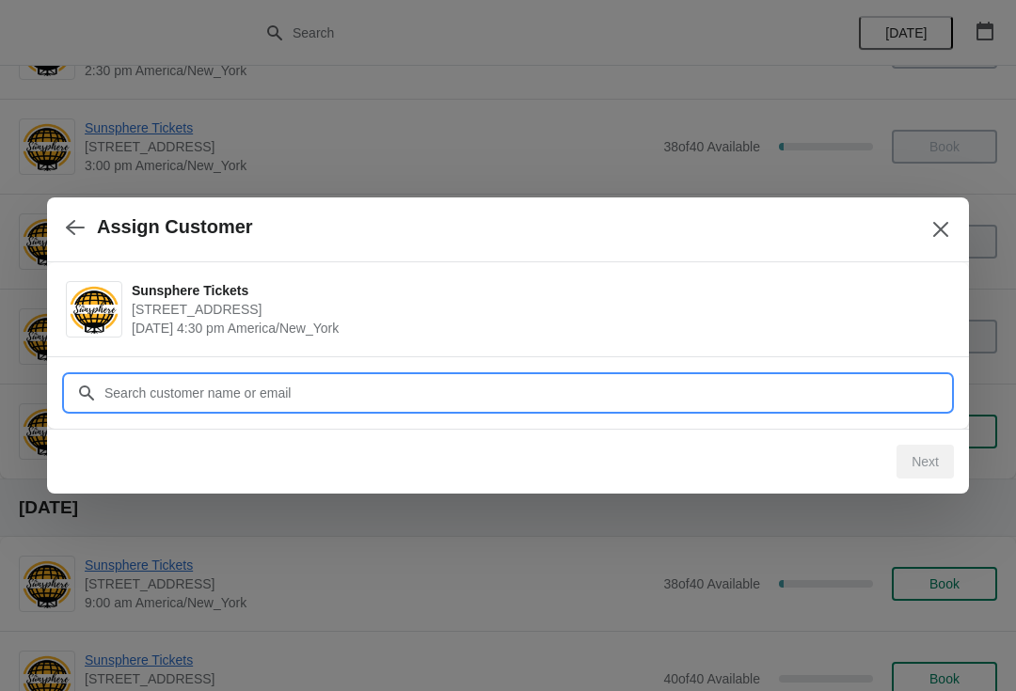
click at [850, 388] on input "Customer" at bounding box center [526, 393] width 847 height 34
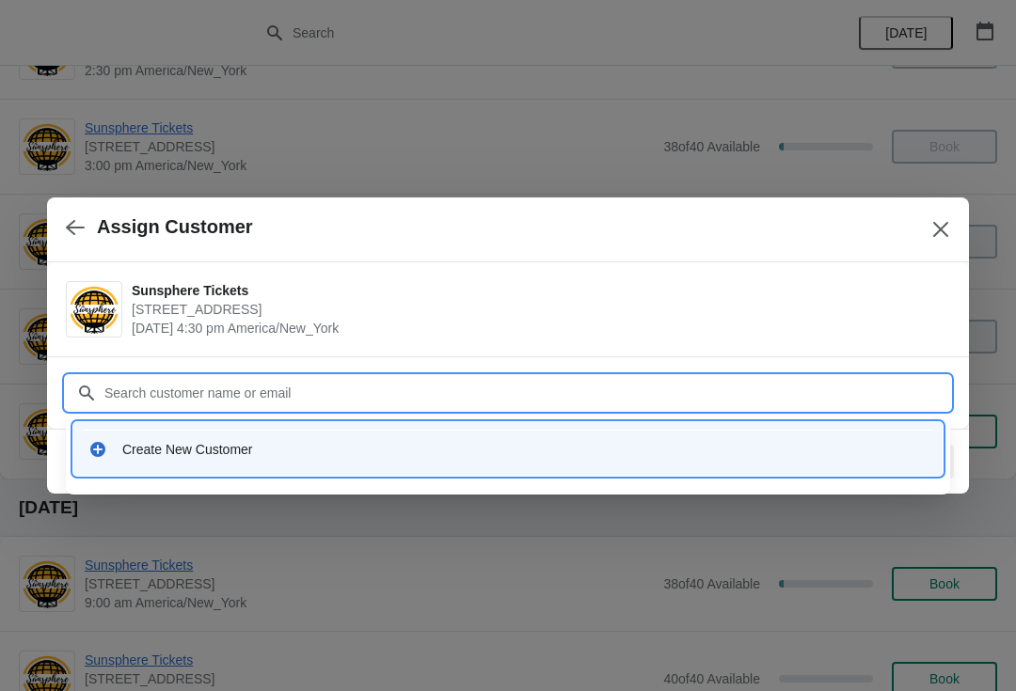
click at [380, 432] on div "Create New Customer" at bounding box center [508, 449] width 854 height 39
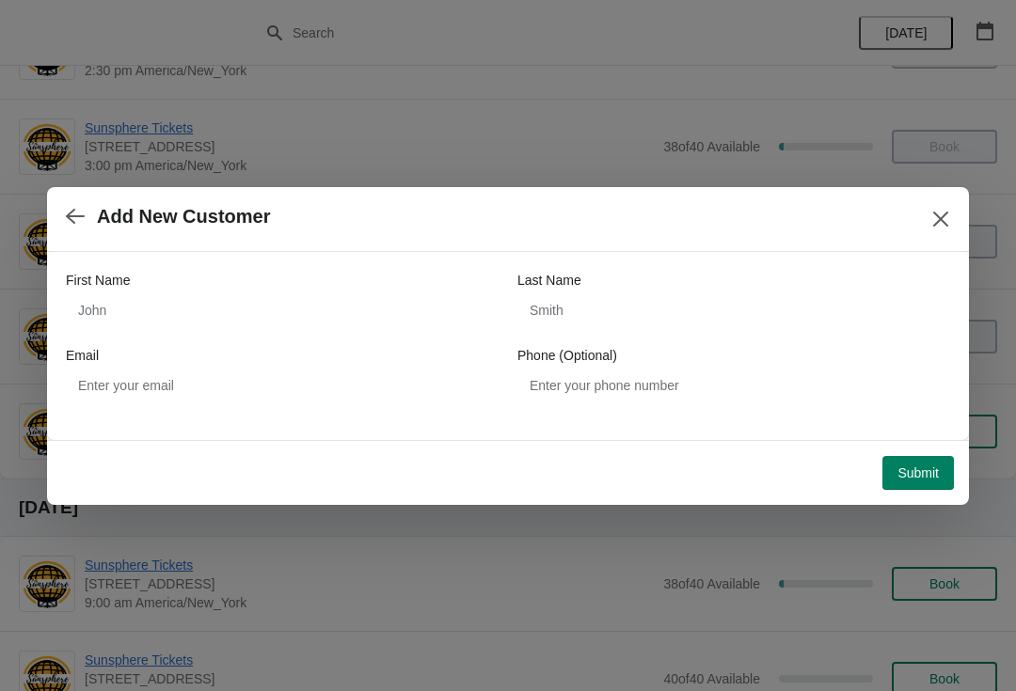
click at [303, 337] on div "First Name Last Name Email Phone (Optional)" at bounding box center [508, 337] width 884 height 132
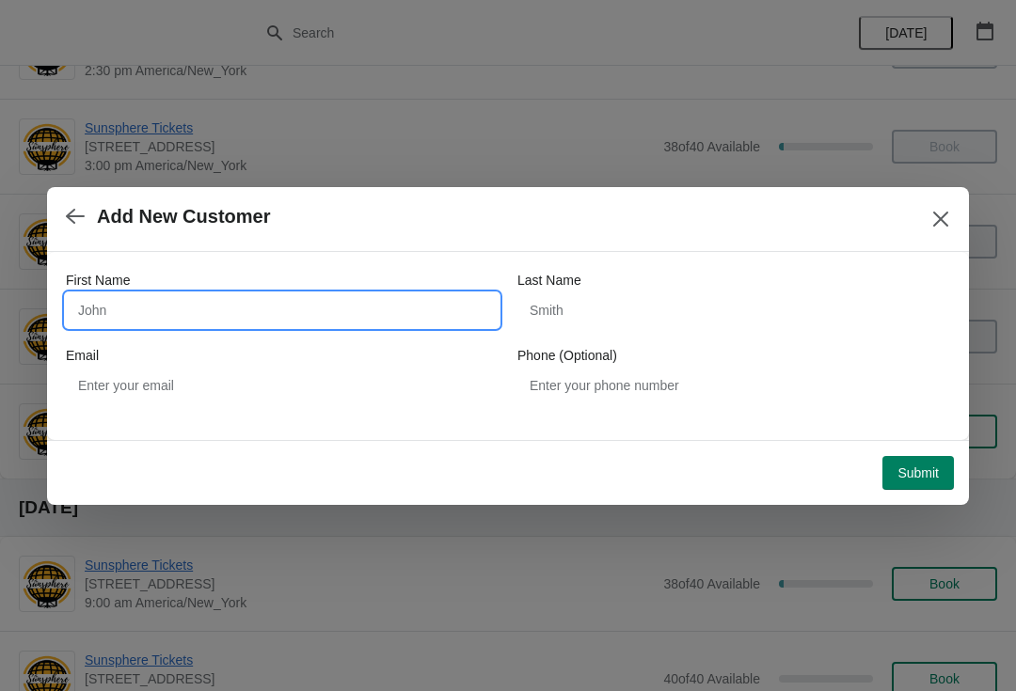
click at [214, 294] on input "First Name" at bounding box center [282, 311] width 433 height 34
type input "Walkin"
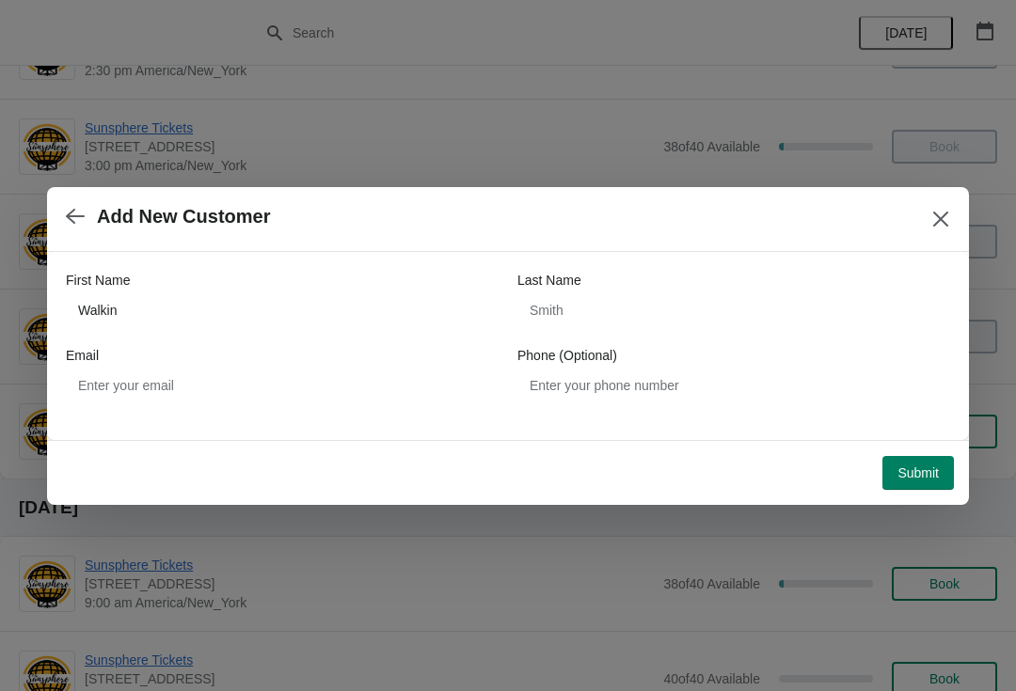
click at [901, 472] on span "Submit" at bounding box center [918, 473] width 41 height 15
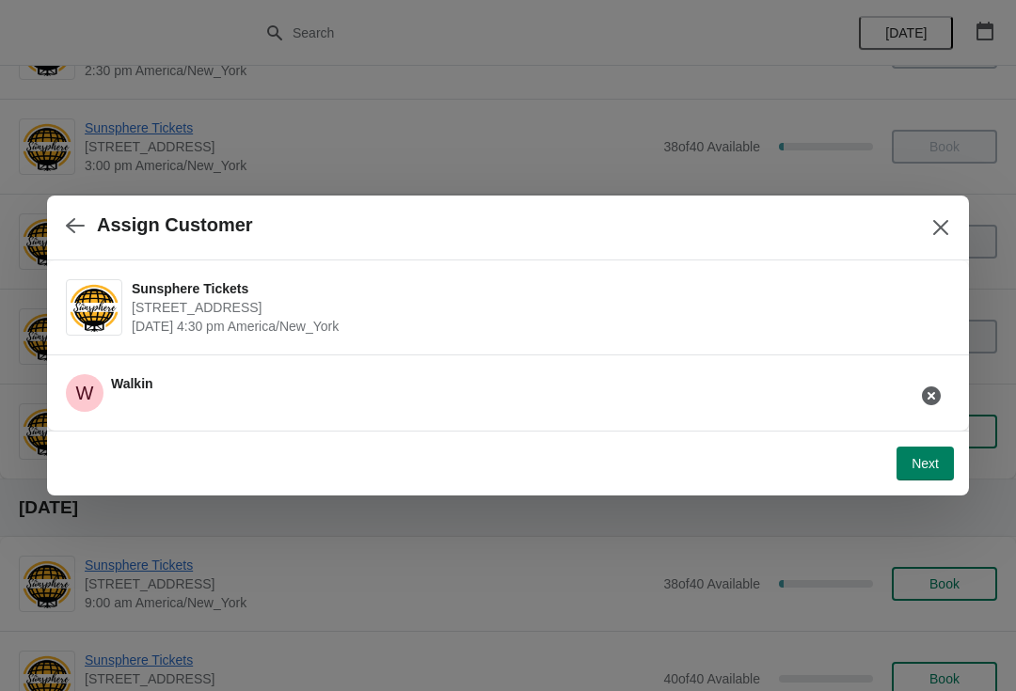
click at [932, 453] on button "Next" at bounding box center [925, 464] width 57 height 34
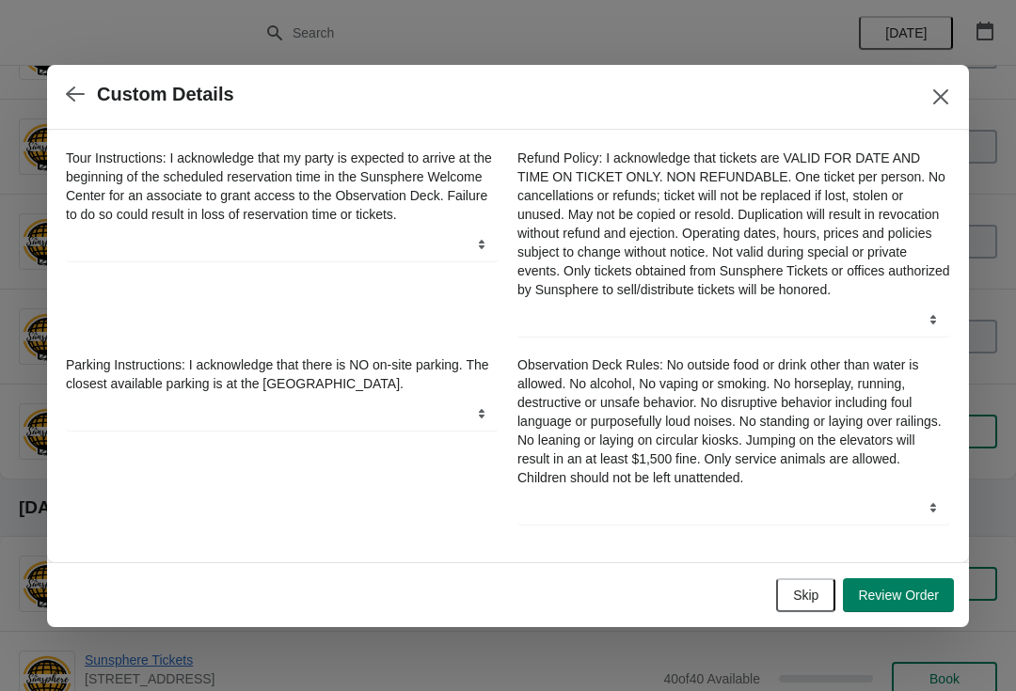
click at [817, 600] on span "Skip" at bounding box center [805, 595] width 25 height 15
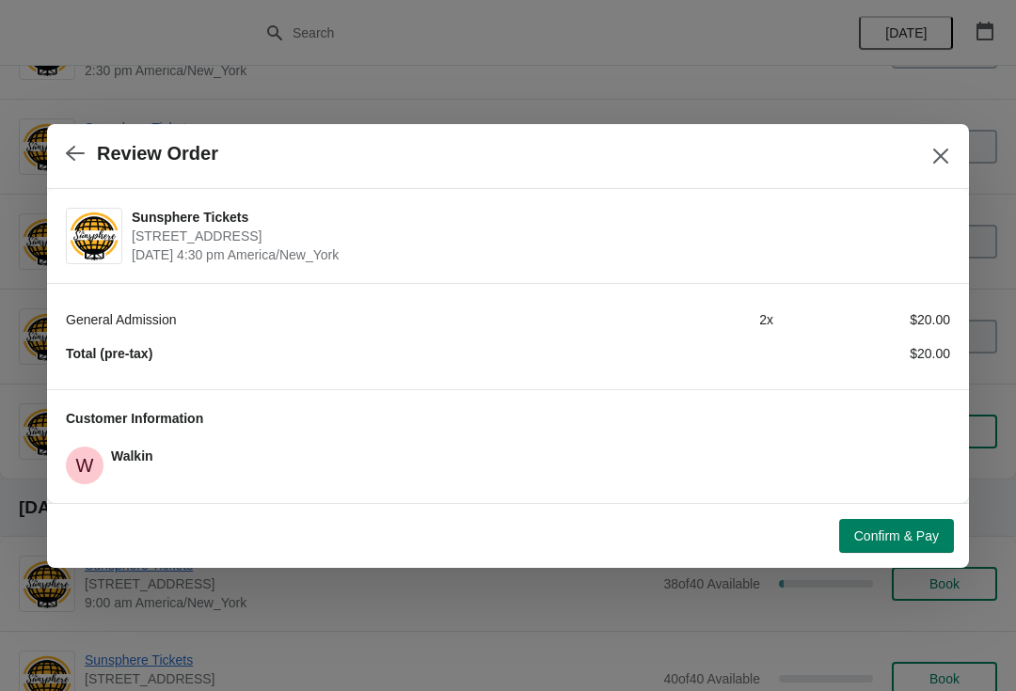
click at [884, 529] on span "Confirm & Pay" at bounding box center [896, 536] width 85 height 15
